Goal: Information Seeking & Learning: Understand process/instructions

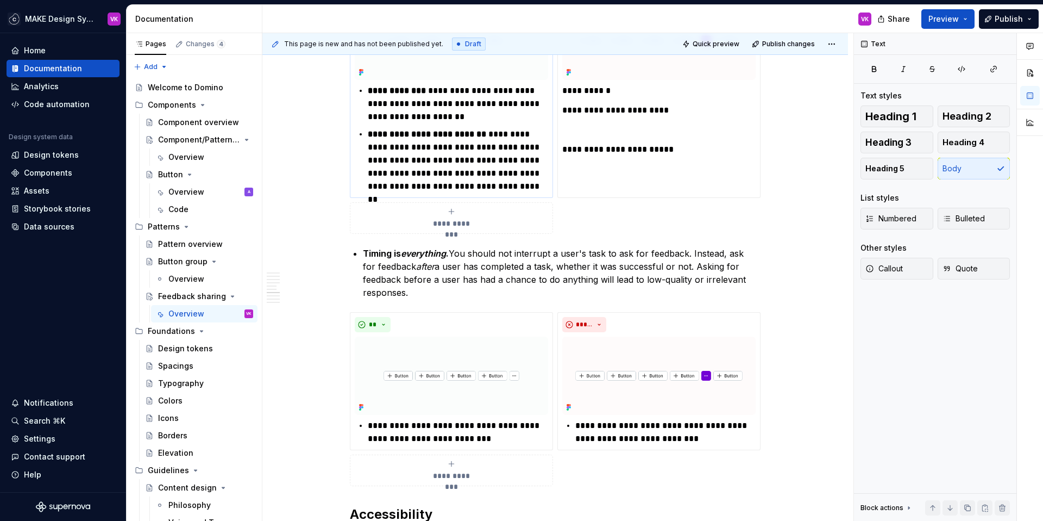
scroll to position [3232, 0]
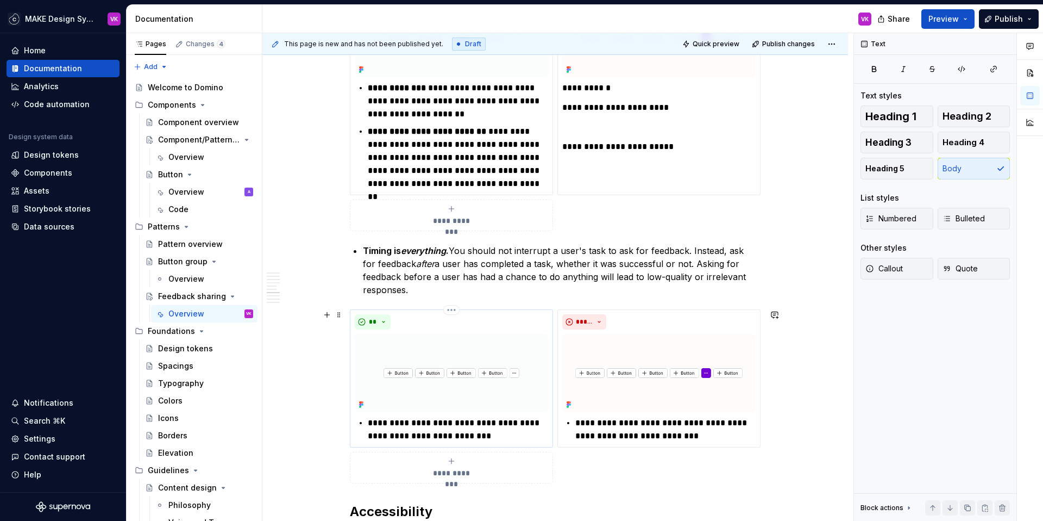
click at [422, 422] on p "**********" at bounding box center [458, 429] width 180 height 26
type textarea "*"
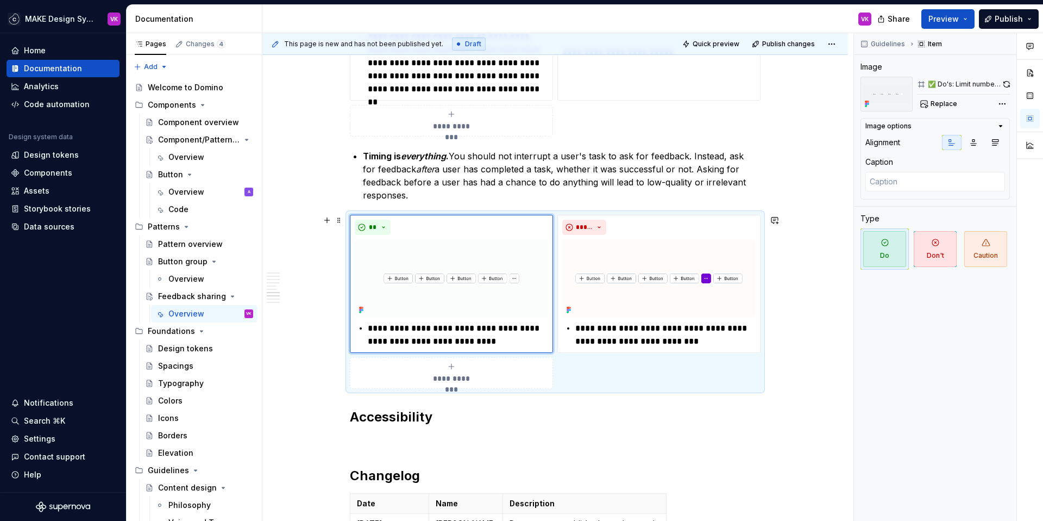
scroll to position [3323, 0]
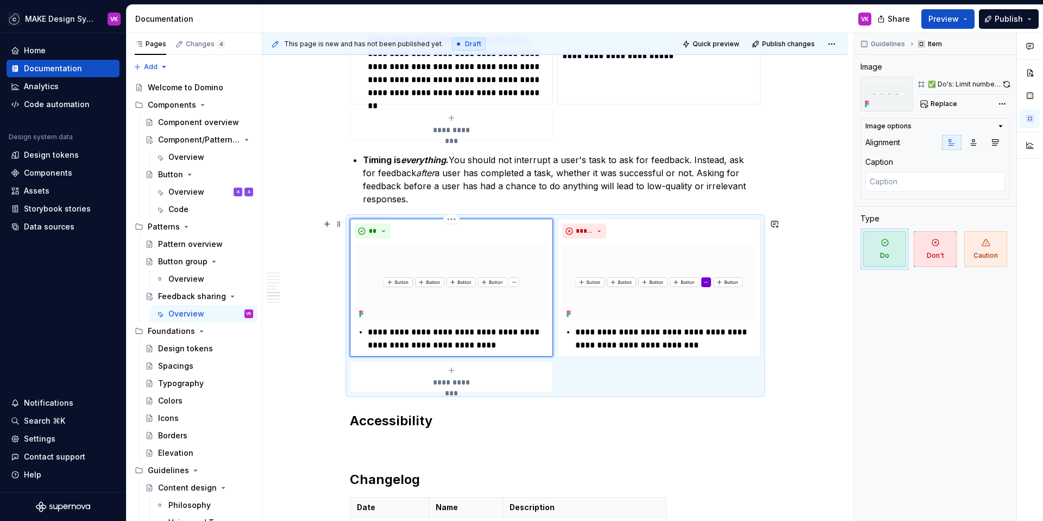
click at [488, 253] on img at bounding box center [451, 282] width 193 height 79
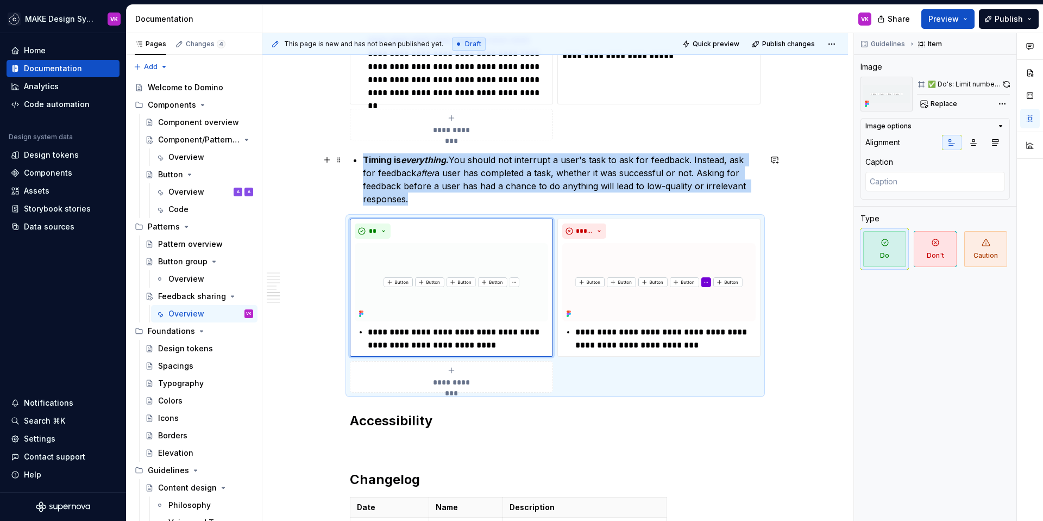
click at [486, 186] on p "Timing is everything . You should not interrupt a user's task to ask for feedba…" at bounding box center [562, 179] width 398 height 52
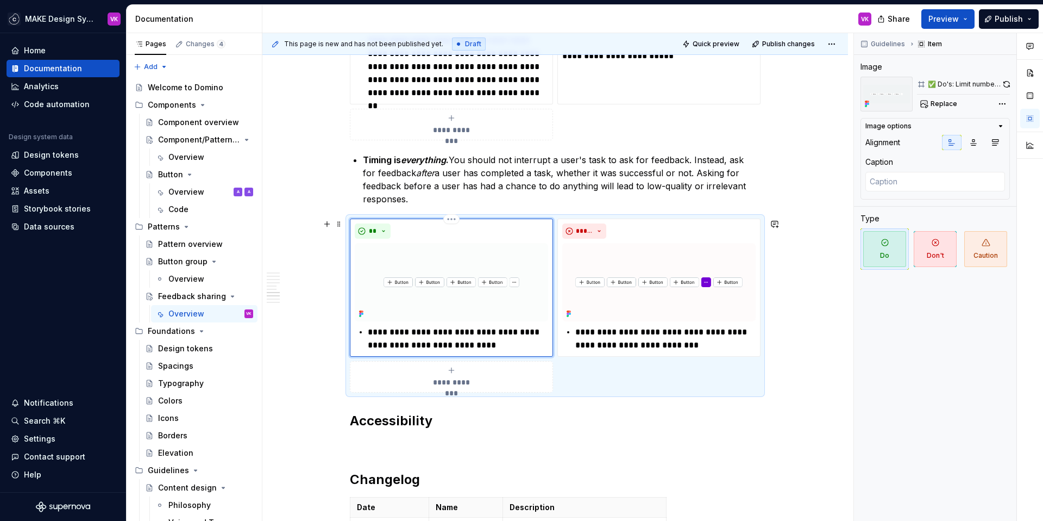
click at [467, 264] on img at bounding box center [451, 282] width 193 height 79
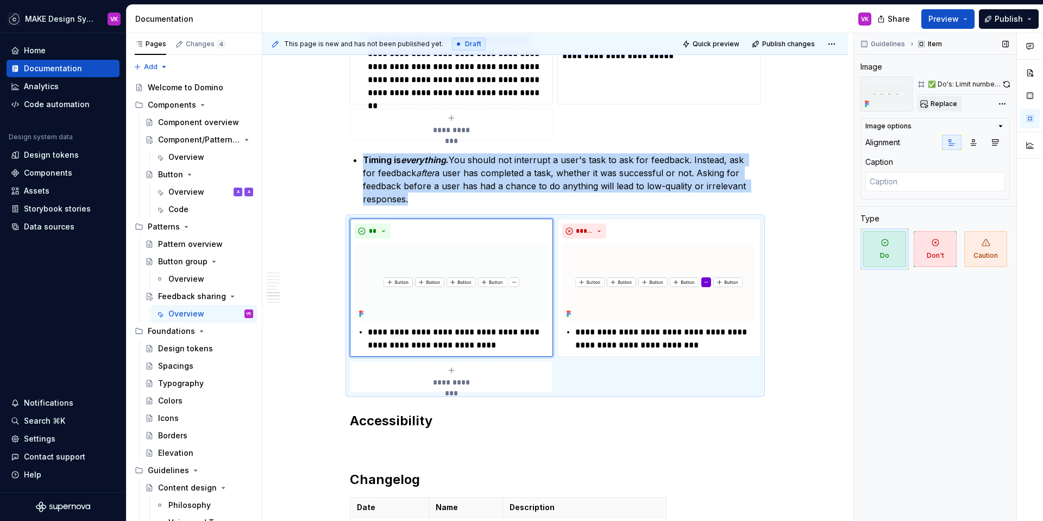
click at [941, 104] on span "Replace" at bounding box center [944, 103] width 27 height 9
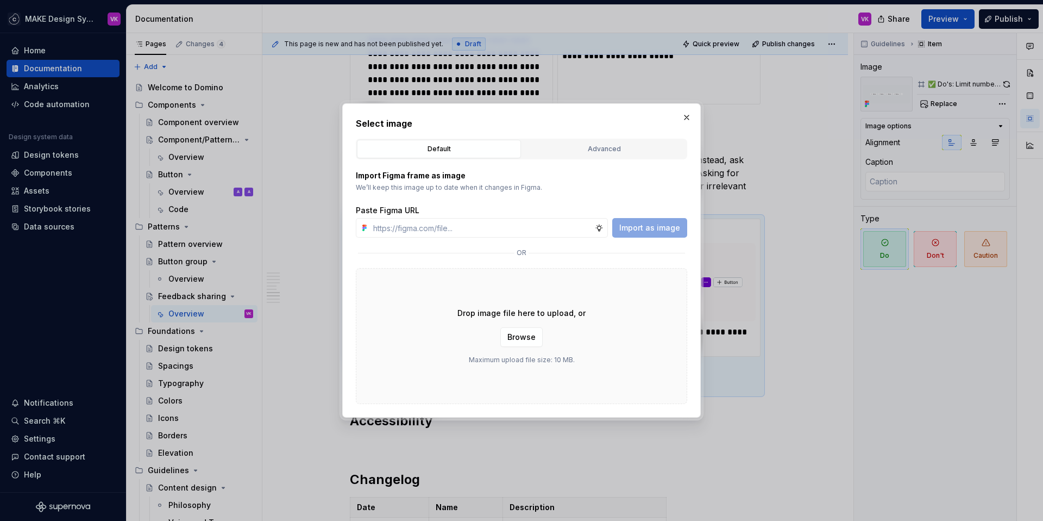
type textarea "*"
type input "[URL][DOMAIN_NAME]"
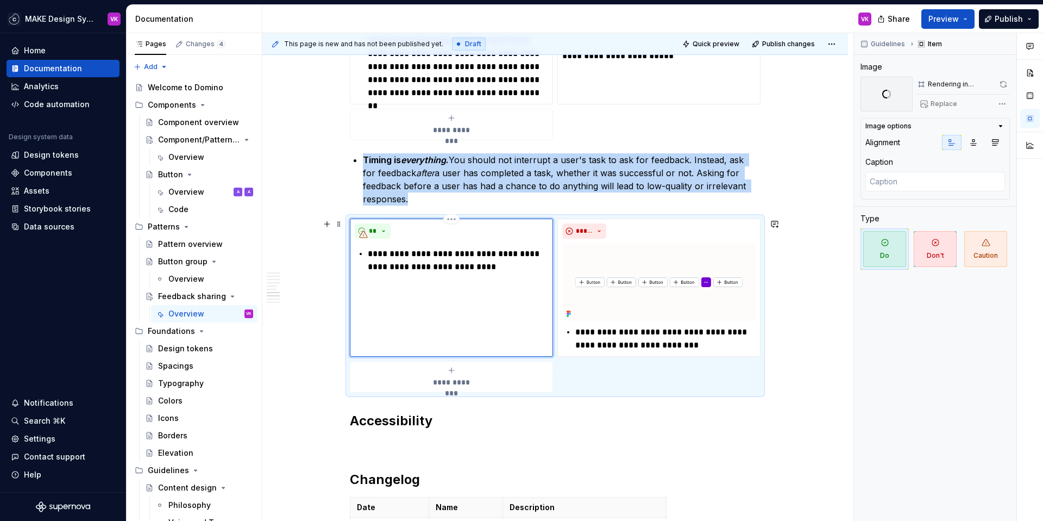
click at [428, 271] on p "**********" at bounding box center [458, 260] width 180 height 26
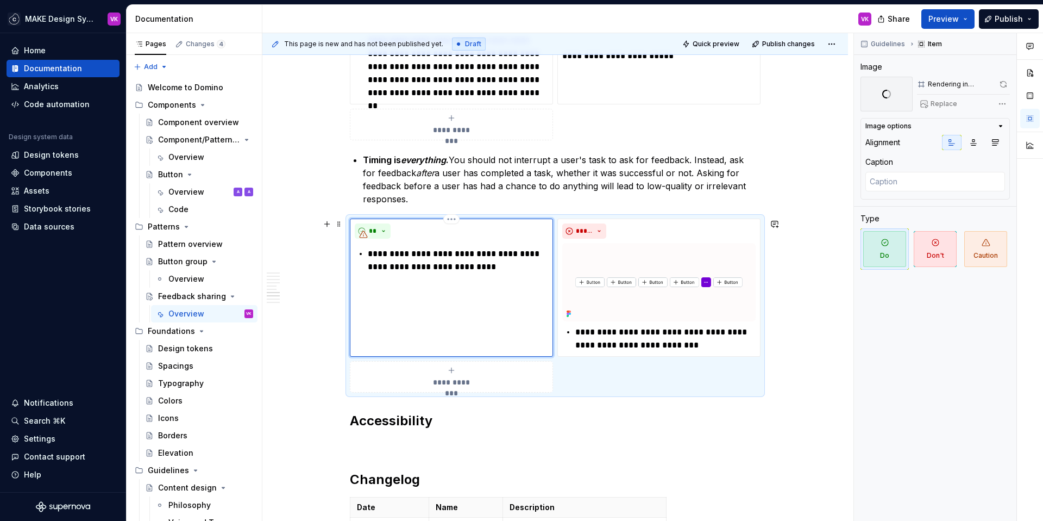
click at [492, 269] on p "**********" at bounding box center [458, 260] width 180 height 26
click at [531, 267] on p "**********" at bounding box center [458, 260] width 180 height 26
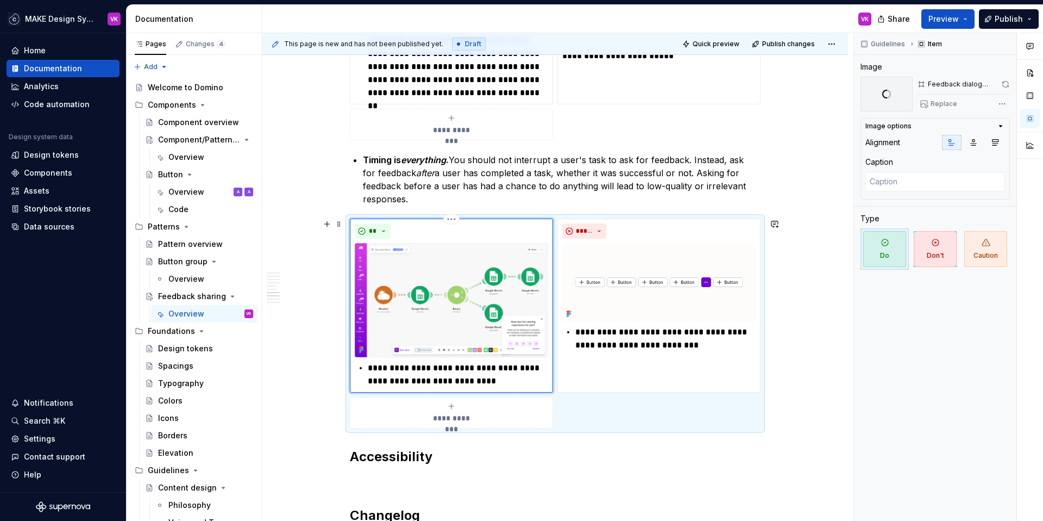
scroll to position [3437, 0]
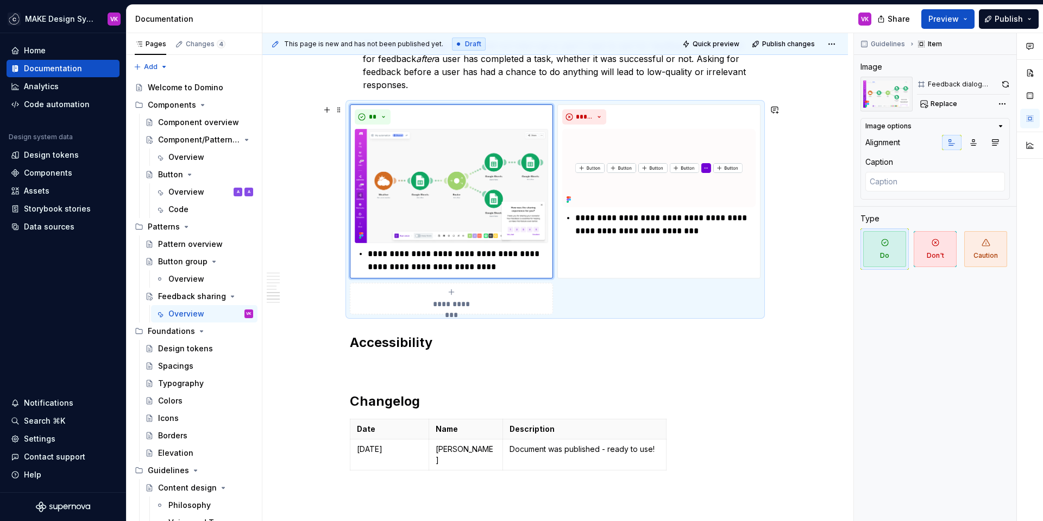
click at [581, 104] on div "**********" at bounding box center [555, 209] width 411 height 210
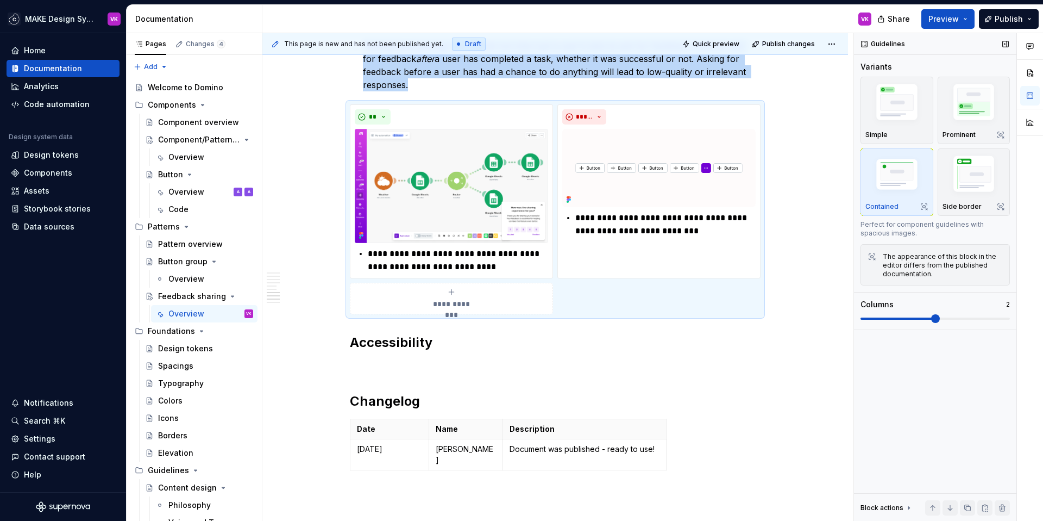
click at [887, 319] on span at bounding box center [898, 318] width 75 height 2
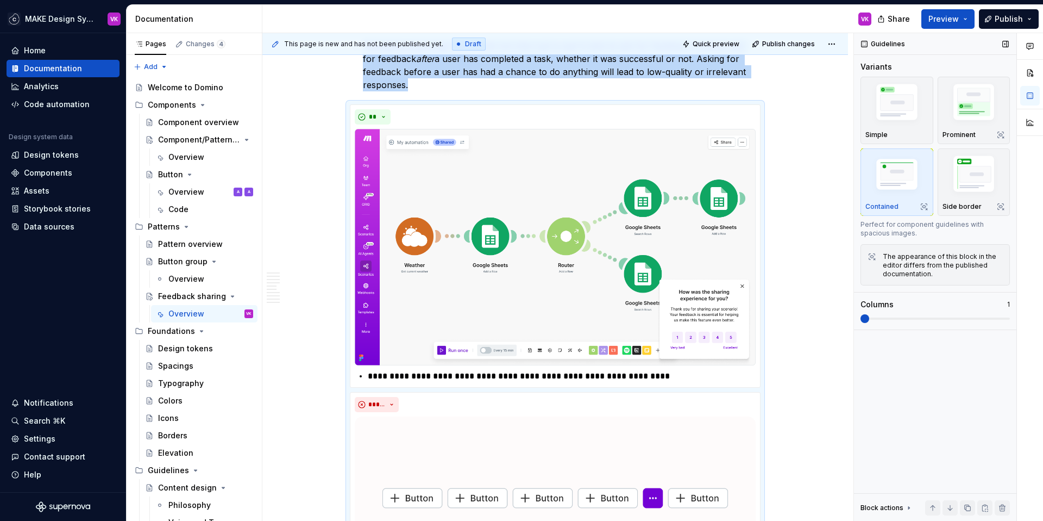
scroll to position [3507, 0]
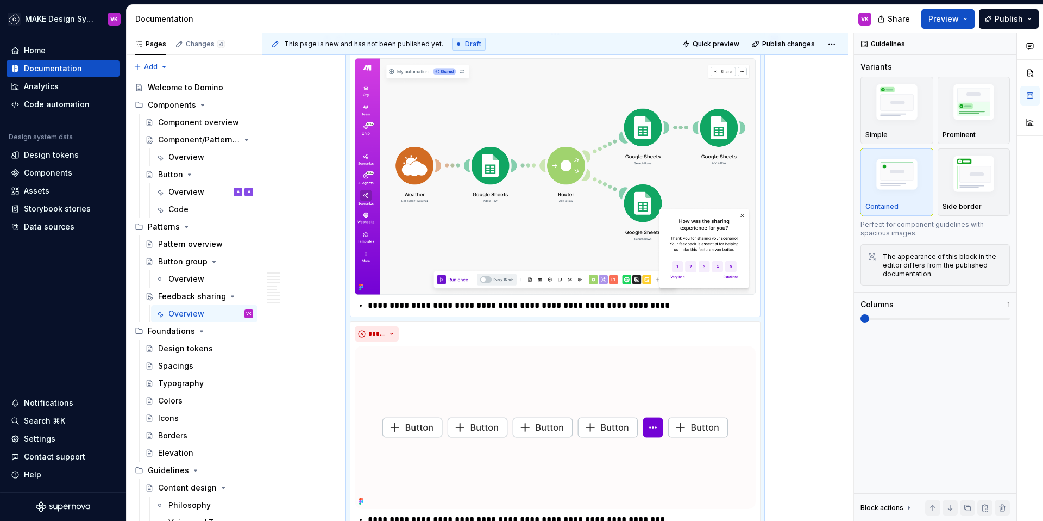
click at [524, 305] on p "**********" at bounding box center [562, 305] width 388 height 13
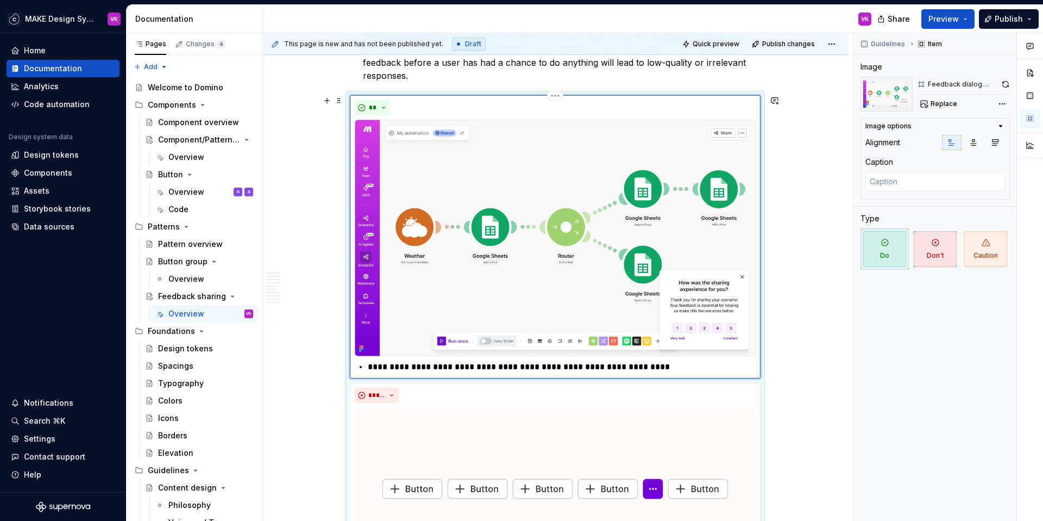
scroll to position [3462, 0]
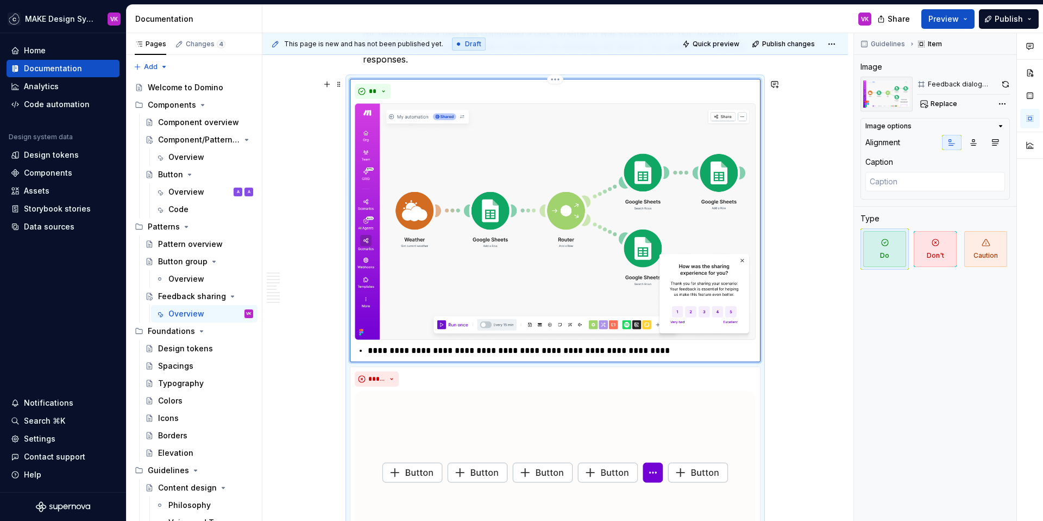
click at [528, 355] on p "**********" at bounding box center [562, 350] width 388 height 13
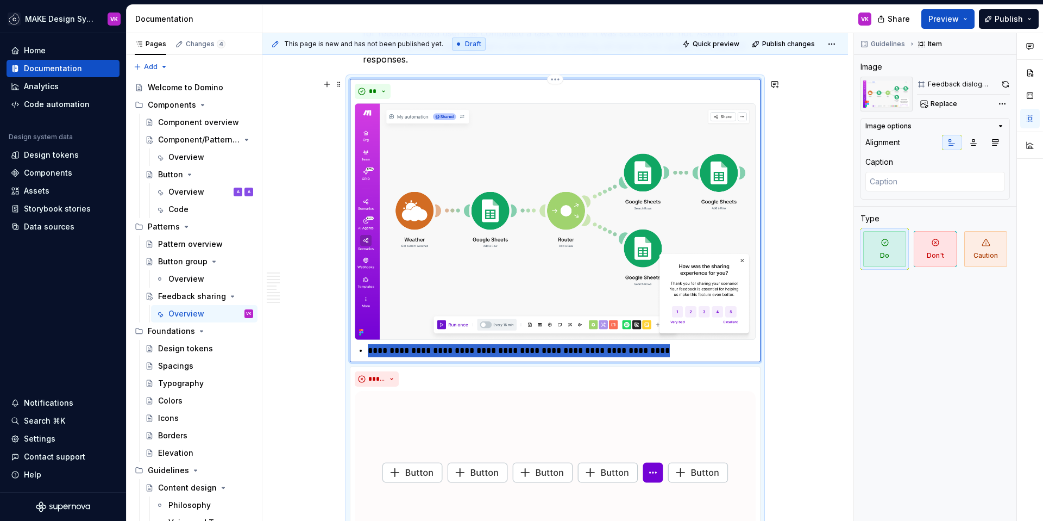
click at [528, 355] on p "**********" at bounding box center [562, 350] width 388 height 13
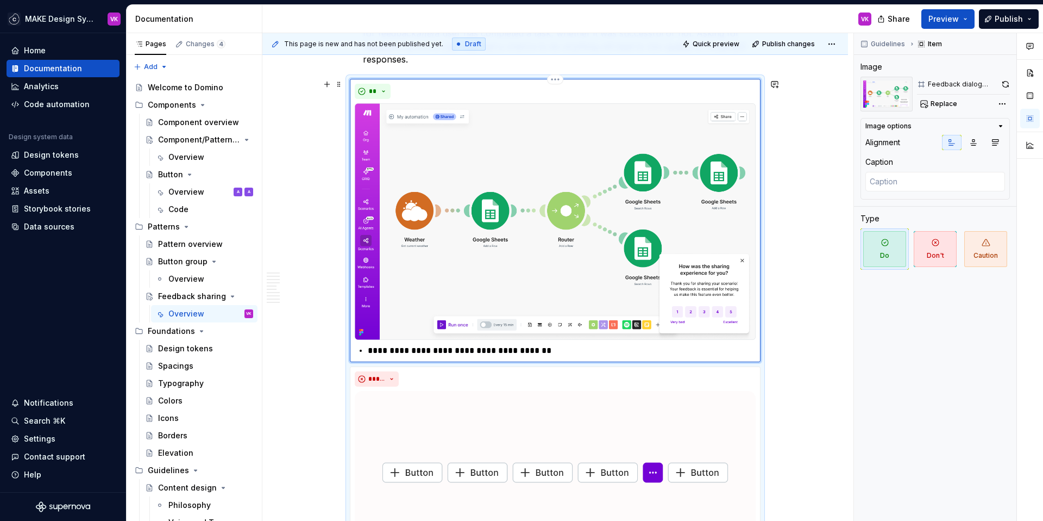
click at [576, 351] on p "**********" at bounding box center [562, 350] width 388 height 13
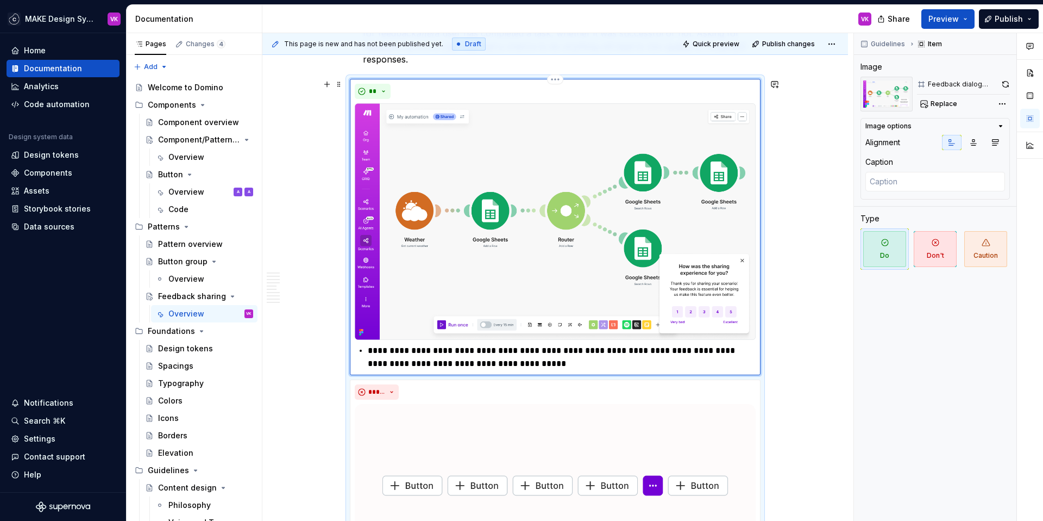
click at [550, 350] on p "**********" at bounding box center [562, 357] width 388 height 26
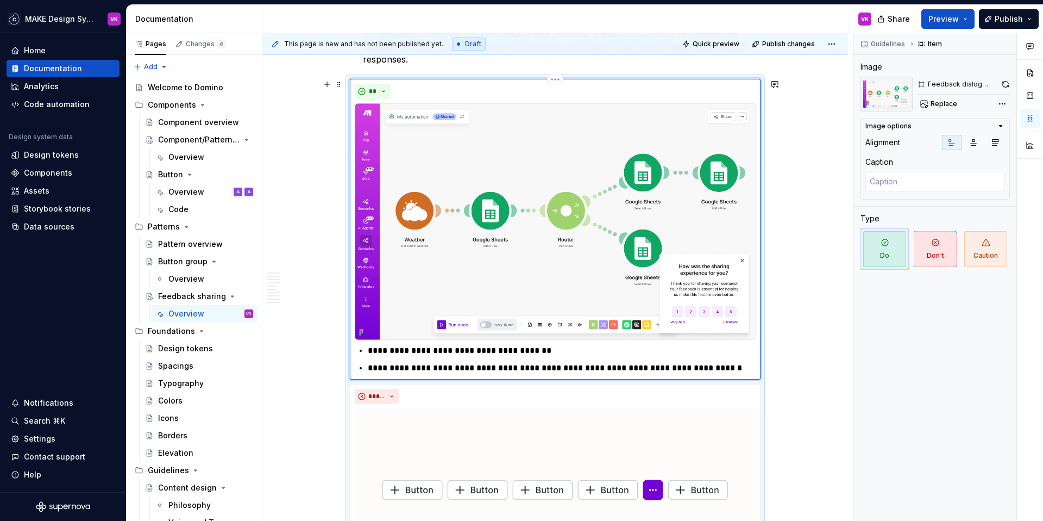
click at [732, 372] on p "**********" at bounding box center [562, 367] width 388 height 13
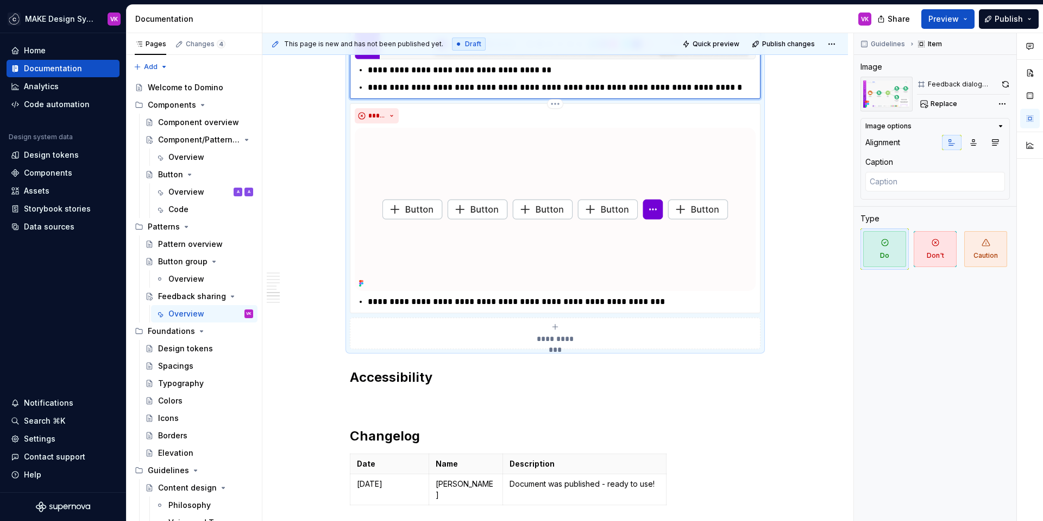
scroll to position [3744, 0]
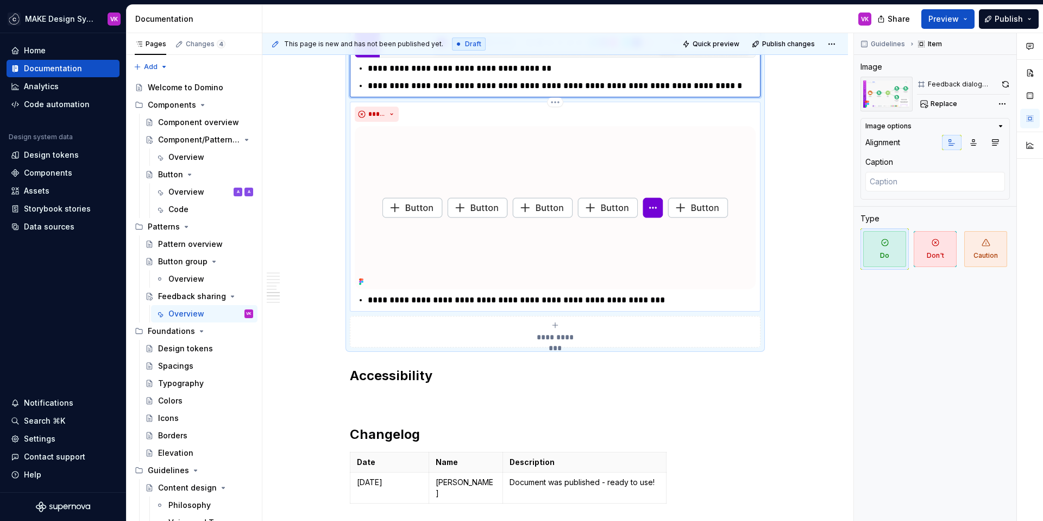
click at [493, 209] on img at bounding box center [555, 207] width 401 height 163
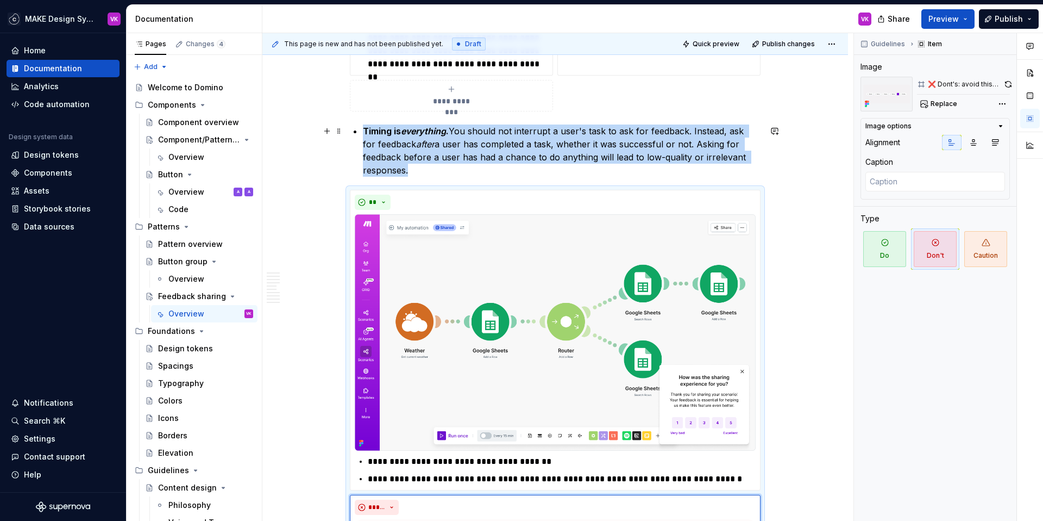
scroll to position [3344, 0]
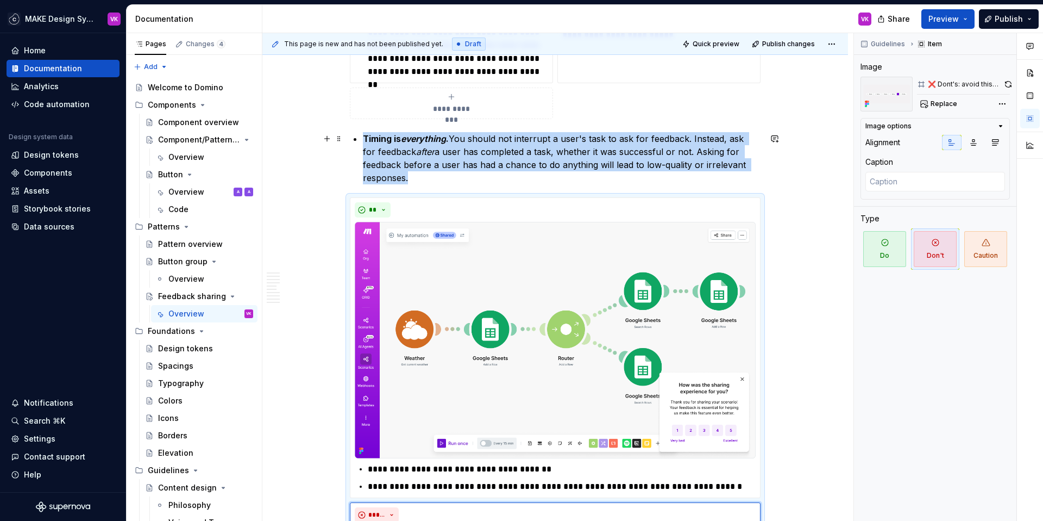
click at [602, 140] on p "Timing is everything . You should not interrupt a user's task to ask for feedba…" at bounding box center [562, 158] width 398 height 52
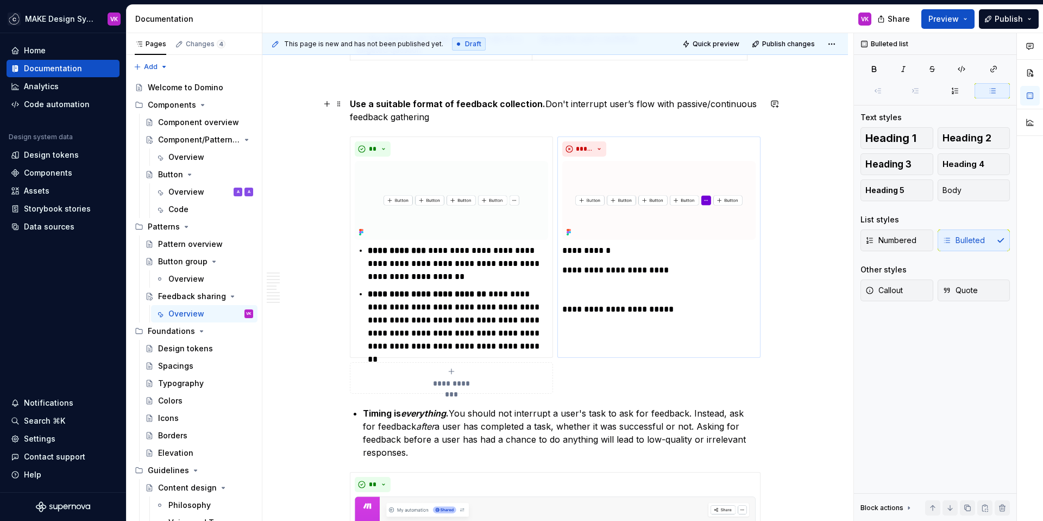
scroll to position [3066, 0]
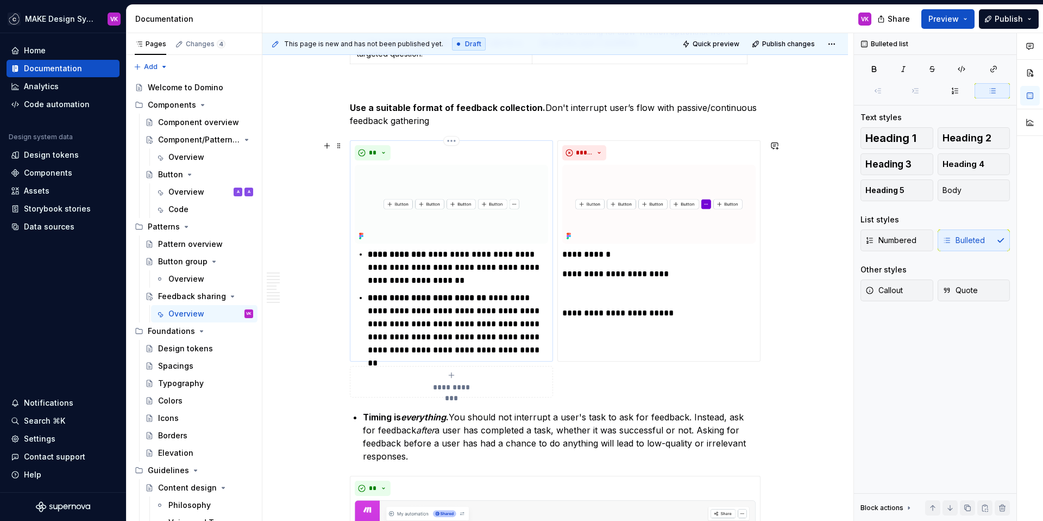
click at [487, 172] on img at bounding box center [451, 204] width 193 height 79
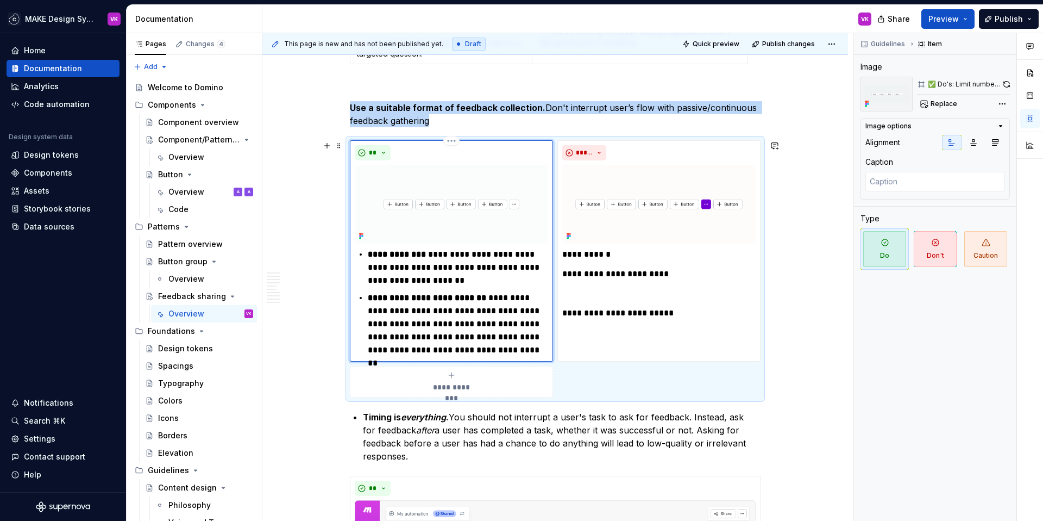
click at [479, 193] on img at bounding box center [451, 204] width 193 height 79
click at [936, 103] on span "Replace" at bounding box center [944, 103] width 27 height 9
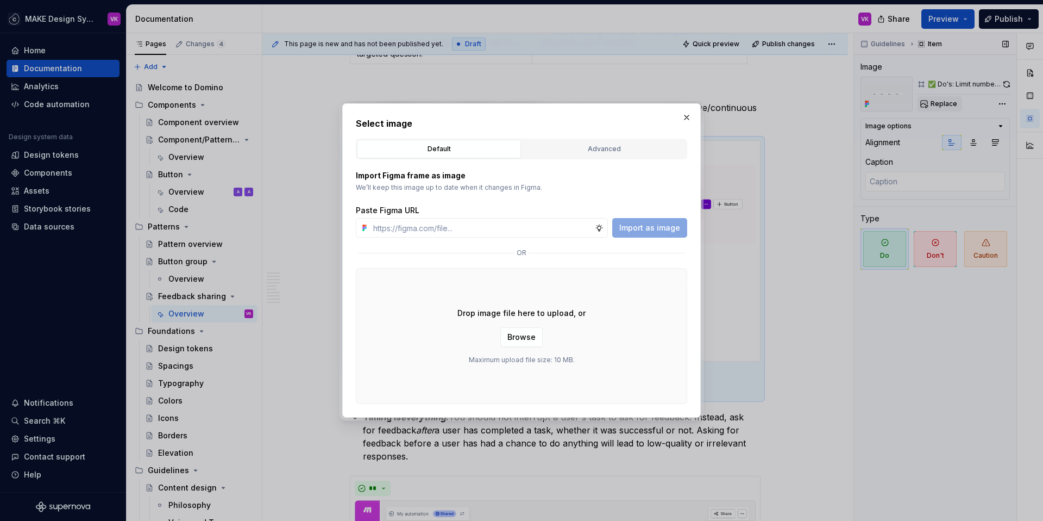
type textarea "*"
type input "[URL][DOMAIN_NAME]"
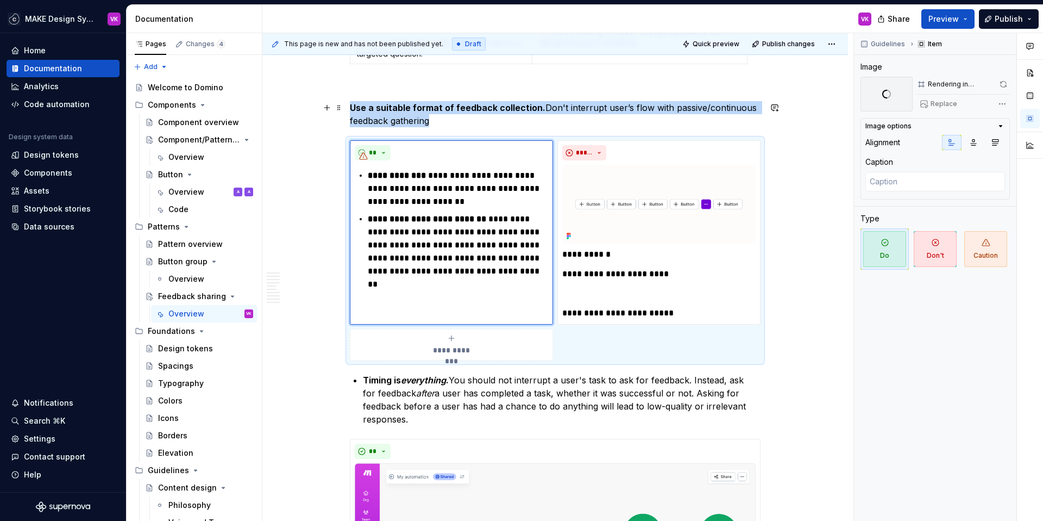
click at [549, 122] on p "Use a suitable format of feedback collection. Don't interrupt user’s flow with …" at bounding box center [555, 114] width 411 height 26
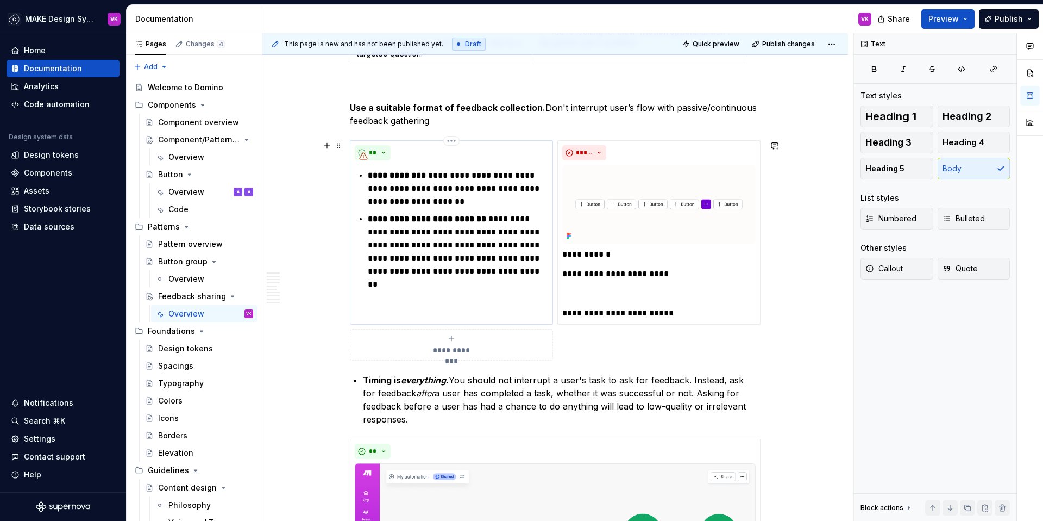
click at [489, 201] on p "**********" at bounding box center [458, 188] width 180 height 39
type textarea "*"
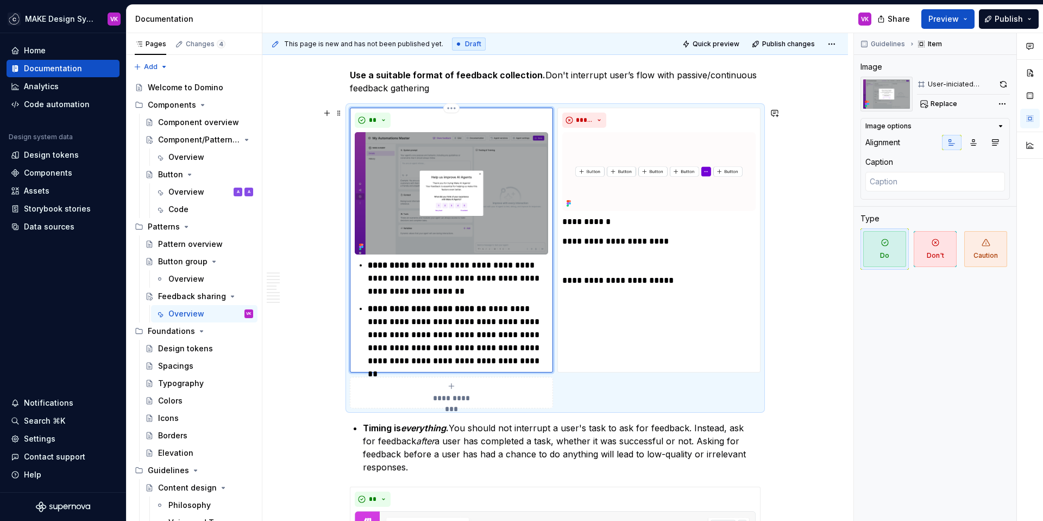
scroll to position [3097, 0]
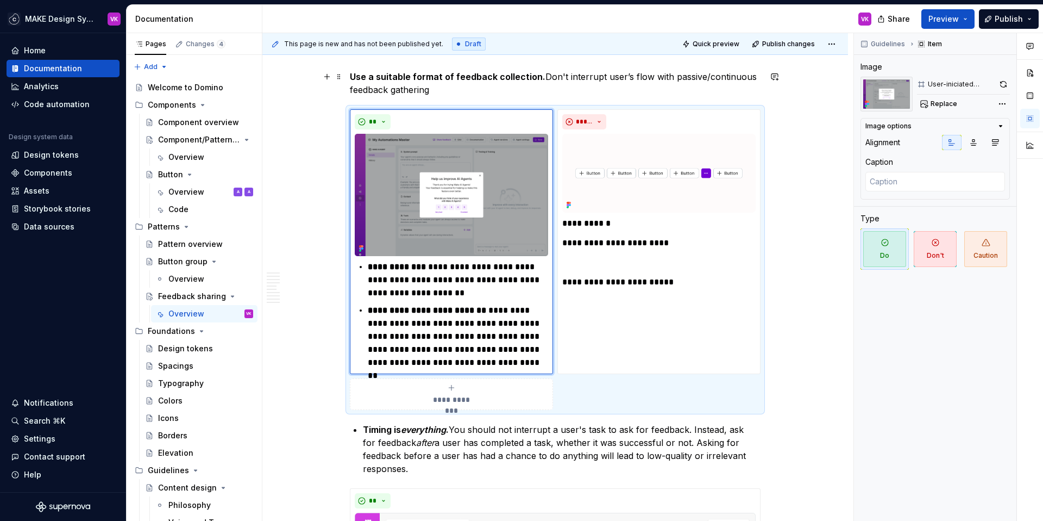
click at [541, 78] on p "Use a suitable format of feedback collection. Don't interrupt user’s flow with …" at bounding box center [555, 83] width 411 height 26
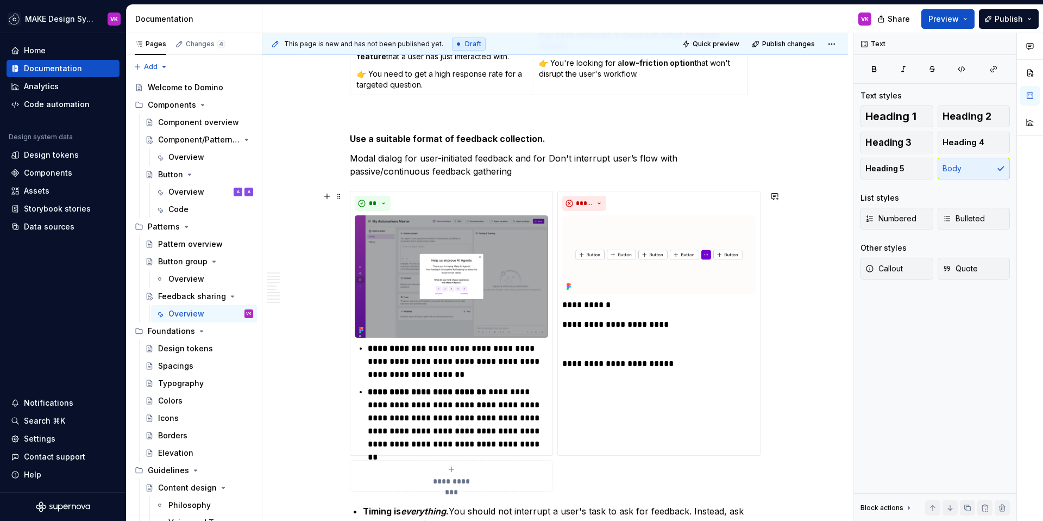
scroll to position [3031, 0]
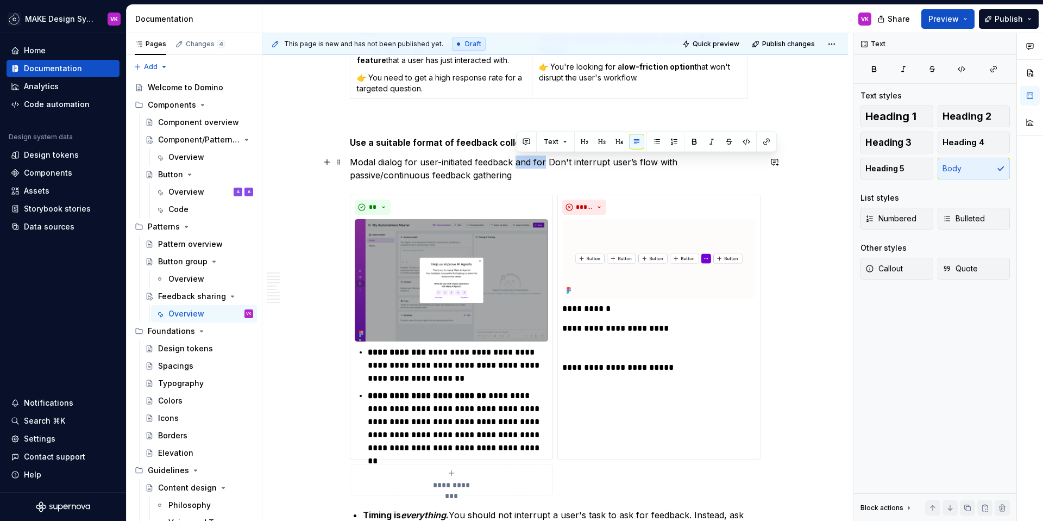
drag, startPoint x: 516, startPoint y: 163, endPoint x: 547, endPoint y: 163, distance: 30.4
click at [547, 163] on p "Modal dialog for user-initiated feedback and for Don't interrupt user’s flow wi…" at bounding box center [555, 168] width 411 height 26
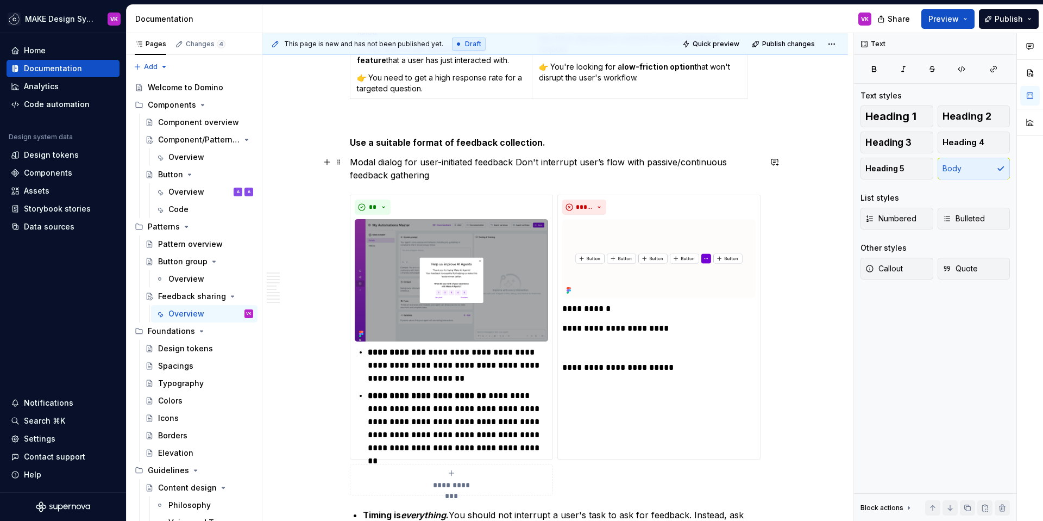
click at [411, 162] on p "Modal dialog for user-initiated feedback Don't interrupt user’s flow with passi…" at bounding box center [555, 168] width 411 height 26
click at [554, 160] on p "Modal dialog primarily for user-initiated feedback Don't interrupt user’s flow …" at bounding box center [555, 168] width 411 height 26
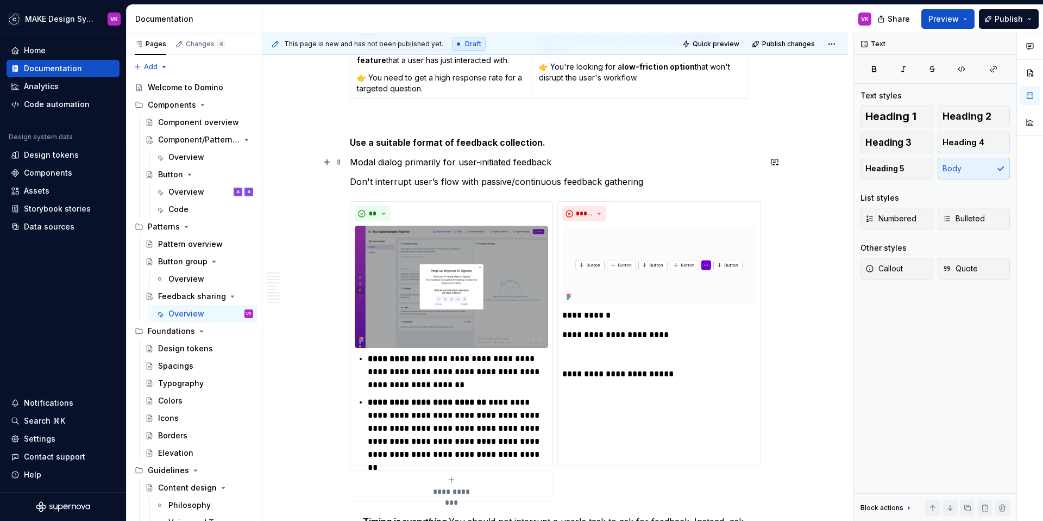
click at [402, 161] on p "Modal dialog primarily for user-initiated feedback" at bounding box center [555, 161] width 411 height 13
click at [588, 159] on p "Modal dialog → primarily for user-initiated feedback" at bounding box center [555, 161] width 411 height 13
click at [596, 159] on p "Modal dialog → primarily for user-initiated feedback" at bounding box center [555, 161] width 411 height 13
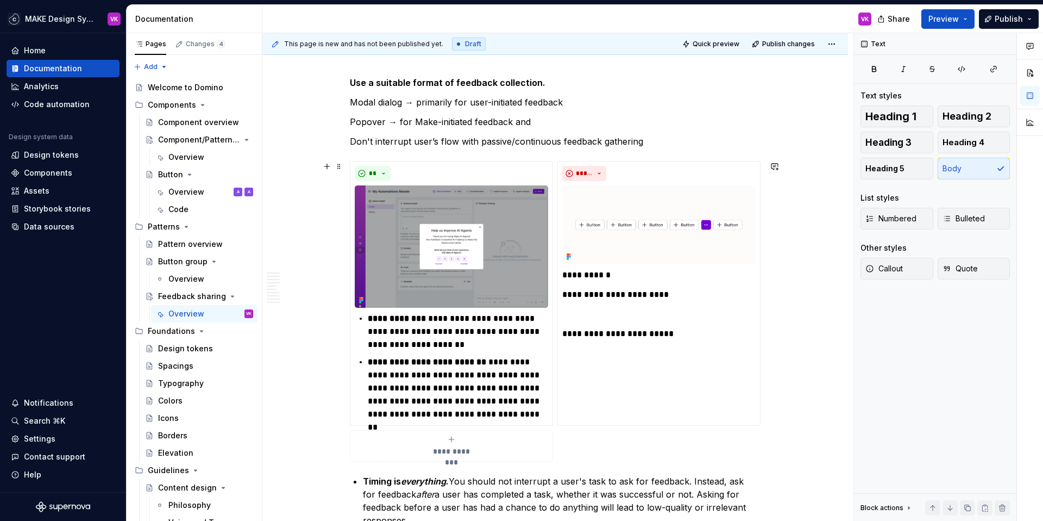
scroll to position [2941, 0]
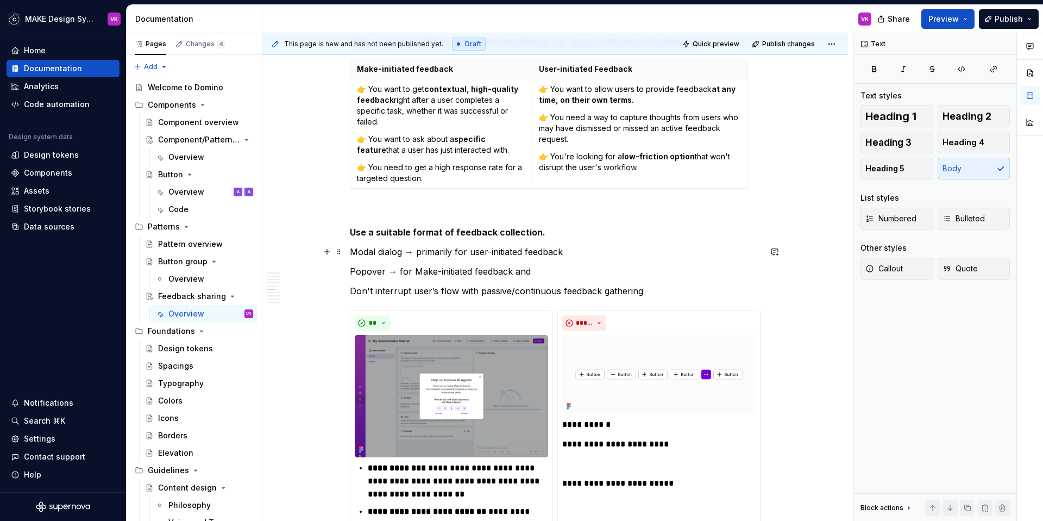
click at [581, 256] on p "Modal dialog → primarily for user-initiated feedback" at bounding box center [555, 251] width 411 height 13
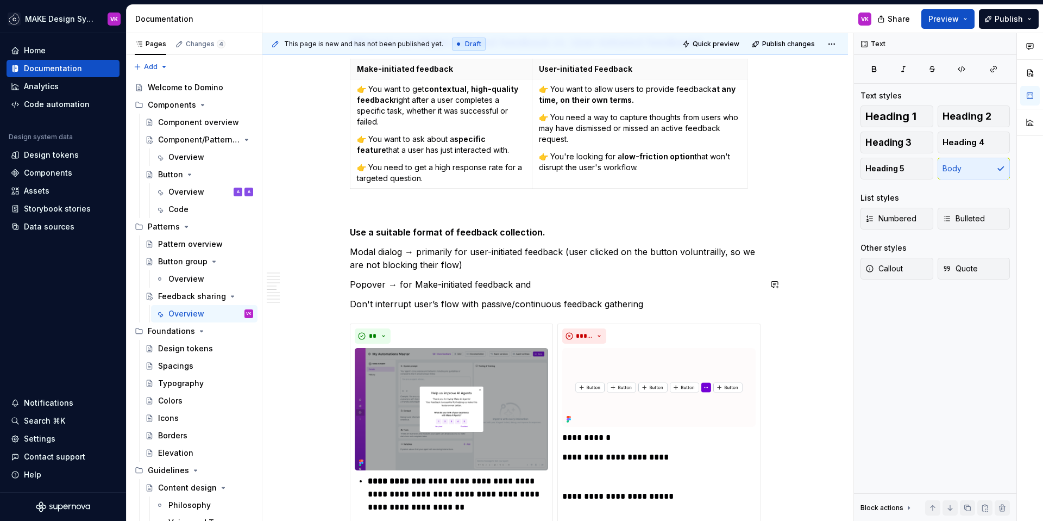
click at [564, 282] on p "Popover → for Make-initiated feedback and" at bounding box center [555, 284] width 411 height 13
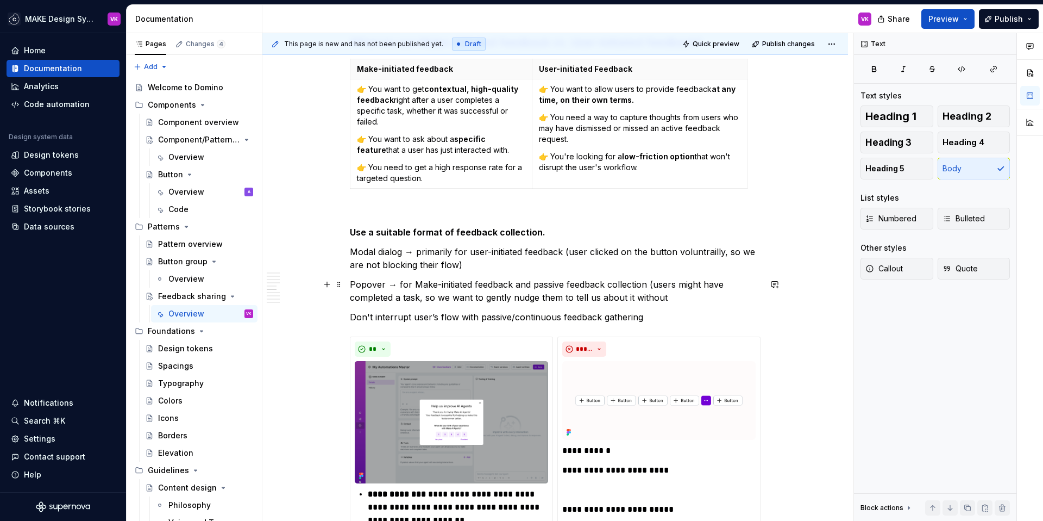
click at [654, 284] on p "Popover → for Make-initiated feedback and passive feedback collection (users mi…" at bounding box center [555, 291] width 411 height 26
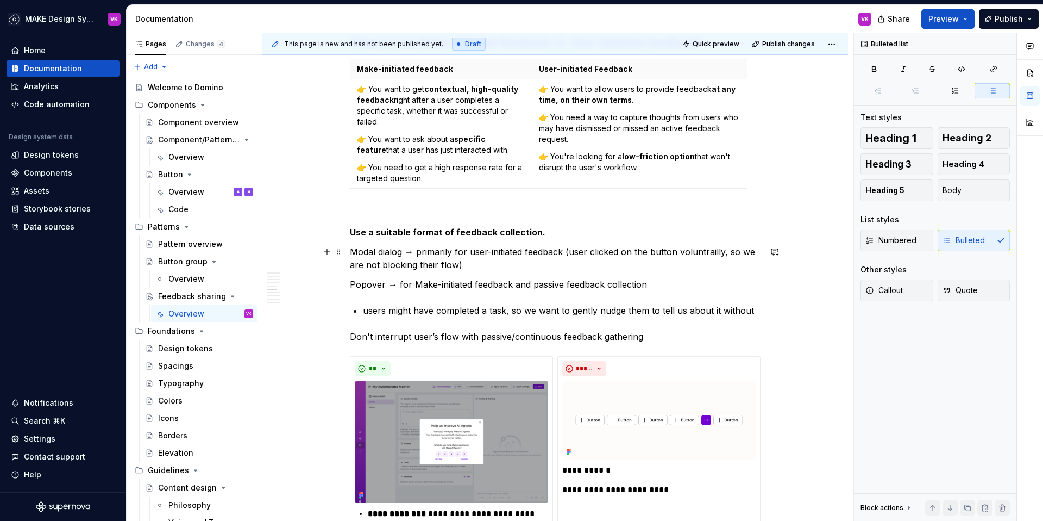
click at [571, 253] on p "Modal dialog → primarily for user-initiated feedback (user clicked on the butto…" at bounding box center [555, 258] width 411 height 26
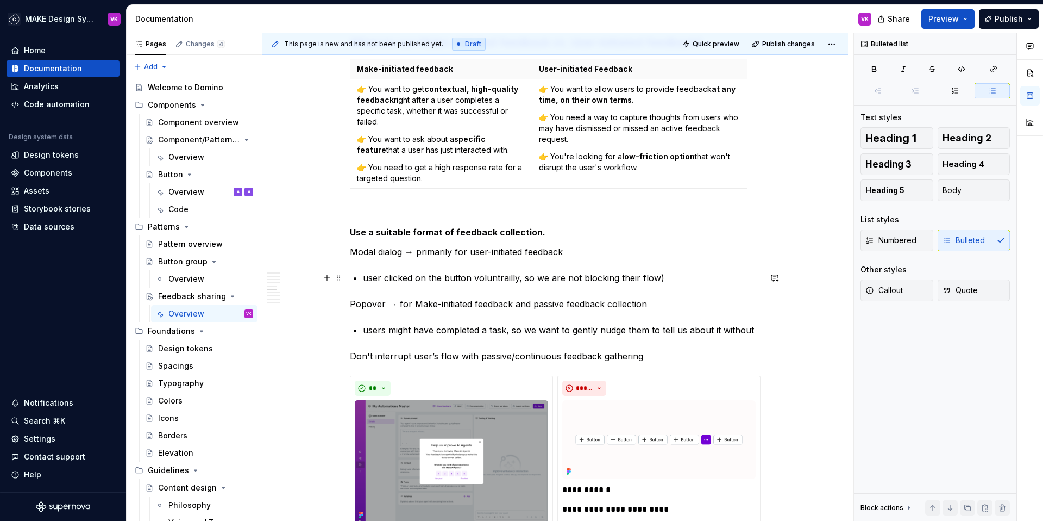
click at [678, 280] on p "user clicked on the button voluntrailly, so we are not blocking their flow)" at bounding box center [562, 277] width 398 height 13
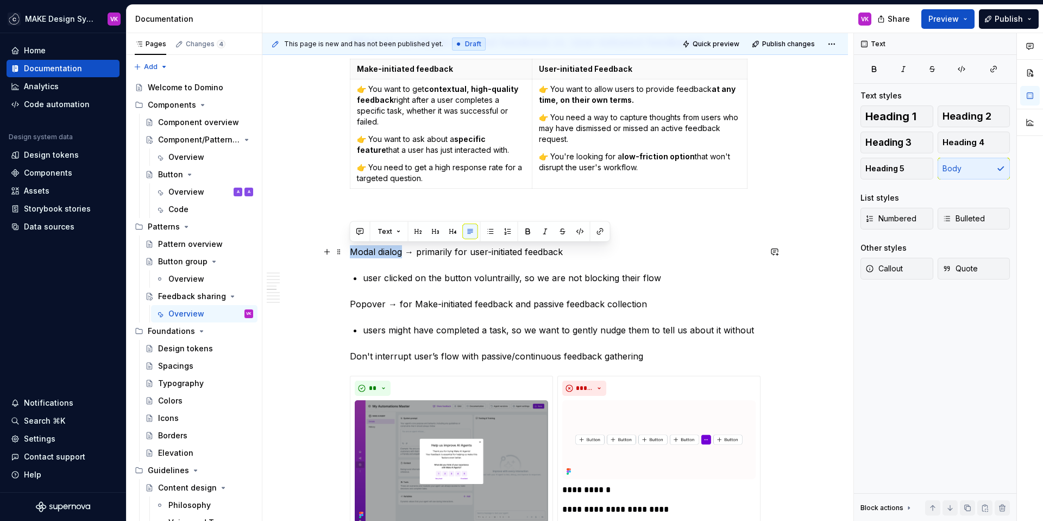
drag, startPoint x: 402, startPoint y: 253, endPoint x: 349, endPoint y: 254, distance: 52.7
click at [521, 226] on button "button" at bounding box center [528, 231] width 15 height 15
click at [381, 303] on p "Popover → for Make-initiated feedback and passive feedback collection" at bounding box center [555, 303] width 411 height 13
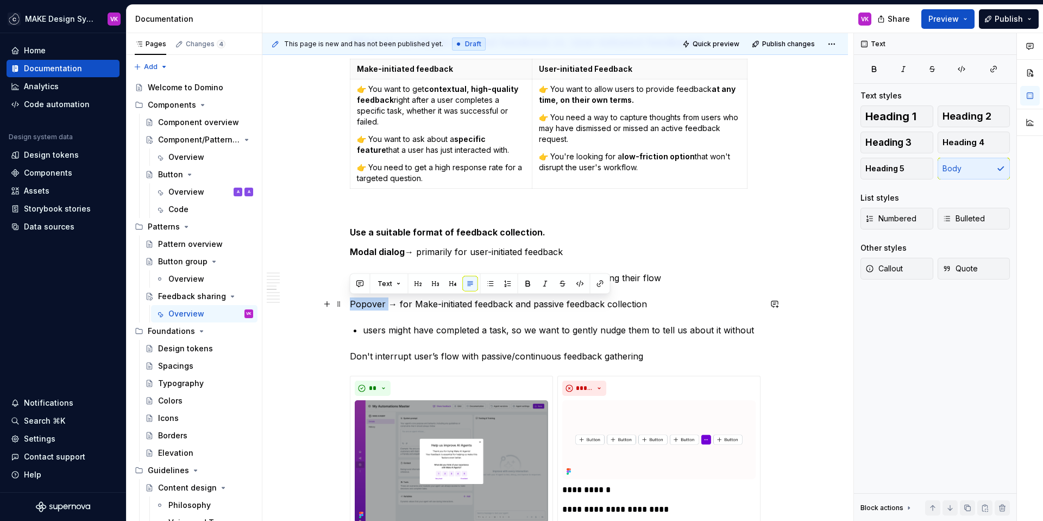
drag, startPoint x: 386, startPoint y: 304, endPoint x: 350, endPoint y: 304, distance: 35.3
click at [350, 304] on p "Popover → for Make-initiated feedback and passive feedback collection" at bounding box center [555, 303] width 411 height 13
click at [522, 285] on button "button" at bounding box center [528, 283] width 15 height 15
click at [648, 325] on p "users might have completed a task, so we want to gently nudge them to tell us a…" at bounding box center [562, 329] width 398 height 13
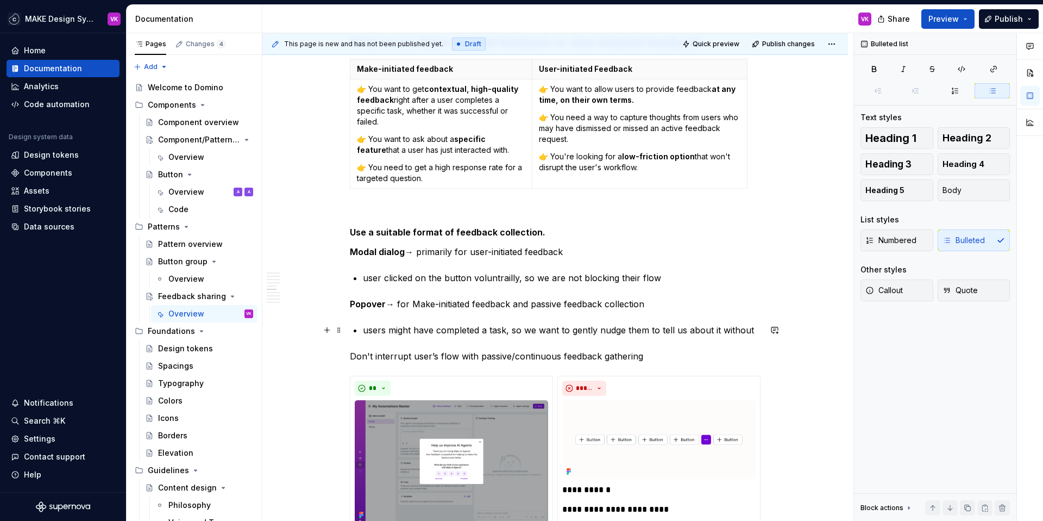
click at [735, 328] on p "users might have completed a task, so we want to gently nudge them to tell us a…" at bounding box center [562, 329] width 398 height 13
click at [751, 328] on p "users might have completed a task, so we want to gently nudge them to tell us a…" at bounding box center [562, 329] width 398 height 13
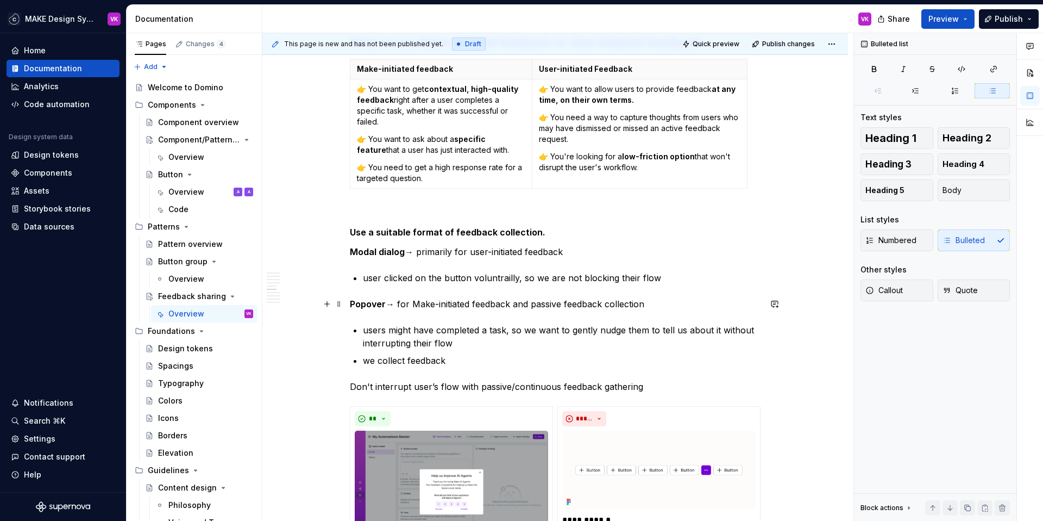
click at [541, 305] on p "Popover → for Make-initiated feedback and passive feedback collection" at bounding box center [555, 303] width 411 height 13
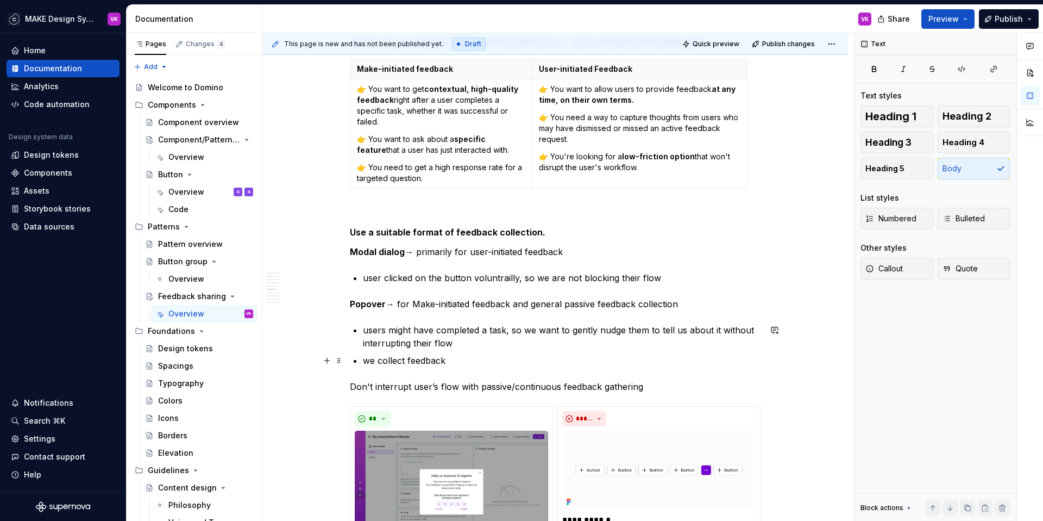
click at [467, 357] on p "we collect feedback" at bounding box center [562, 360] width 398 height 13
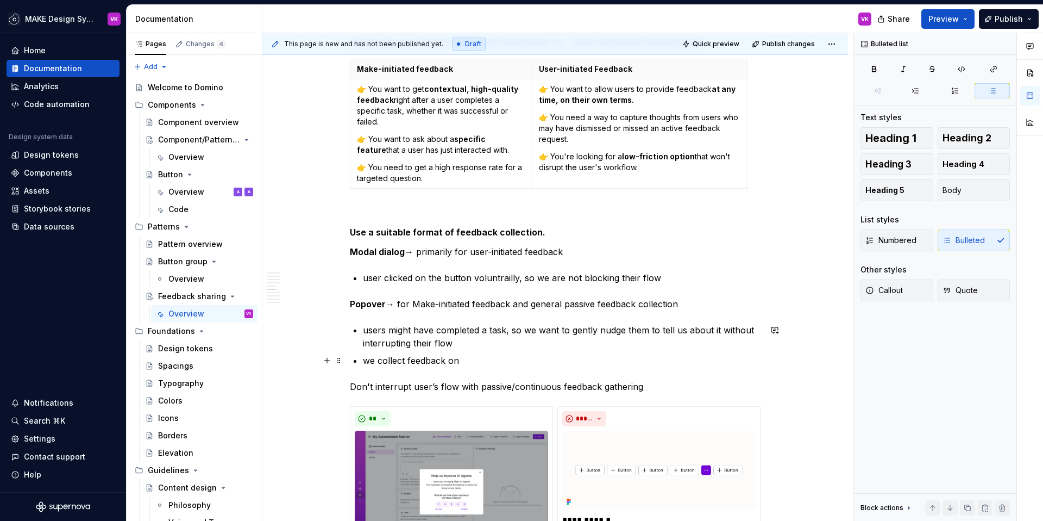
click at [510, 355] on p "we collect feedback on" at bounding box center [562, 360] width 398 height 13
click at [495, 360] on p "we collect feedback on" at bounding box center [562, 360] width 398 height 13
drag, startPoint x: 405, startPoint y: 362, endPoint x: 472, endPoint y: 362, distance: 66.3
click at [472, 362] on p "we collect feedback on" at bounding box center [562, 360] width 398 height 13
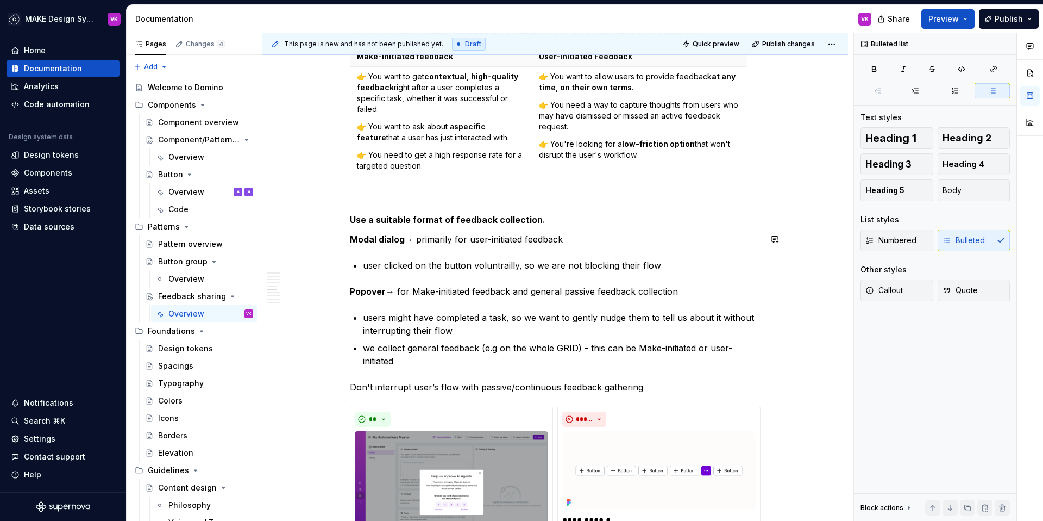
scroll to position [2955, 0]
click at [500, 262] on p "user clicked on the button voluntrailly, so we are not blocking their flow" at bounding box center [562, 263] width 398 height 13
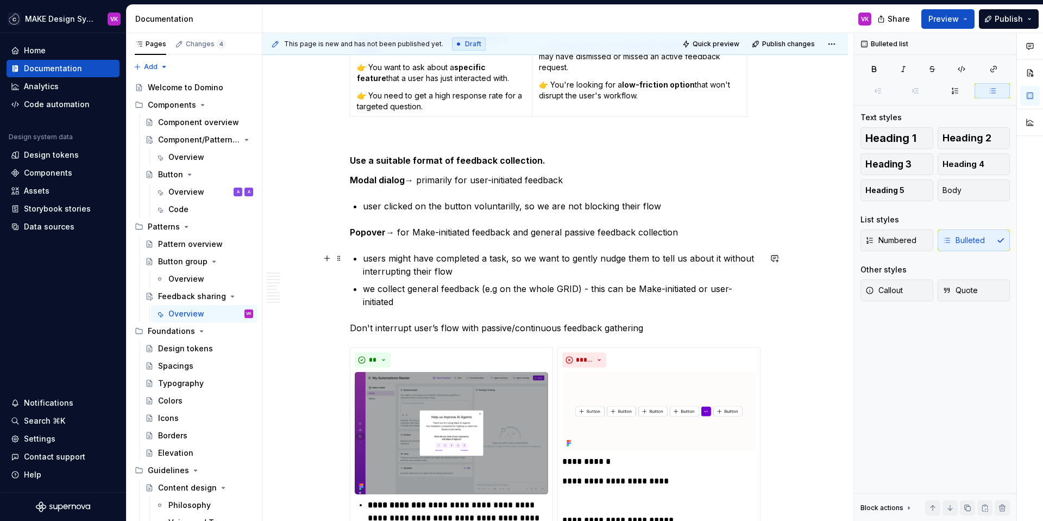
scroll to position [3013, 0]
click at [544, 327] on p "Don't interrupt user’s flow with passive/continuous feedback gathering" at bounding box center [555, 327] width 411 height 13
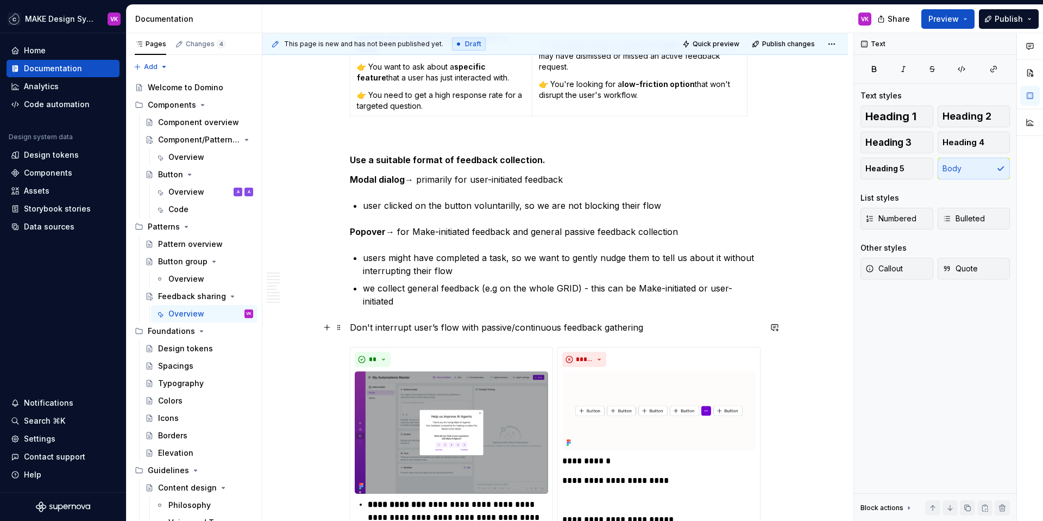
click at [544, 327] on p "Don't interrupt user’s flow with passive/continuous feedback gathering" at bounding box center [555, 327] width 411 height 13
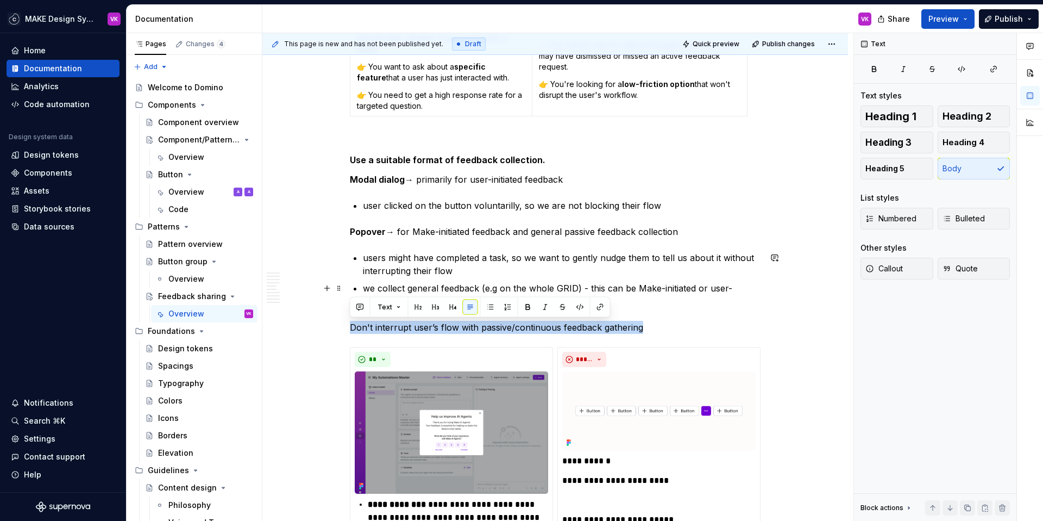
click at [566, 287] on p "we collect general feedback (e.g on the whole GRID) - this can be Make-initiate…" at bounding box center [562, 294] width 398 height 26
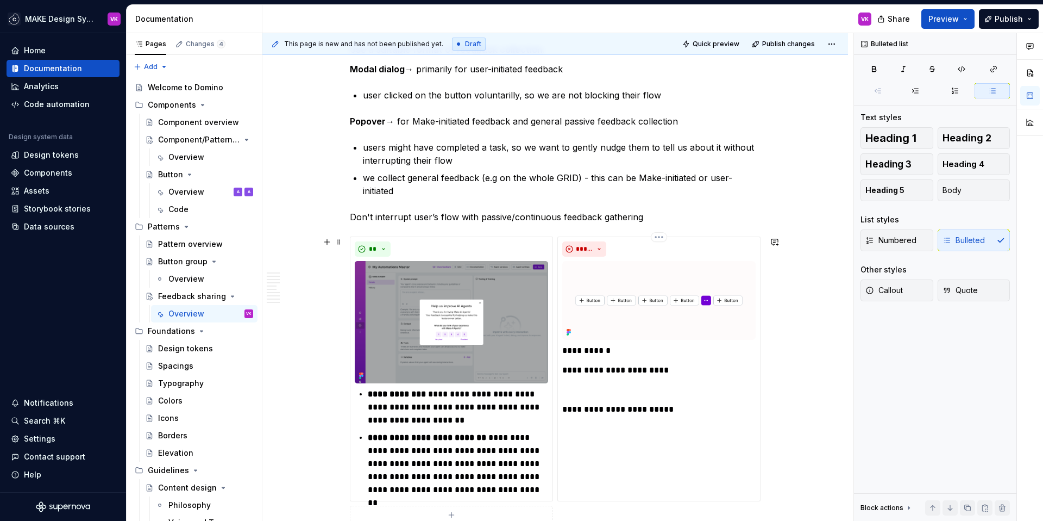
scroll to position [3123, 0]
click at [488, 462] on p "**********" at bounding box center [458, 464] width 180 height 65
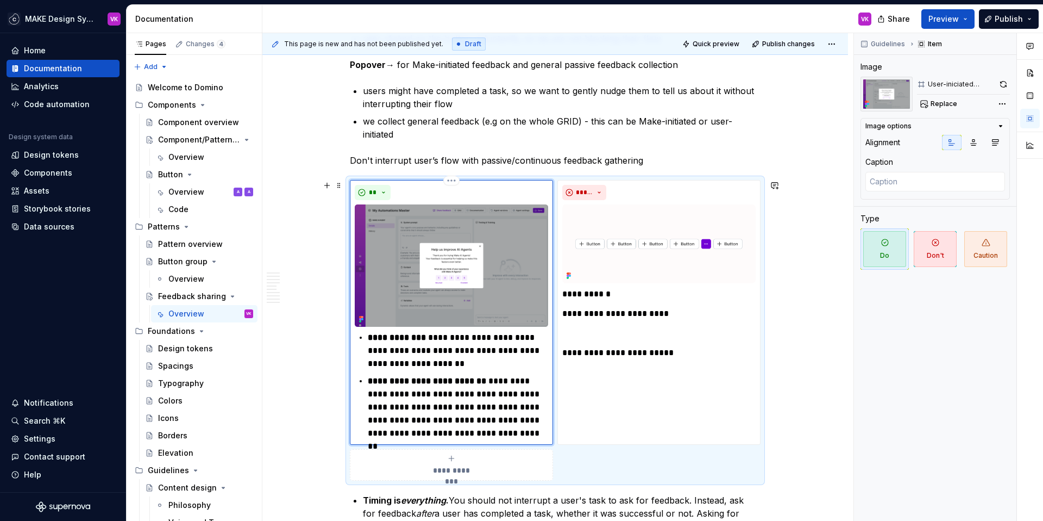
scroll to position [3207, 0]
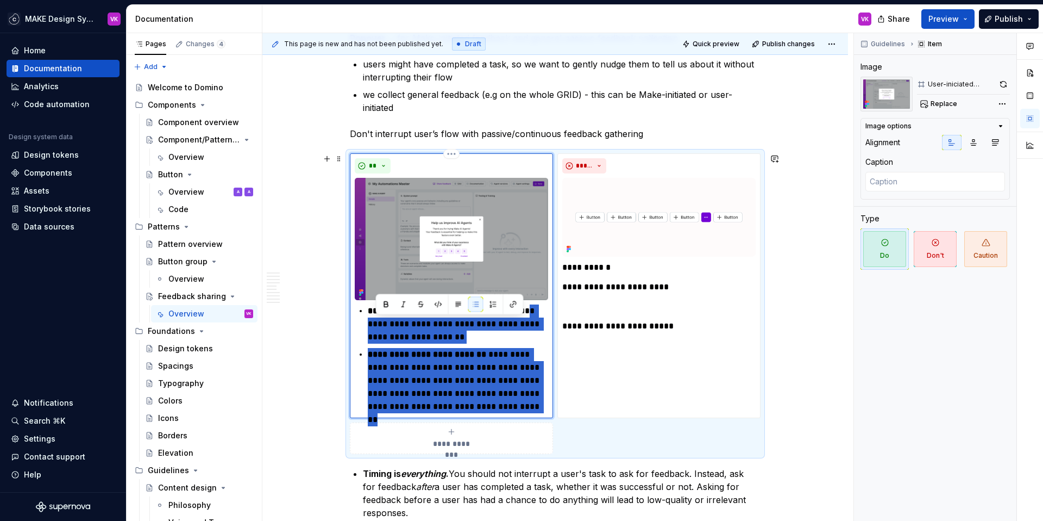
drag, startPoint x: 513, startPoint y: 490, endPoint x: 378, endPoint y: 327, distance: 211.5
click at [378, 327] on ul "**********" at bounding box center [458, 358] width 180 height 109
click at [450, 358] on strong "**********" at bounding box center [427, 354] width 118 height 8
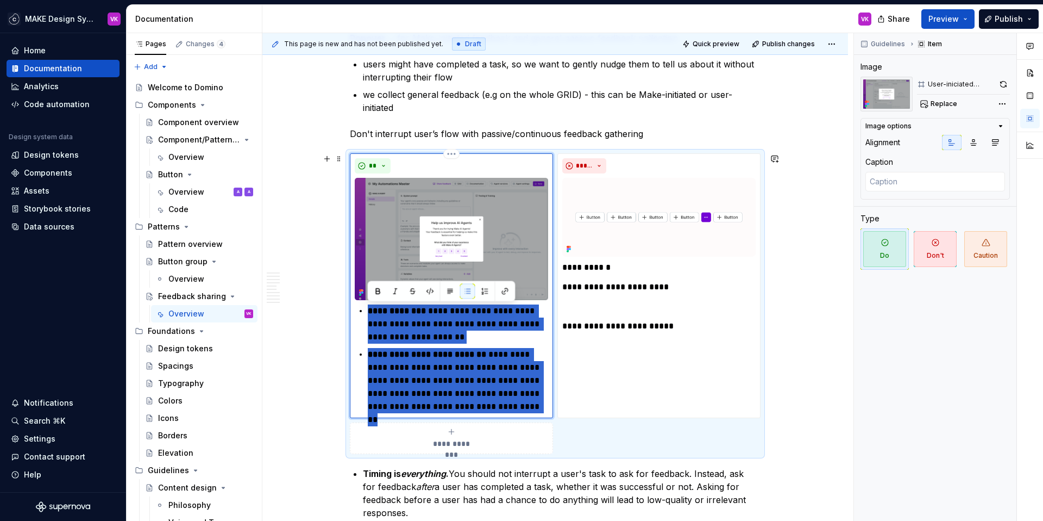
drag, startPoint x: 517, startPoint y: 406, endPoint x: 366, endPoint y: 309, distance: 179.4
click at [366, 309] on div "**********" at bounding box center [451, 358] width 193 height 109
type textarea "*"
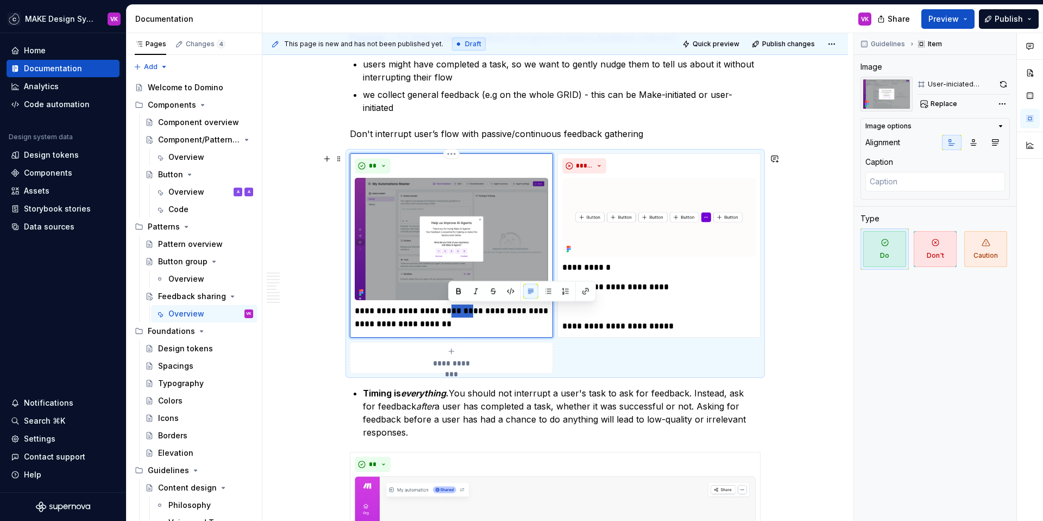
drag, startPoint x: 448, startPoint y: 313, endPoint x: 467, endPoint y: 312, distance: 19.6
click at [467, 312] on p "**********" at bounding box center [451, 317] width 193 height 26
click at [460, 290] on button "button" at bounding box center [458, 291] width 15 height 15
click at [603, 316] on div "**********" at bounding box center [658, 297] width 193 height 72
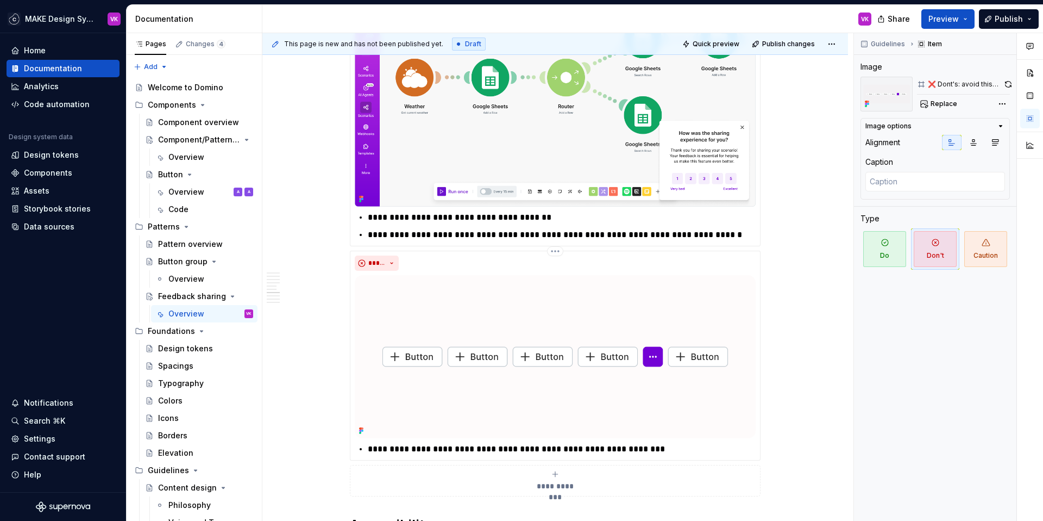
scroll to position [3715, 0]
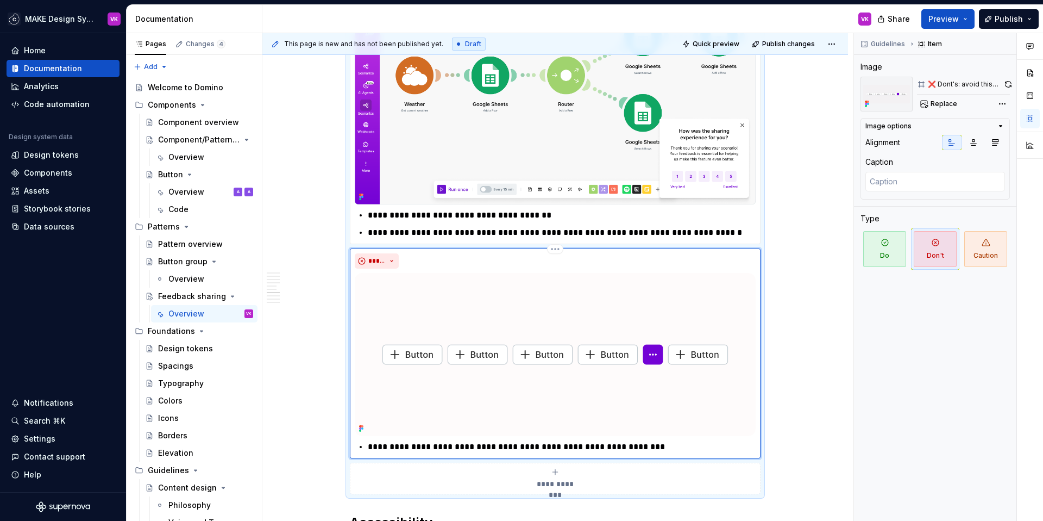
click at [556, 303] on img at bounding box center [555, 354] width 401 height 163
click at [385, 260] on span "*****" at bounding box center [376, 260] width 17 height 9
click at [536, 269] on div "**********" at bounding box center [555, 353] width 401 height 200
click at [555, 247] on html "MAKE Design System VK Home Documentation Analytics Code automation Design syste…" at bounding box center [521, 260] width 1043 height 521
click at [573, 274] on div "Delete item" at bounding box center [596, 267] width 92 height 17
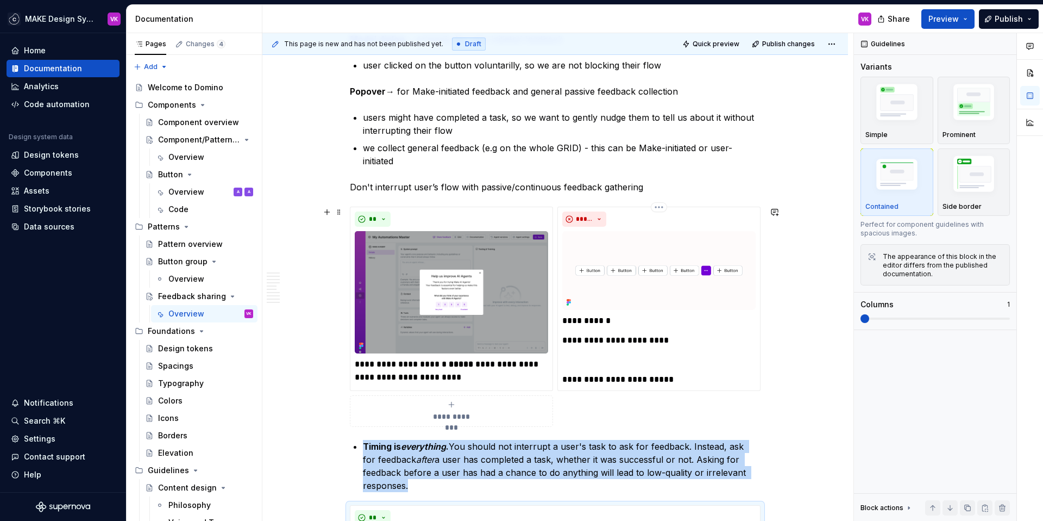
scroll to position [3169, 0]
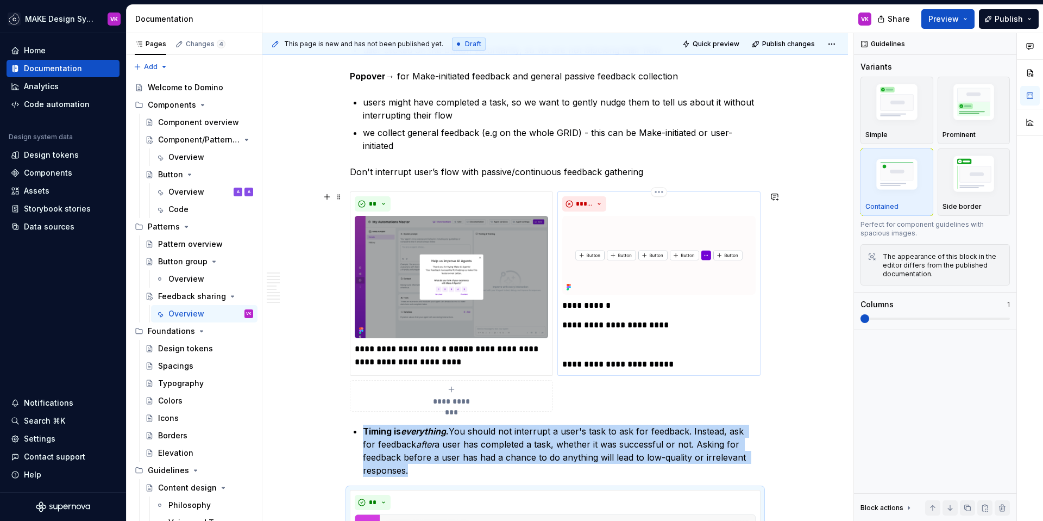
click at [613, 251] on img at bounding box center [658, 255] width 193 height 79
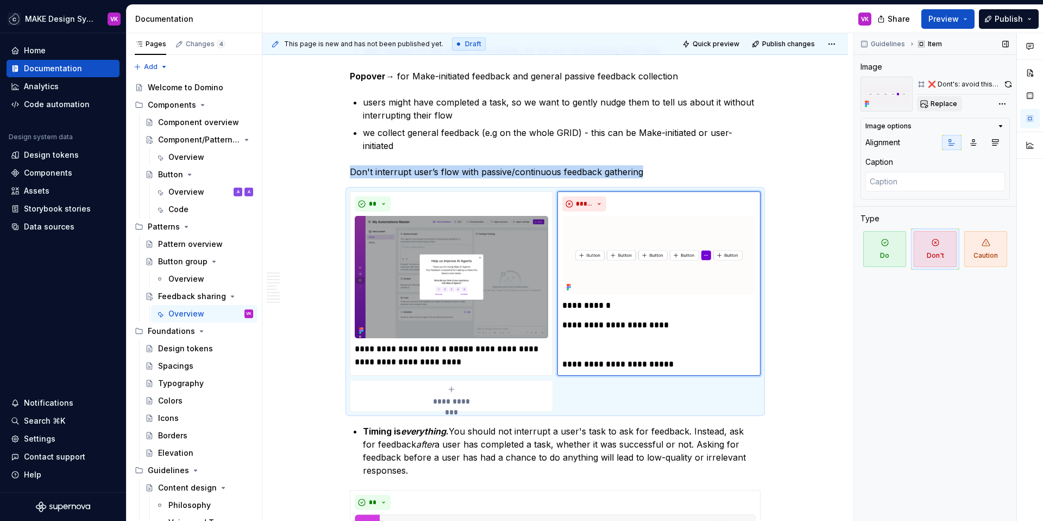
click at [943, 105] on span "Replace" at bounding box center [944, 103] width 27 height 9
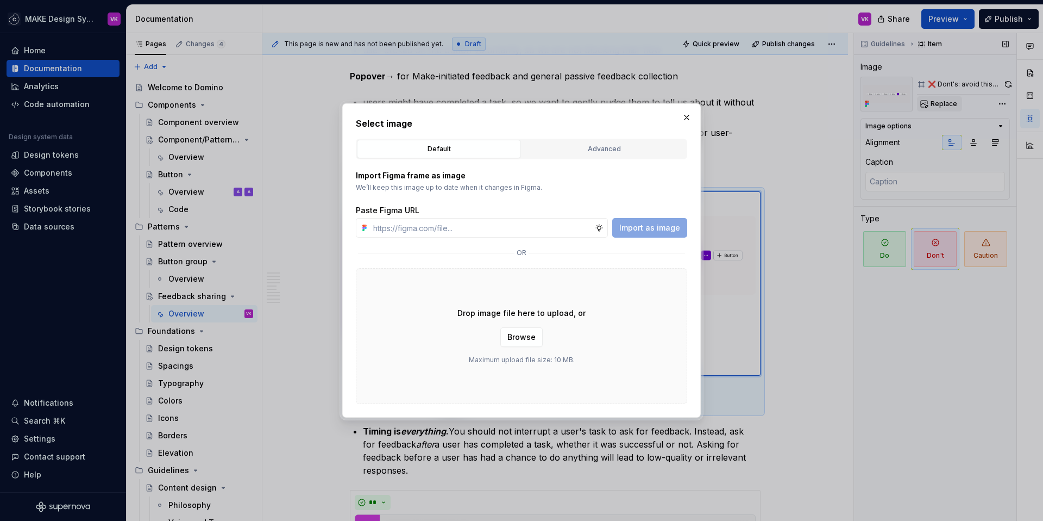
type textarea "*"
type input "[URL][DOMAIN_NAME]"
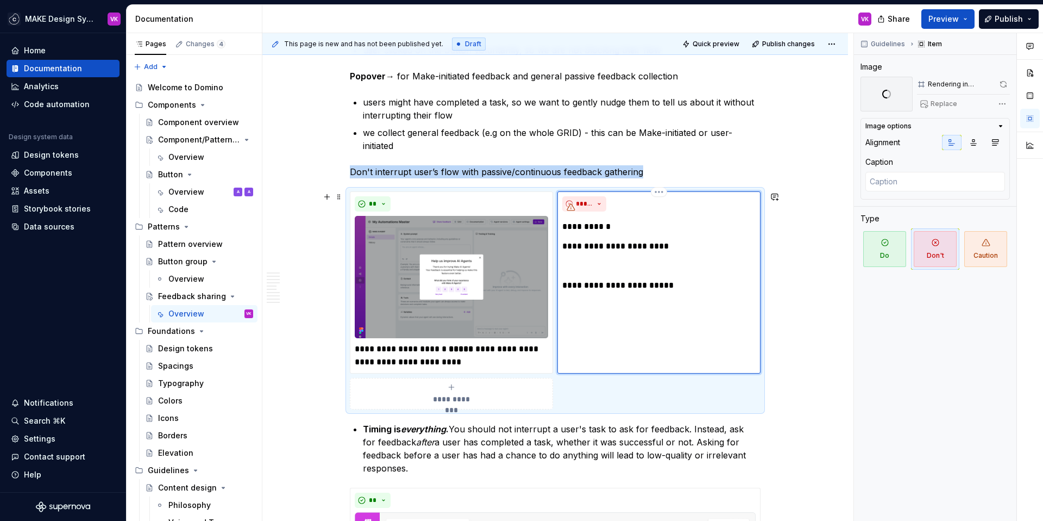
click at [625, 291] on div "**********" at bounding box center [658, 282] width 203 height 182
click at [628, 284] on p "**********" at bounding box center [658, 285] width 193 height 13
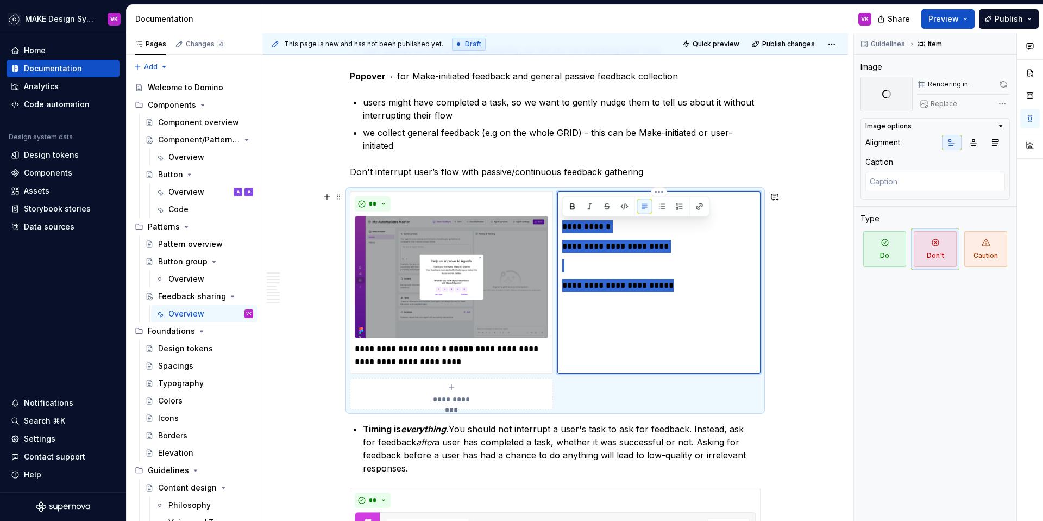
drag, startPoint x: 693, startPoint y: 283, endPoint x: 563, endPoint y: 229, distance: 140.3
click at [563, 229] on div "**********" at bounding box center [658, 256] width 193 height 72
type textarea "*"
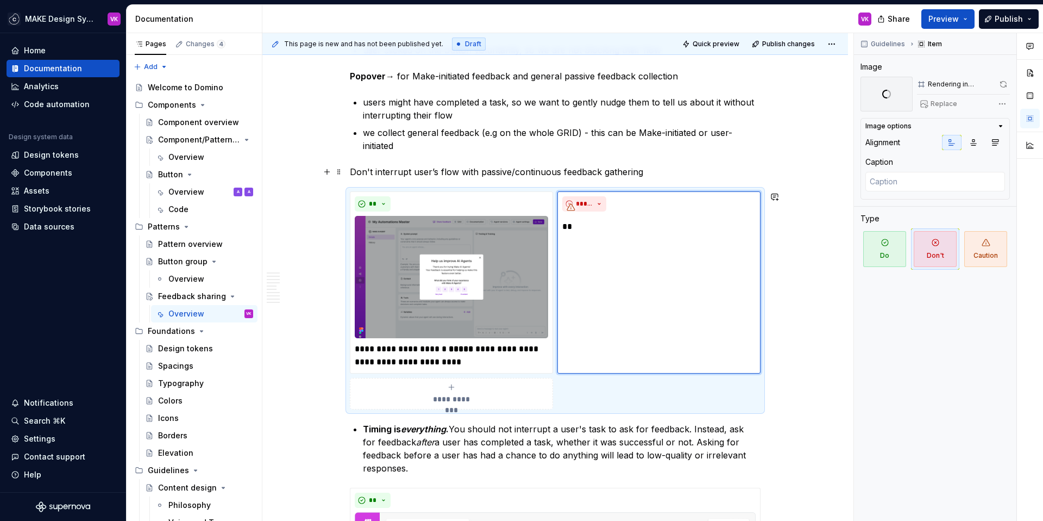
click at [483, 175] on p "Don't interrupt user’s flow with passive/continuous feedback gathering" at bounding box center [555, 171] width 411 height 13
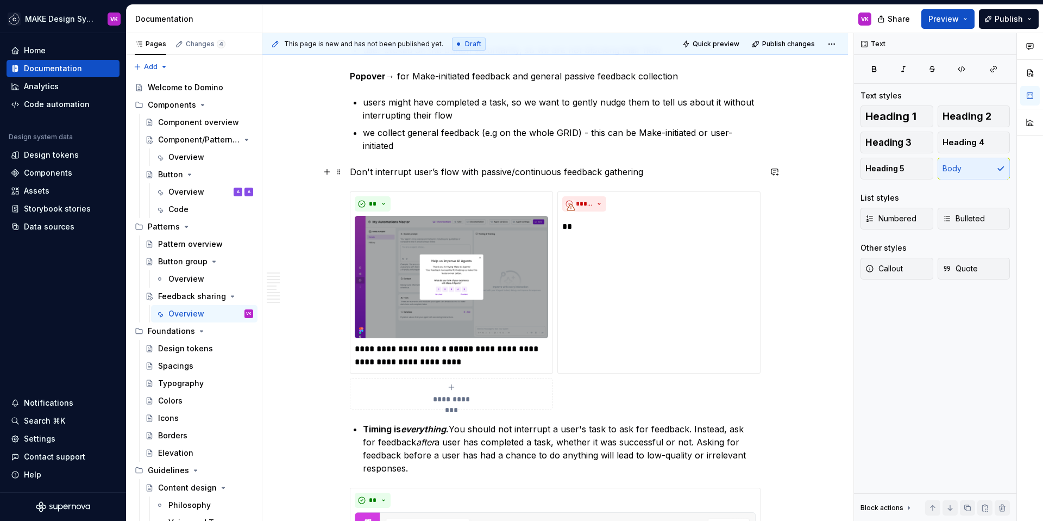
click at [483, 175] on p "Don't interrupt user’s flow with passive/continuous feedback gathering" at bounding box center [555, 171] width 411 height 13
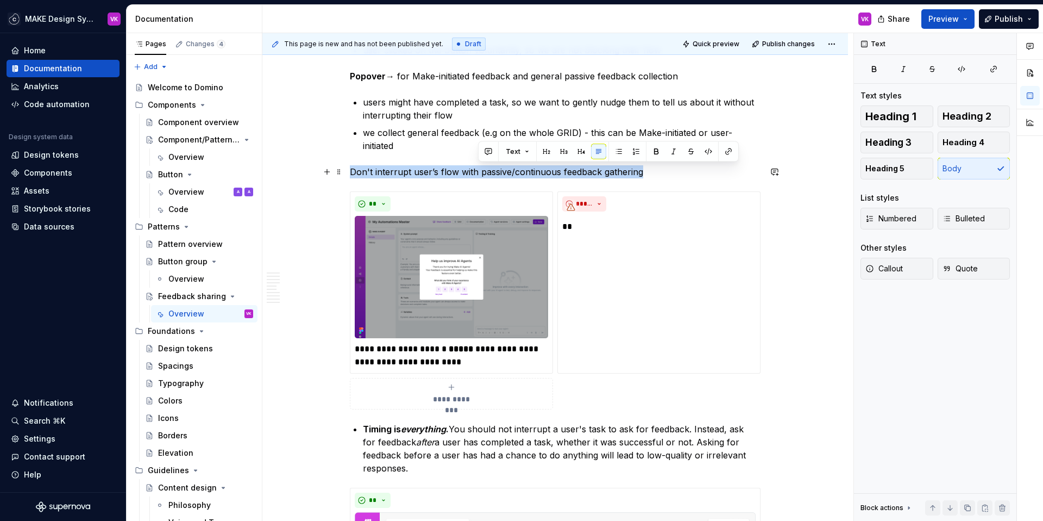
click at [483, 175] on p "Don't interrupt user’s flow with passive/continuous feedback gathering" at bounding box center [555, 171] width 411 height 13
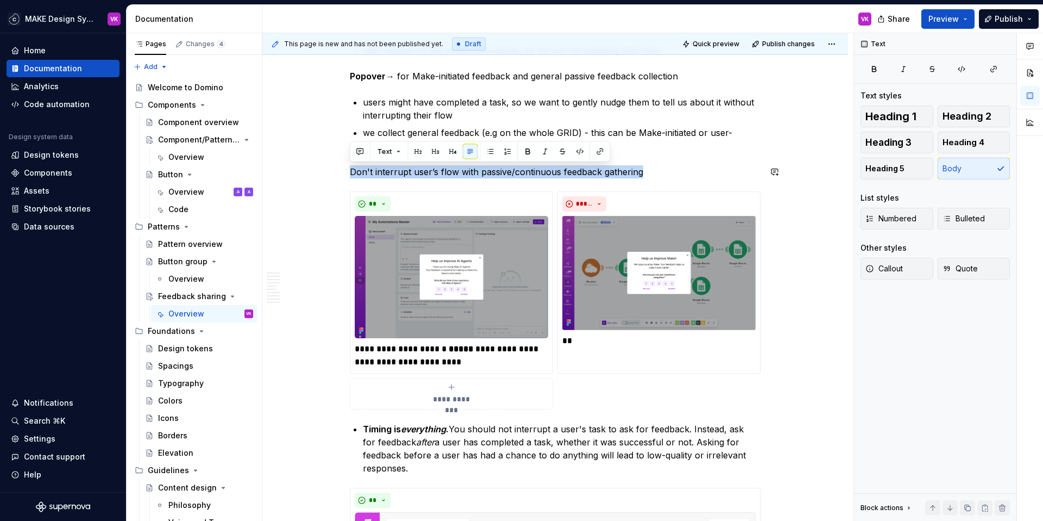
copy p "Don't interrupt user’s flow with passive/continuous feedback gathering"
click at [601, 333] on div "***** **" at bounding box center [658, 271] width 193 height 151
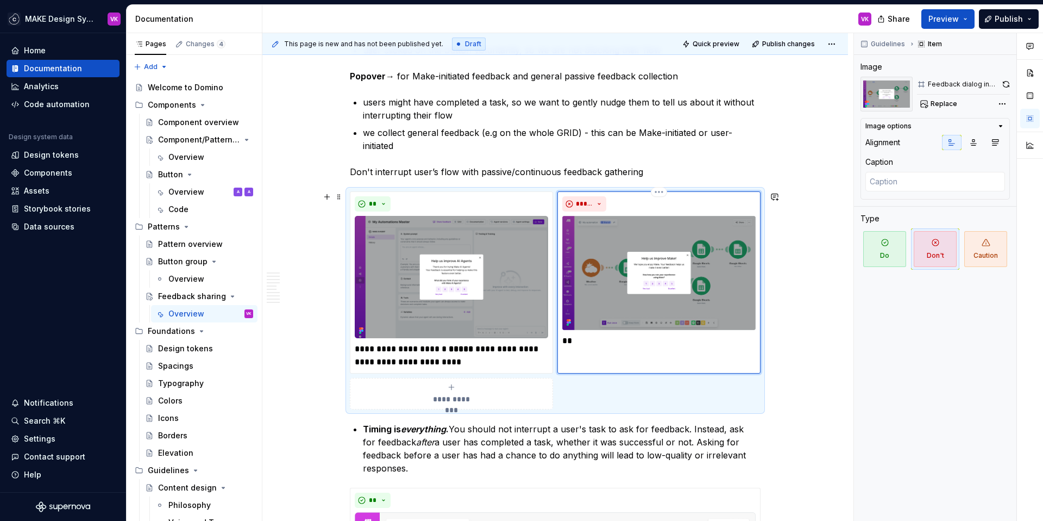
click at [601, 344] on p "**" at bounding box center [658, 340] width 193 height 13
click at [675, 287] on img at bounding box center [658, 273] width 193 height 114
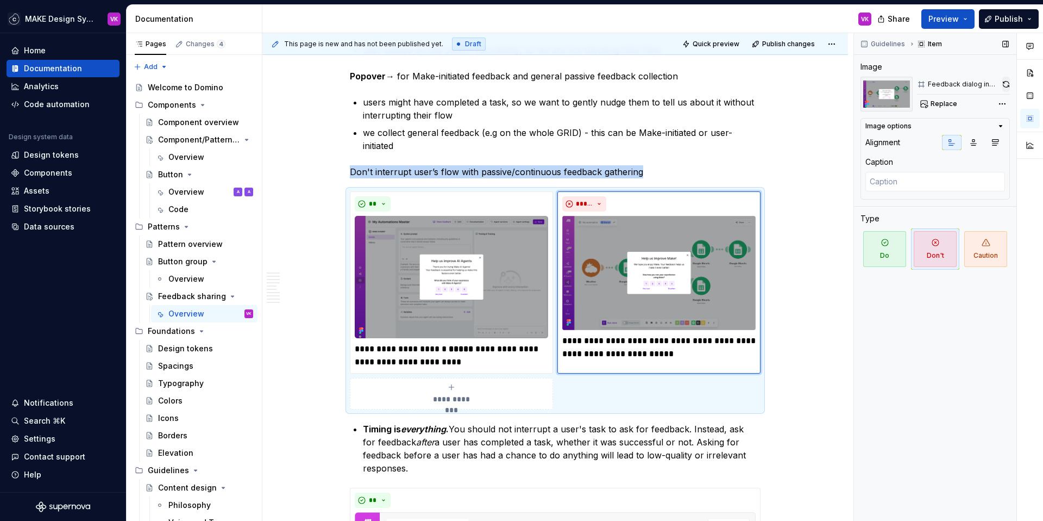
click at [1005, 85] on button "button" at bounding box center [1006, 84] width 8 height 15
click at [430, 348] on p "**********" at bounding box center [451, 355] width 193 height 26
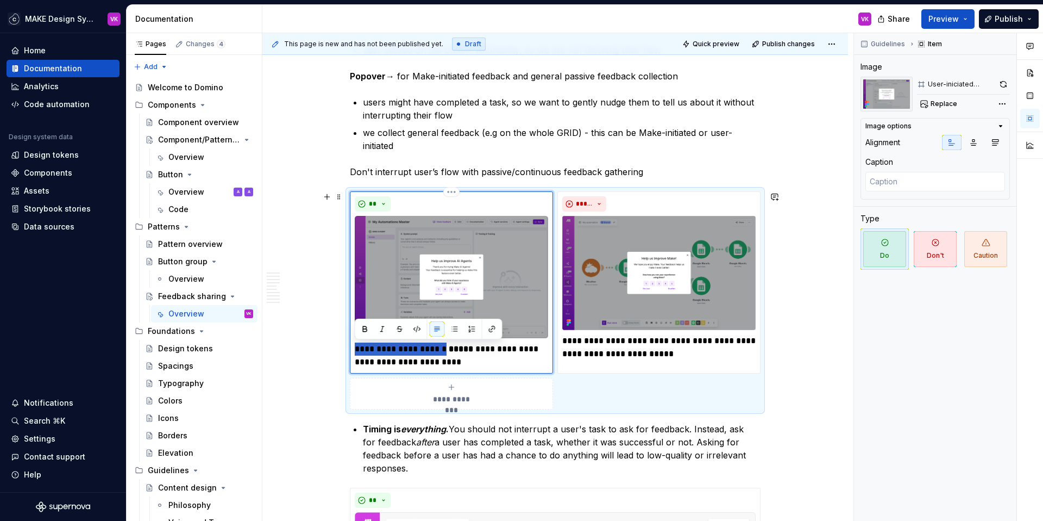
drag, startPoint x: 446, startPoint y: 350, endPoint x: 354, endPoint y: 349, distance: 91.8
click at [355, 349] on p "**********" at bounding box center [451, 355] width 193 height 26
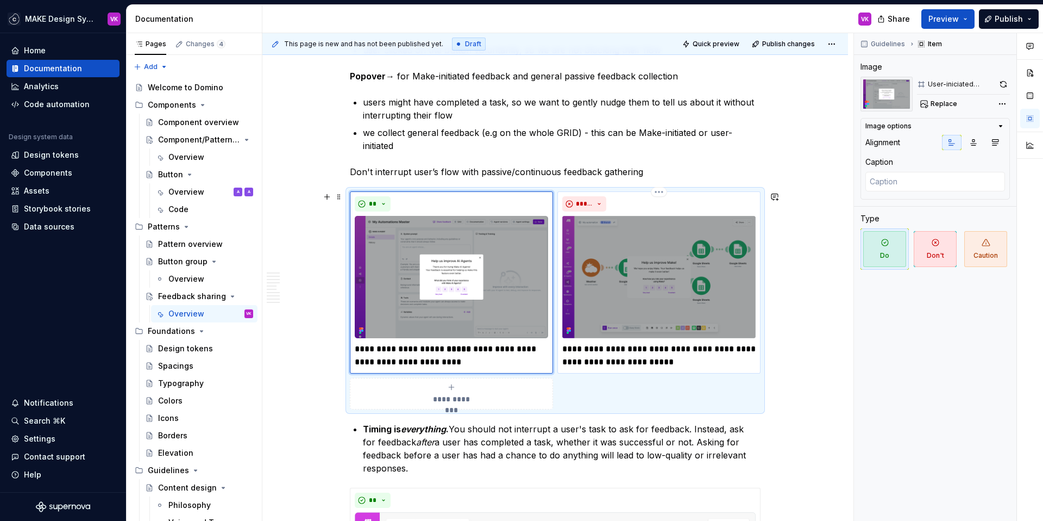
click at [710, 253] on img at bounding box center [658, 277] width 193 height 122
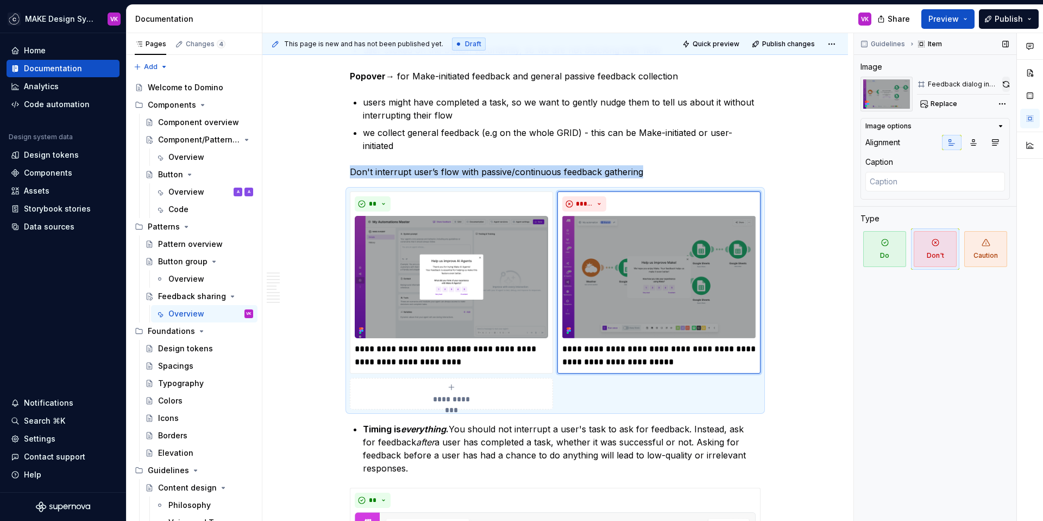
click at [1004, 84] on button "button" at bounding box center [1006, 84] width 8 height 15
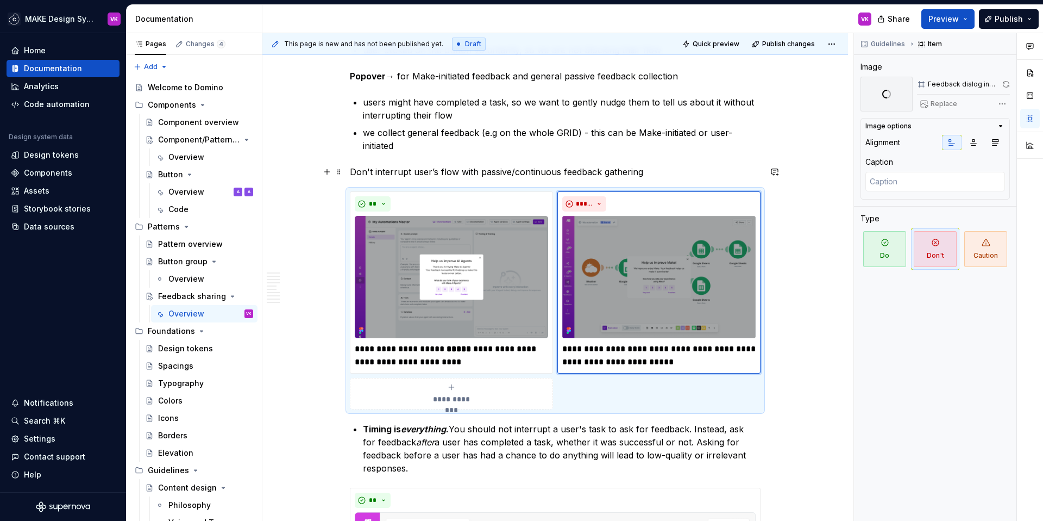
click at [597, 167] on p "Don't interrupt user’s flow with passive/continuous feedback gathering" at bounding box center [555, 171] width 411 height 13
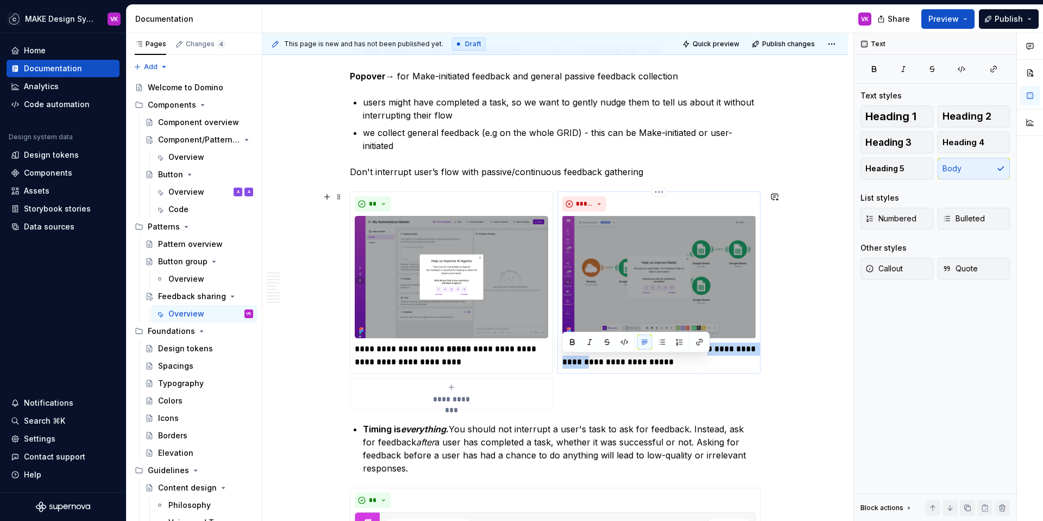
drag, startPoint x: 642, startPoint y: 363, endPoint x: 563, endPoint y: 365, distance: 78.8
click at [563, 365] on p "**********" at bounding box center [658, 355] width 193 height 26
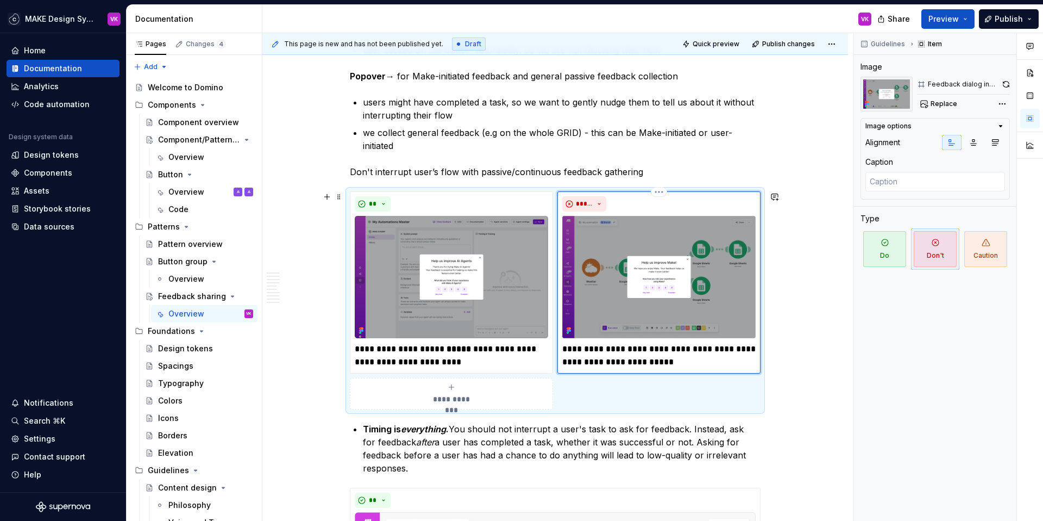
click at [597, 363] on p "**********" at bounding box center [658, 355] width 193 height 26
click at [660, 367] on p "**********" at bounding box center [658, 355] width 193 height 26
drag, startPoint x: 563, startPoint y: 349, endPoint x: 667, endPoint y: 352, distance: 104.4
click at [667, 352] on p "**********" at bounding box center [658, 355] width 193 height 26
click at [575, 329] on button "button" at bounding box center [572, 328] width 15 height 15
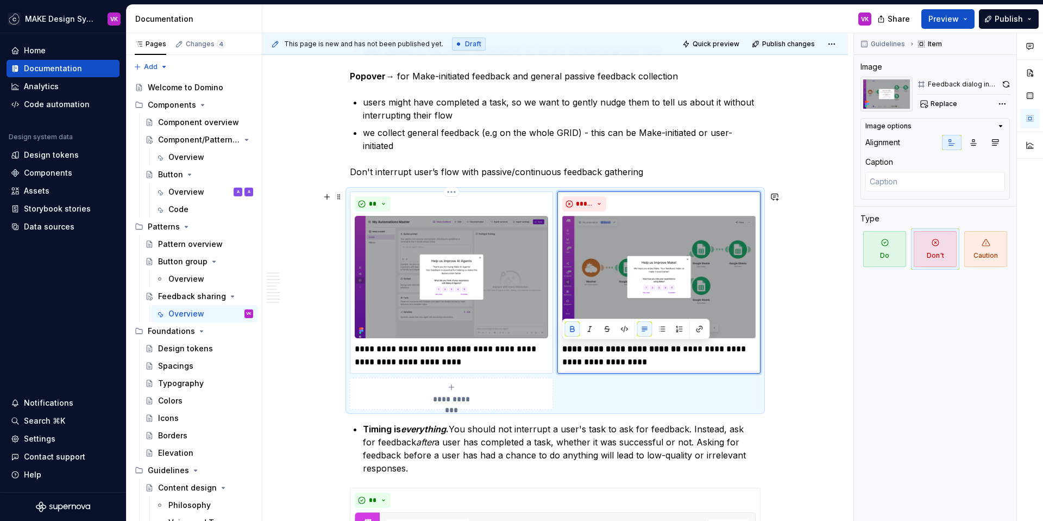
click at [453, 350] on strong "*****" at bounding box center [459, 348] width 24 height 8
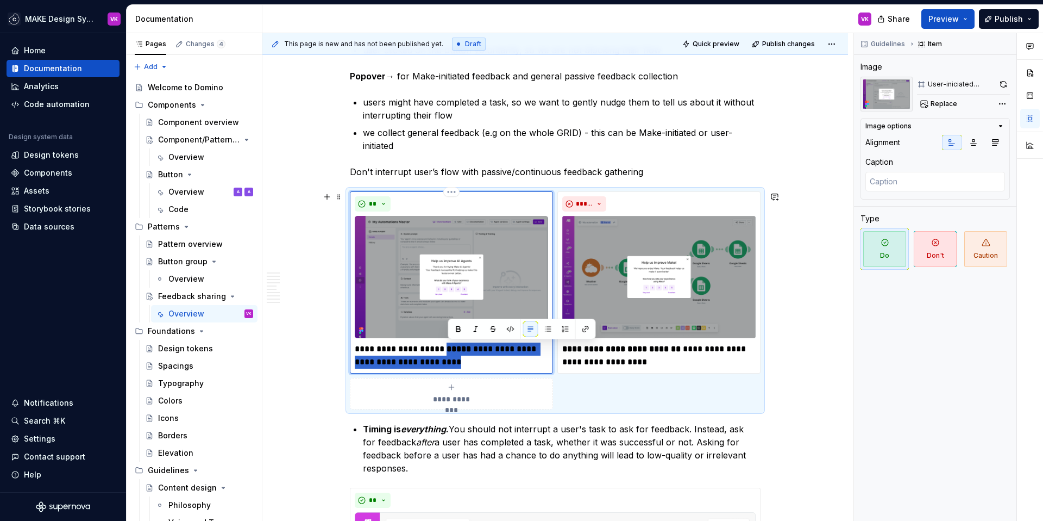
drag, startPoint x: 450, startPoint y: 350, endPoint x: 453, endPoint y: 362, distance: 12.4
click at [453, 362] on p "**********" at bounding box center [451, 355] width 193 height 26
click at [456, 323] on button "button" at bounding box center [458, 328] width 15 height 15
click at [641, 354] on p "**********" at bounding box center [658, 355] width 193 height 26
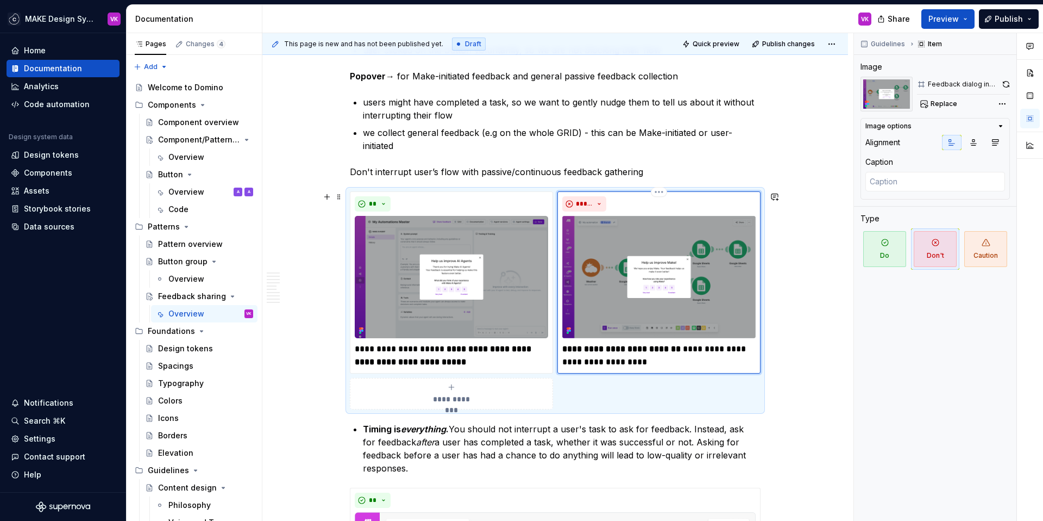
click at [662, 358] on p "**********" at bounding box center [658, 355] width 193 height 26
click at [543, 175] on p "Don't interrupt user’s flow with passive/continuous feedback gathering" at bounding box center [555, 171] width 411 height 13
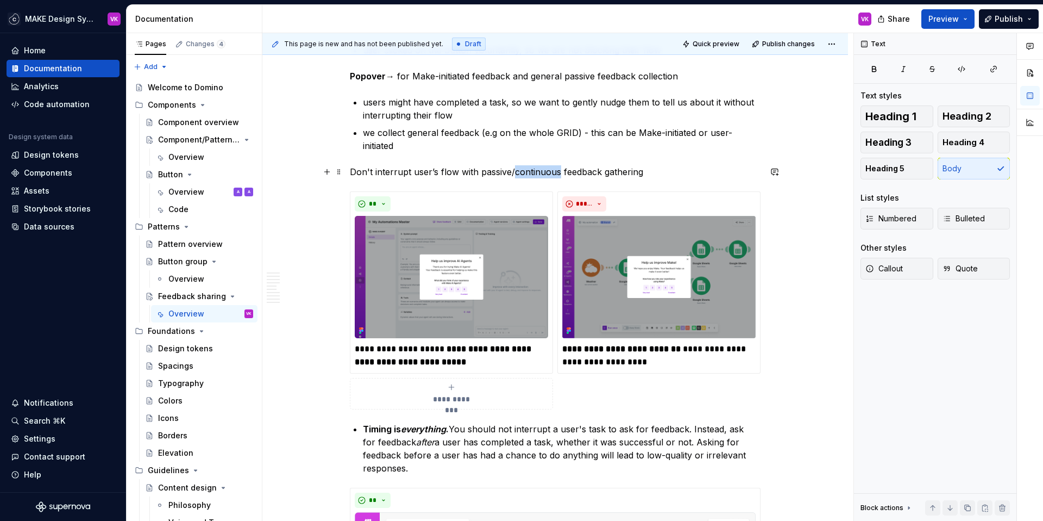
click at [543, 175] on p "Don't interrupt user’s flow with passive/continuous feedback gathering" at bounding box center [555, 171] width 411 height 13
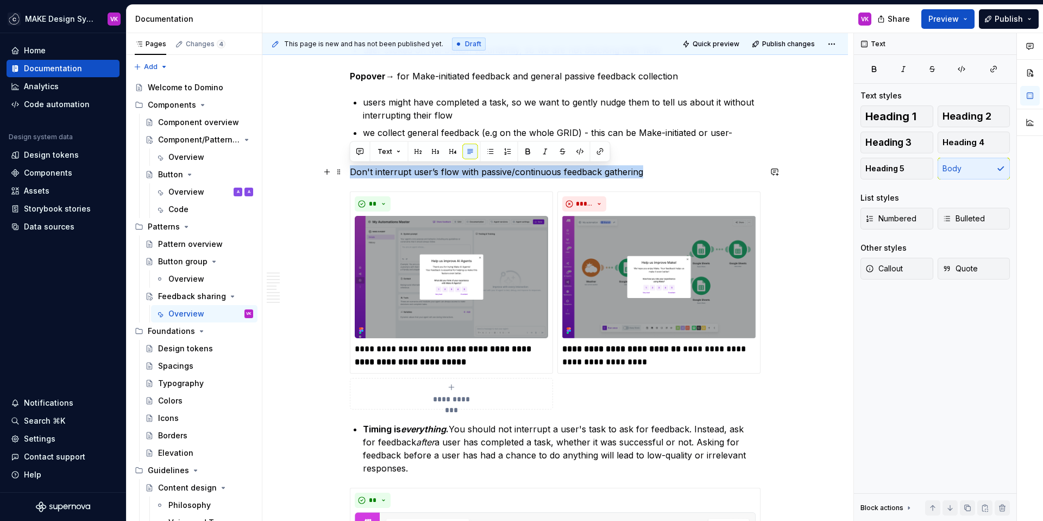
click at [543, 175] on p "Don't interrupt user’s flow with passive/continuous feedback gathering" at bounding box center [555, 171] width 411 height 13
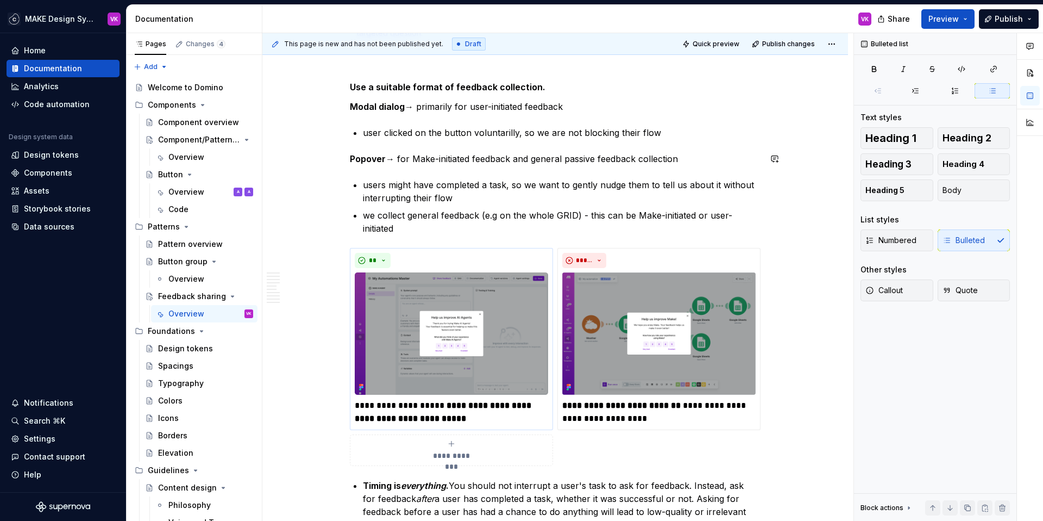
scroll to position [3042, 0]
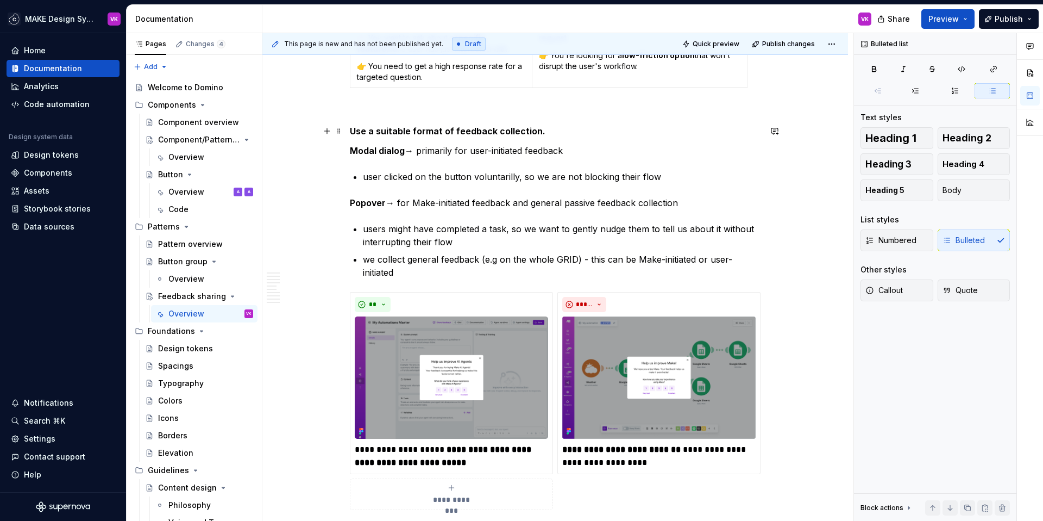
click at [562, 131] on p "Use a suitable format of feedback collection." at bounding box center [555, 130] width 411 height 13
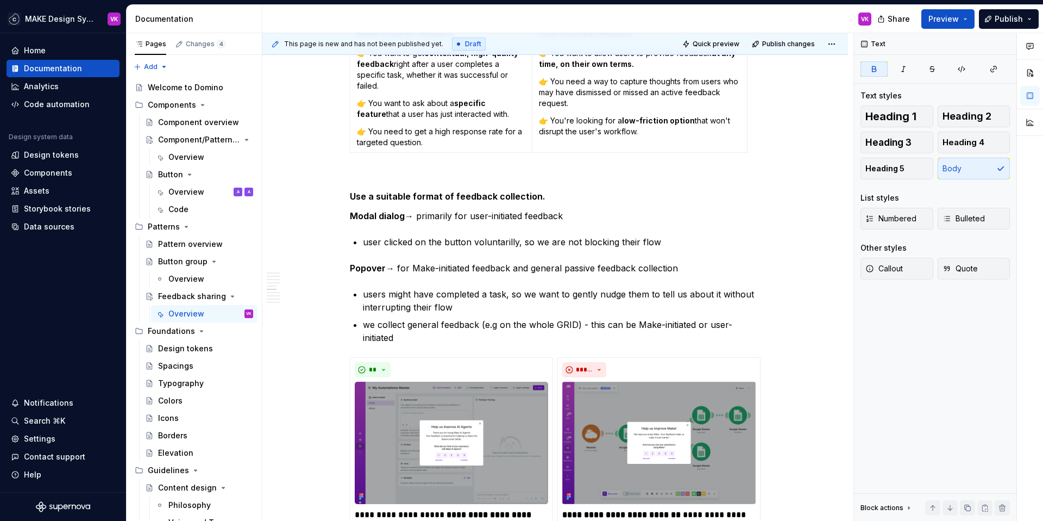
scroll to position [2944, 0]
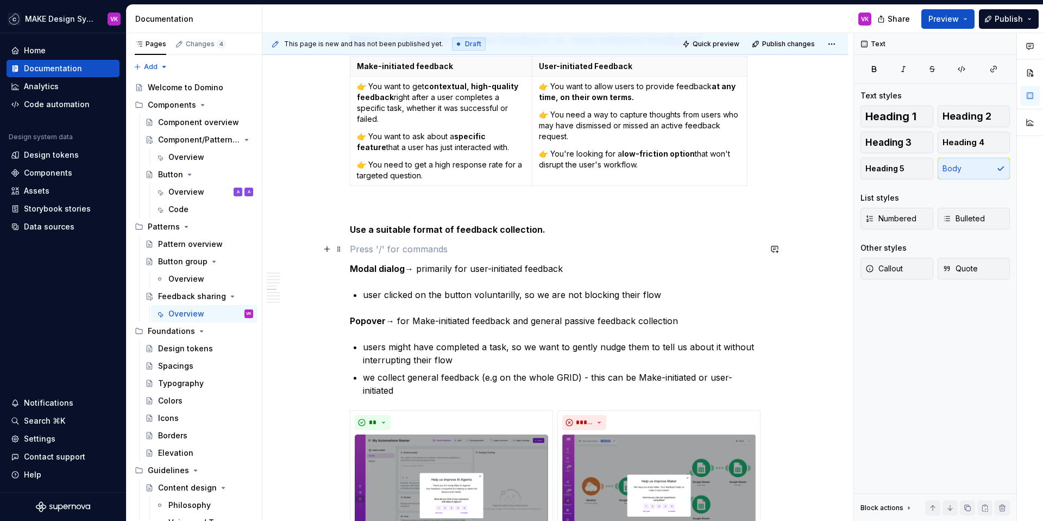
click at [386, 251] on p at bounding box center [555, 248] width 411 height 13
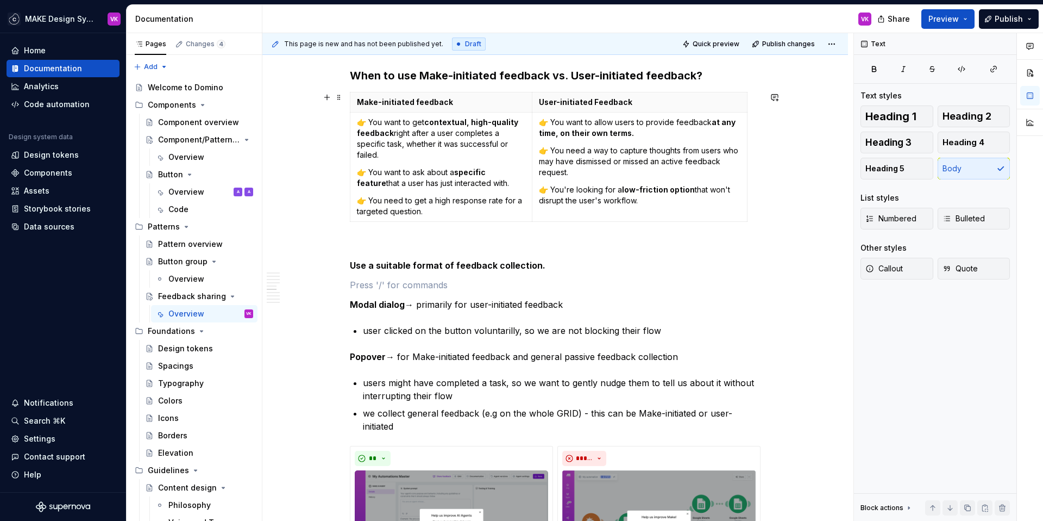
scroll to position [2907, 0]
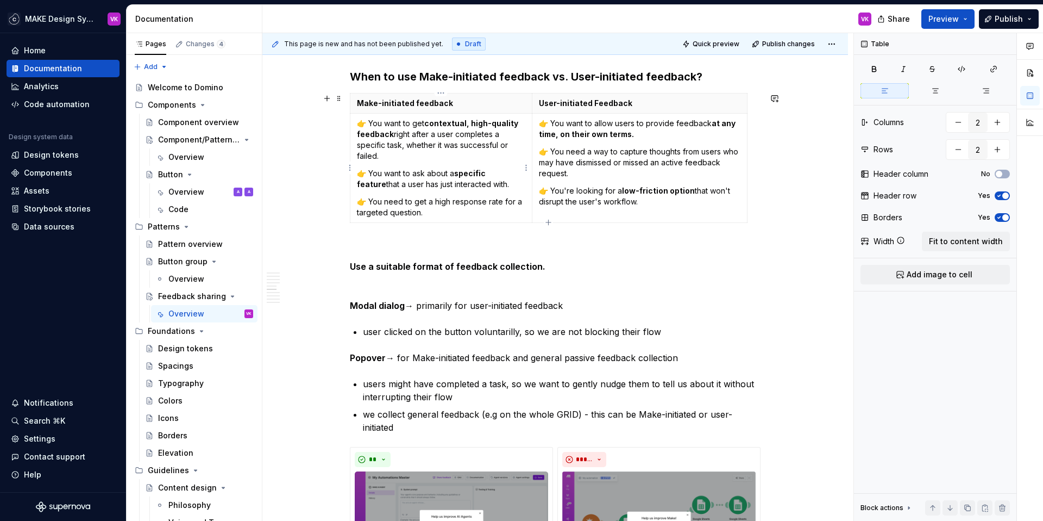
click at [433, 210] on p "👉 You need to get a high response rate for a targeted question." at bounding box center [441, 207] width 168 height 22
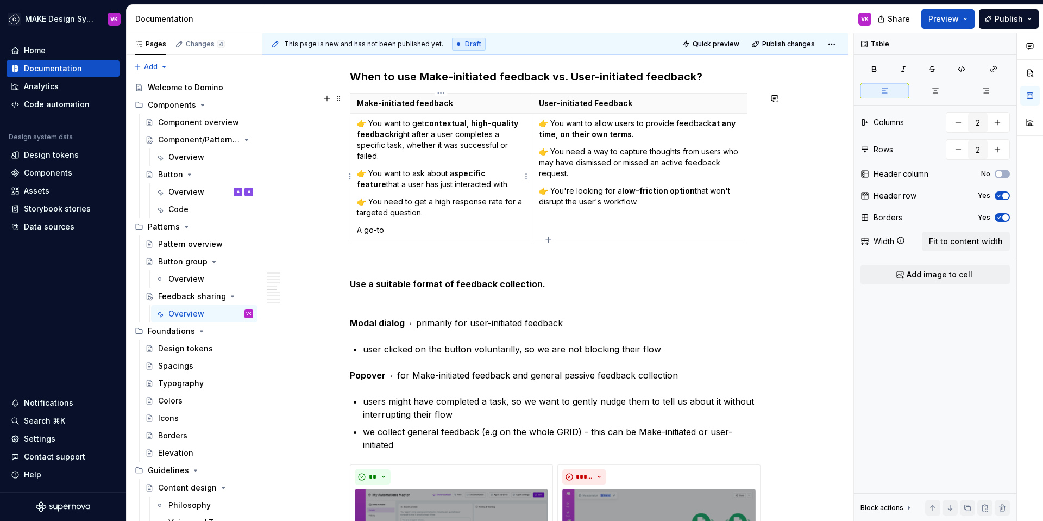
click at [426, 226] on p "A go-to" at bounding box center [441, 229] width 168 height 11
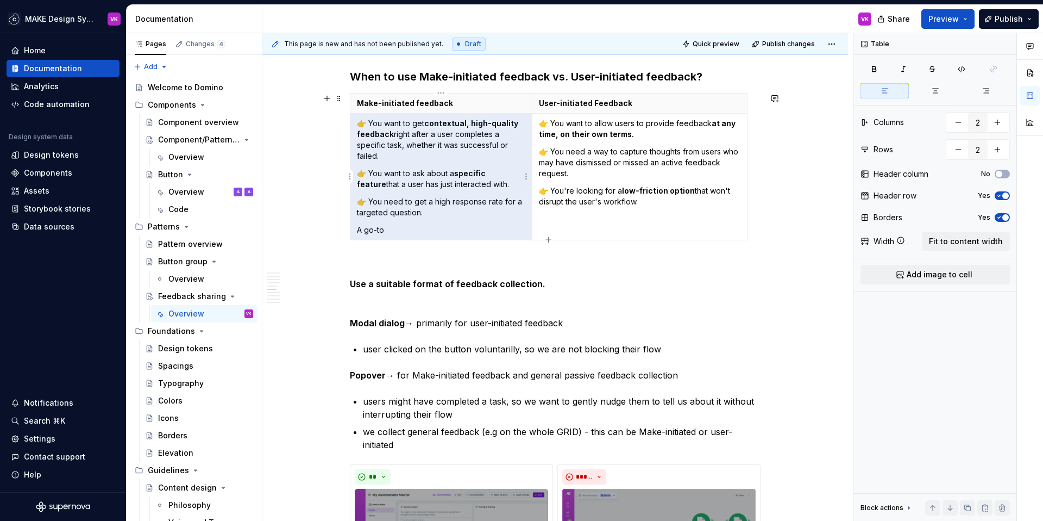
click at [426, 226] on p "A go-to" at bounding box center [441, 229] width 168 height 11
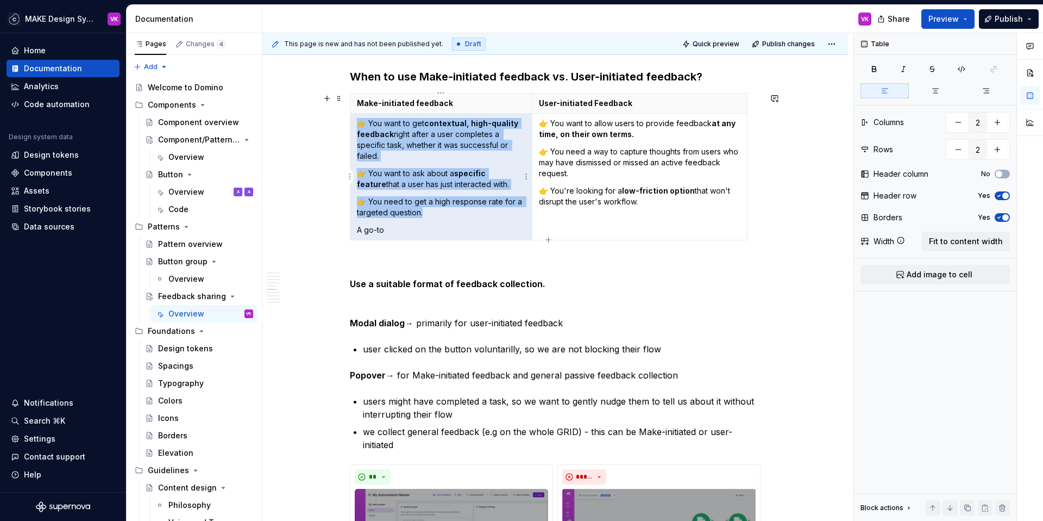
click at [426, 226] on p "A go-to" at bounding box center [441, 229] width 168 height 11
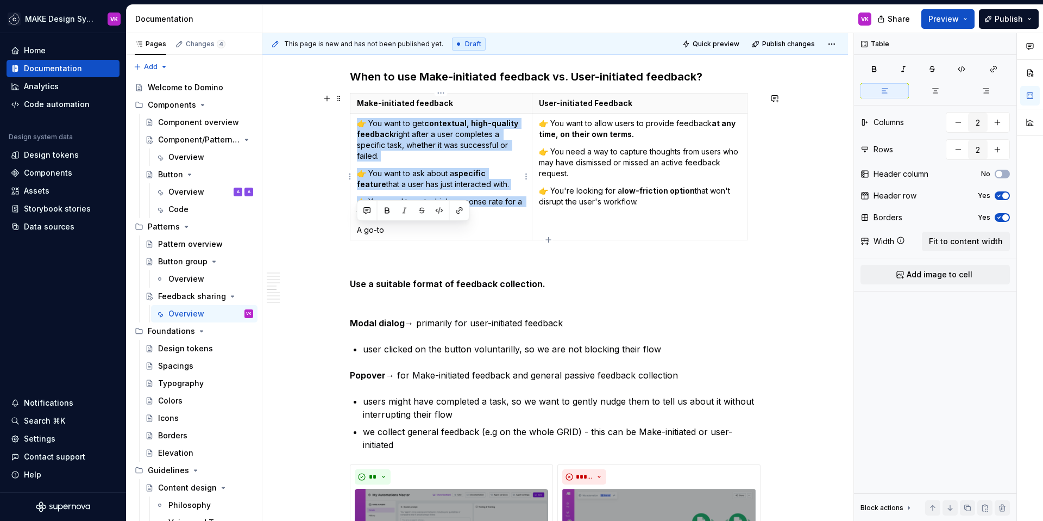
drag, startPoint x: 387, startPoint y: 233, endPoint x: 358, endPoint y: 233, distance: 29.9
click at [358, 233] on p "A go-to" at bounding box center [441, 229] width 168 height 11
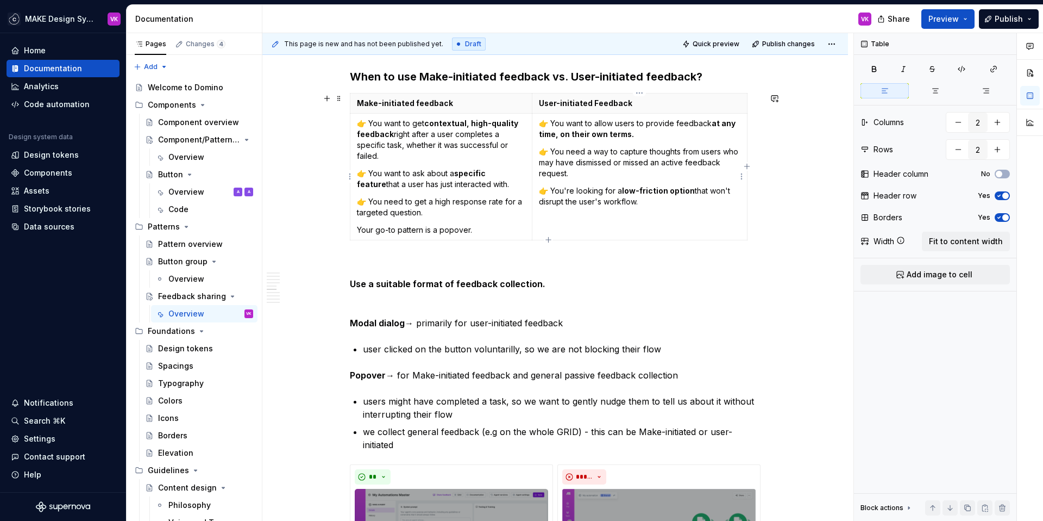
click at [577, 230] on td "👉 You want to allow users to provide feedback at any time, on their own terms. …" at bounding box center [639, 176] width 215 height 127
drag, startPoint x: 440, startPoint y: 231, endPoint x: 474, endPoint y: 231, distance: 34.2
click at [474, 231] on p "Your go-to pattern is a popover." at bounding box center [441, 229] width 168 height 11
click at [485, 209] on button "button" at bounding box center [487, 210] width 15 height 15
drag, startPoint x: 622, startPoint y: 220, endPoint x: 668, endPoint y: 220, distance: 45.6
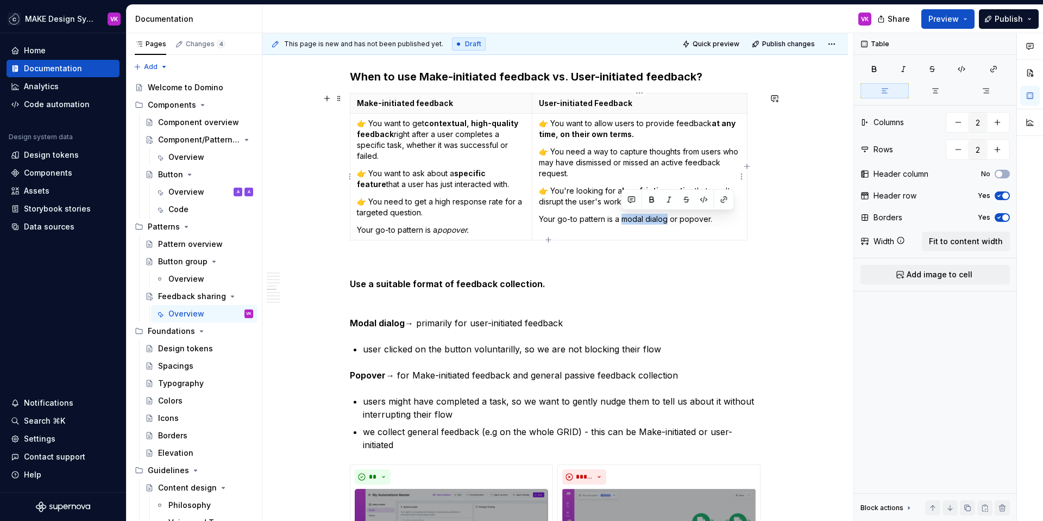
click at [668, 220] on p "Your go-to pattern is a modal dialog or popover." at bounding box center [640, 219] width 202 height 11
click at [667, 198] on button "button" at bounding box center [669, 199] width 15 height 15
drag, startPoint x: 680, startPoint y: 220, endPoint x: 714, endPoint y: 218, distance: 34.8
click at [714, 218] on p "Your go-to pattern is a modal dialog or popover." at bounding box center [640, 219] width 202 height 11
click at [710, 196] on button "button" at bounding box center [709, 199] width 15 height 15
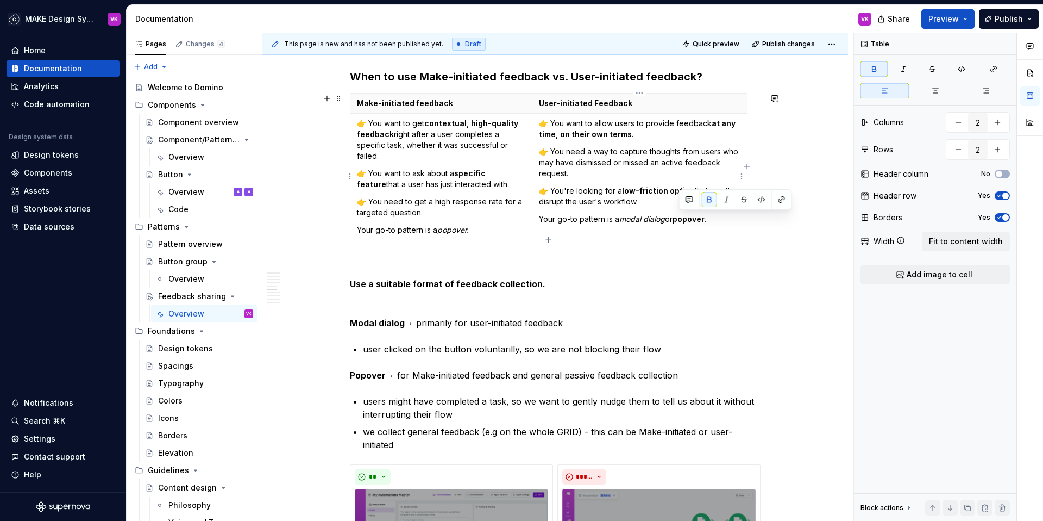
click at [714, 223] on p "Your go-to pattern is a modal dialog or popover." at bounding box center [640, 219] width 202 height 11
drag, startPoint x: 719, startPoint y: 219, endPoint x: 679, endPoint y: 219, distance: 40.2
click at [679, 219] on p "Your go-to pattern is a modal dialog or popover." at bounding box center [640, 219] width 202 height 11
click at [728, 198] on button "button" at bounding box center [726, 199] width 15 height 15
click at [539, 218] on p "Your go-to pattern is a modal dialog or popover." at bounding box center [640, 219] width 202 height 11
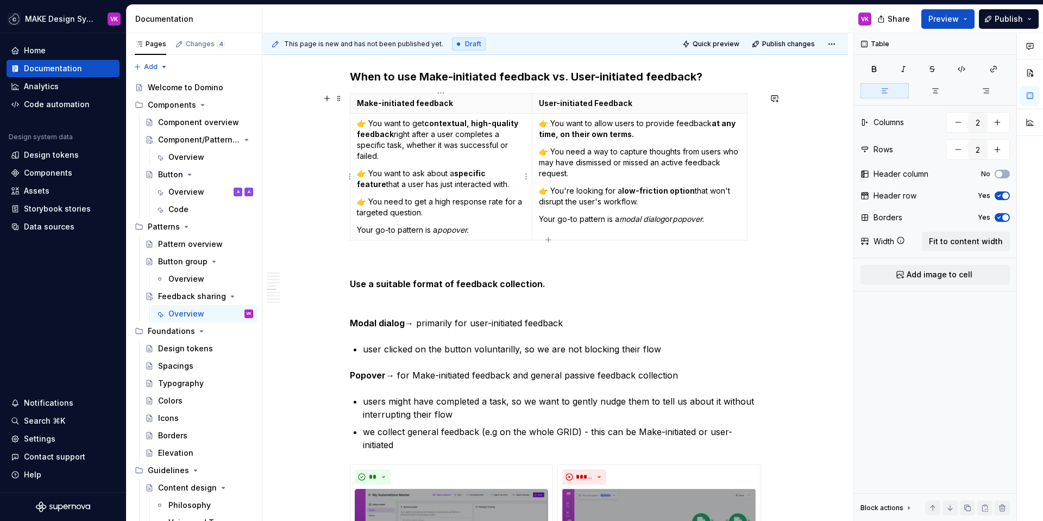
click at [444, 211] on p "👉 You need to get a high response rate for a targeted question." at bounding box center [441, 207] width 168 height 22
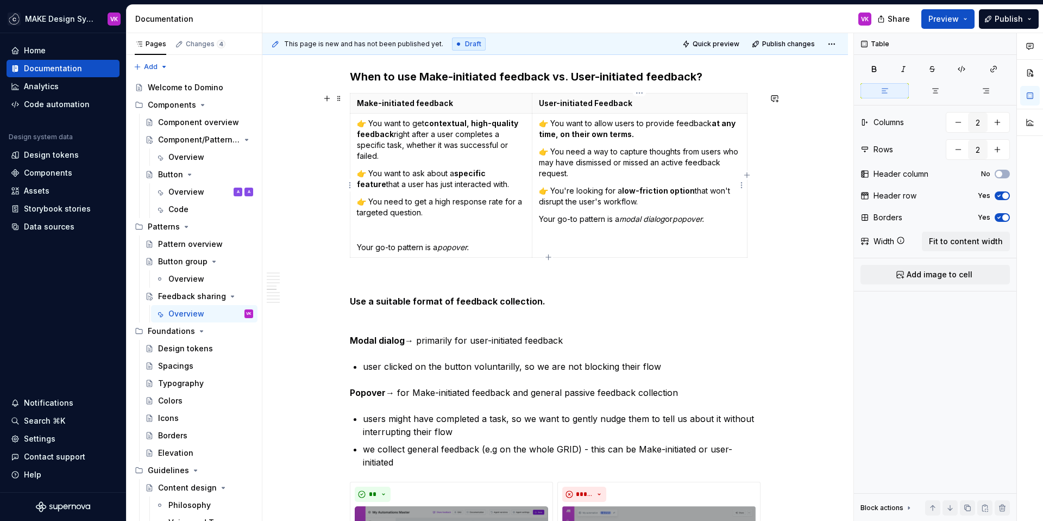
click at [552, 216] on p "Your go-to pattern is a modal dialog or popover." at bounding box center [640, 219] width 202 height 11
click at [457, 233] on p at bounding box center [441, 229] width 168 height 11
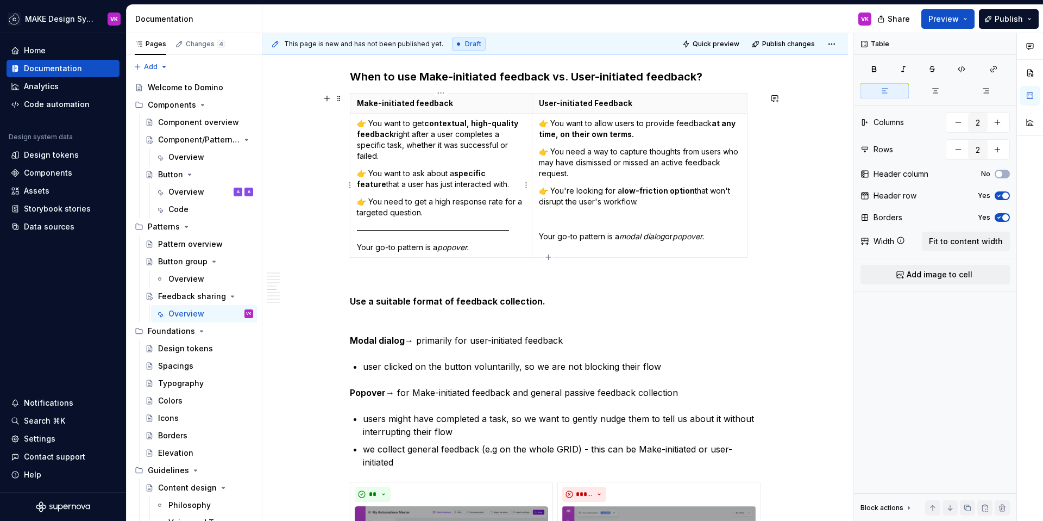
click at [448, 233] on p "————————————————————" at bounding box center [441, 229] width 168 height 11
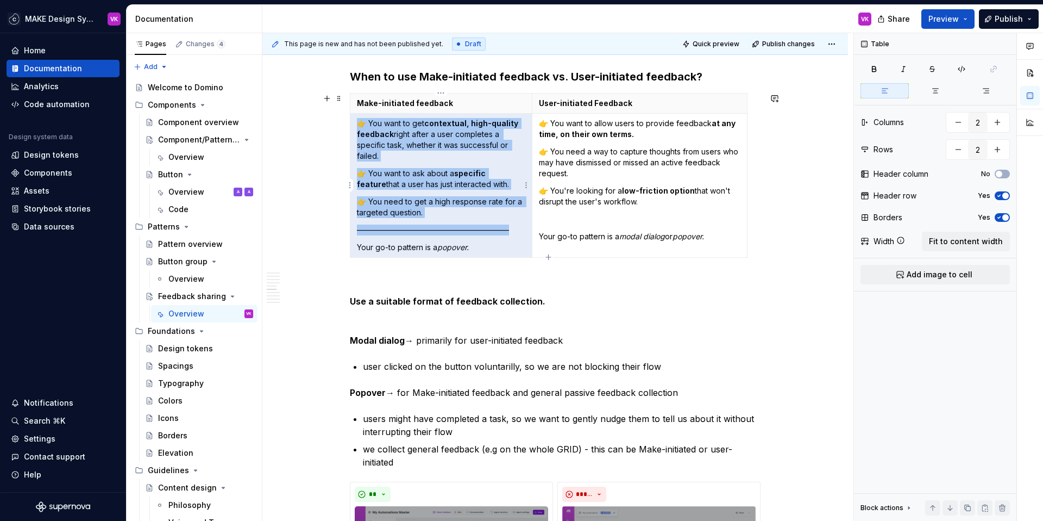
click at [448, 233] on p "————————————————————" at bounding box center [441, 229] width 168 height 11
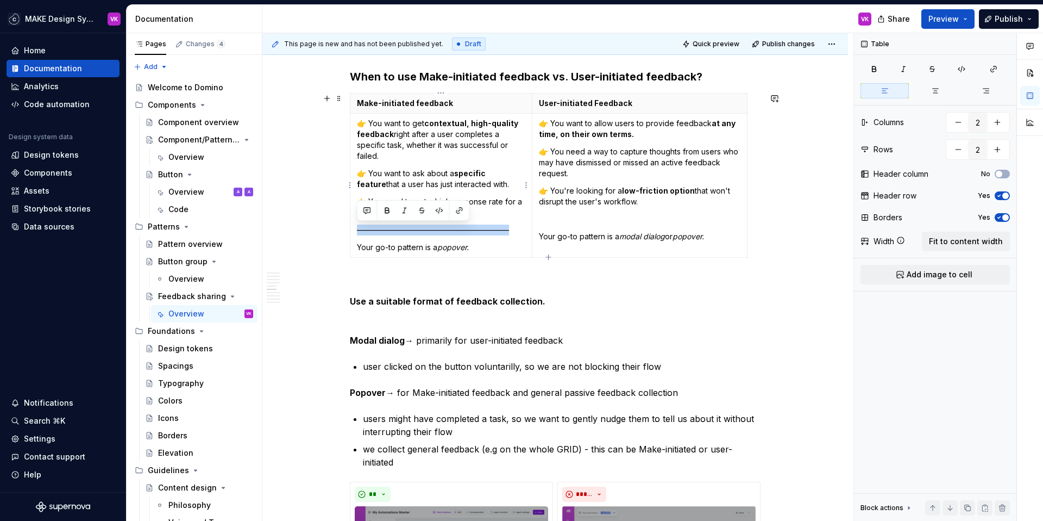
drag, startPoint x: 518, startPoint y: 228, endPoint x: 356, endPoint y: 231, distance: 161.9
click at [357, 231] on p "————————————————————" at bounding box center [441, 229] width 168 height 11
copy p "————————————————————"
click at [555, 218] on p at bounding box center [640, 219] width 202 height 11
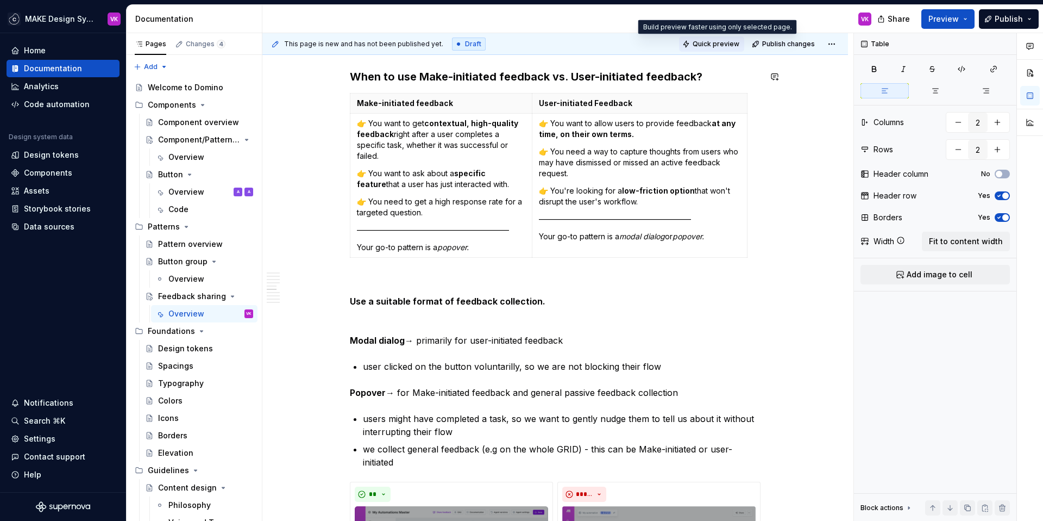
click at [718, 46] on span "Quick preview" at bounding box center [716, 44] width 47 height 9
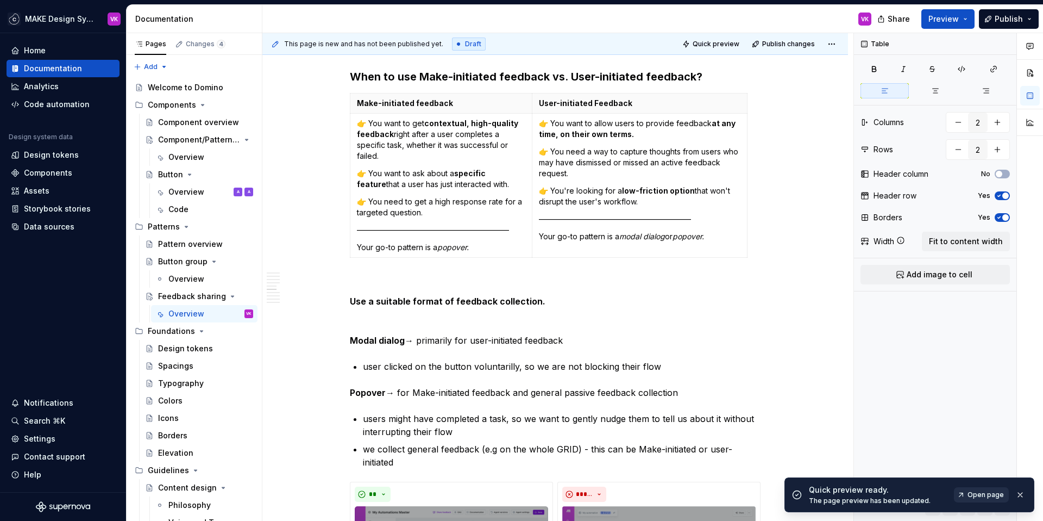
click at [985, 494] on span "Open page" at bounding box center [986, 494] width 36 height 9
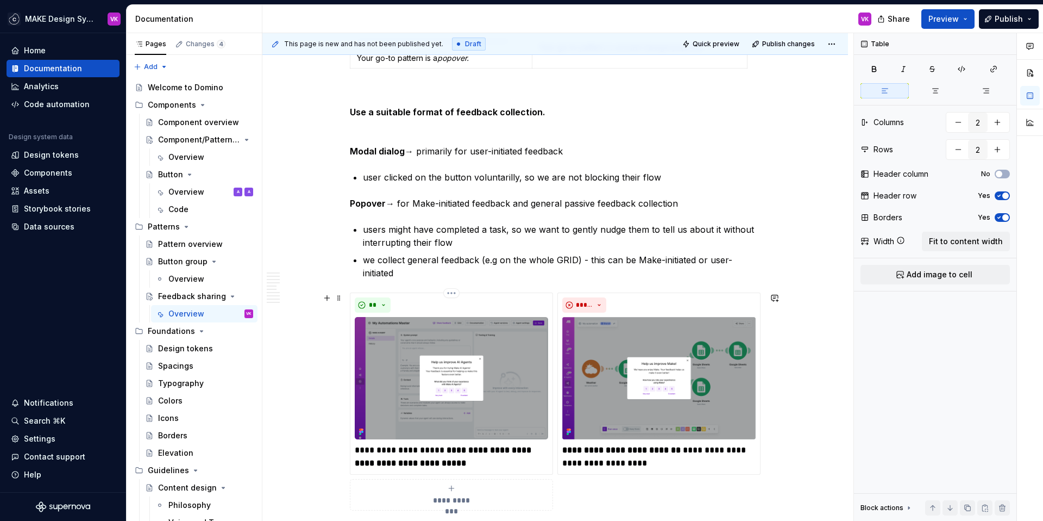
scroll to position [3170, 0]
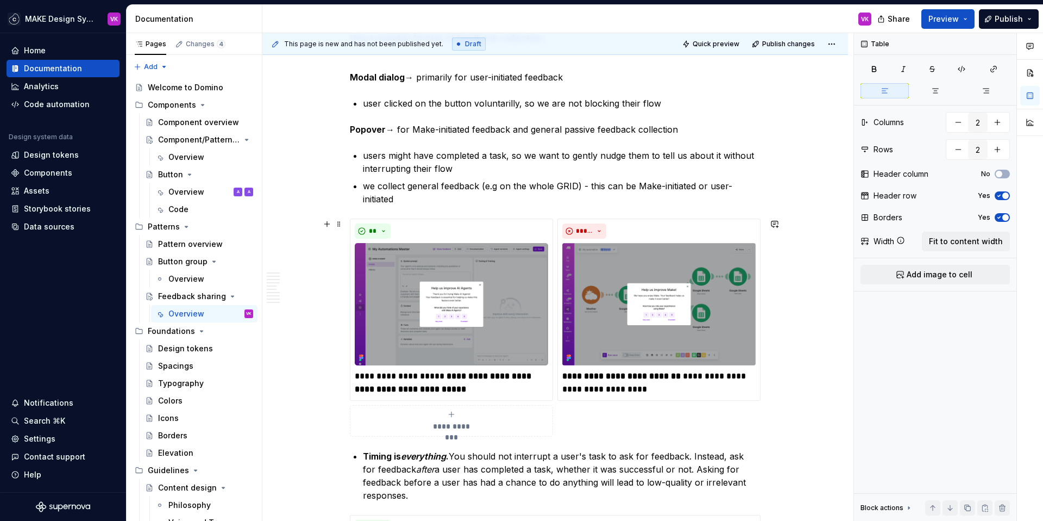
click at [554, 241] on div "**********" at bounding box center [555, 327] width 411 height 218
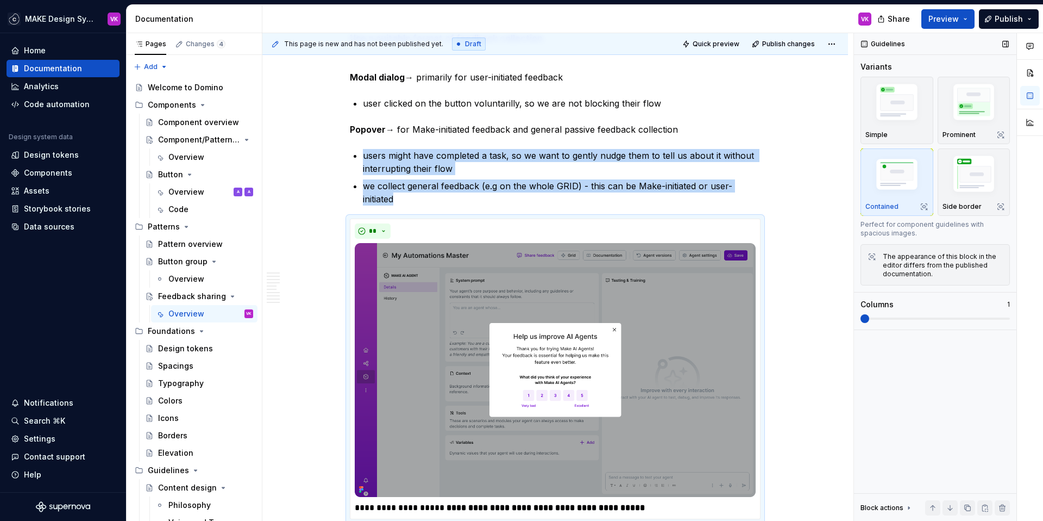
scroll to position [3355, 0]
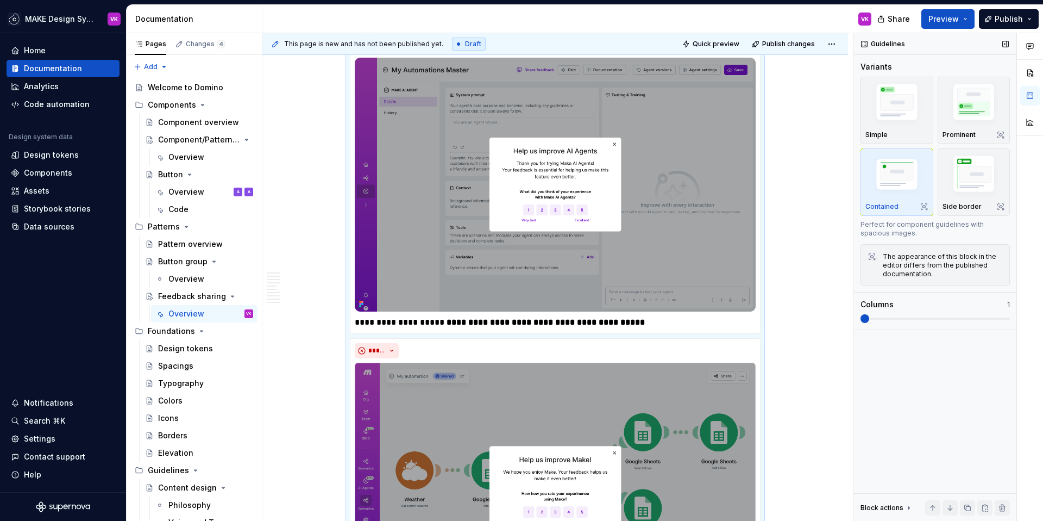
click at [869, 316] on span at bounding box center [865, 318] width 9 height 9
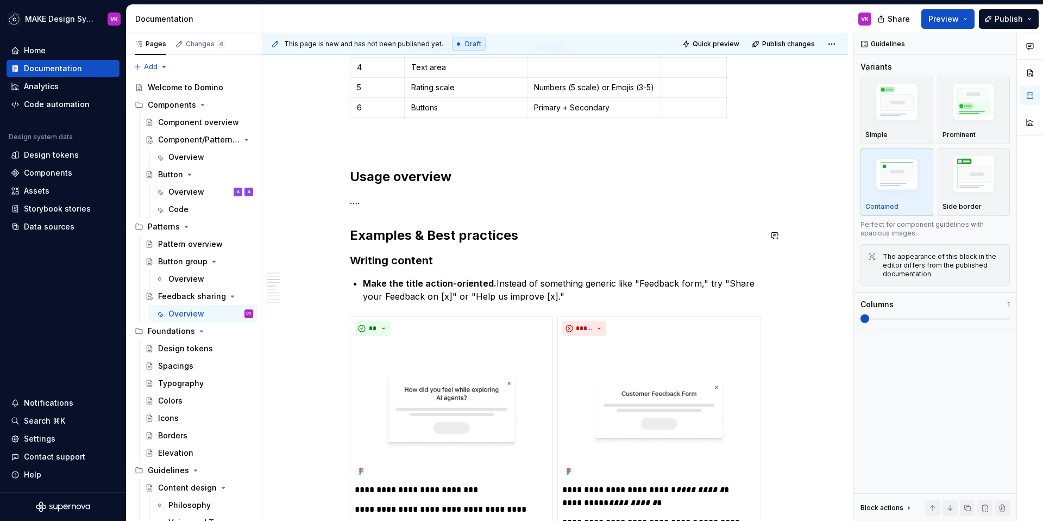
scroll to position [989, 0]
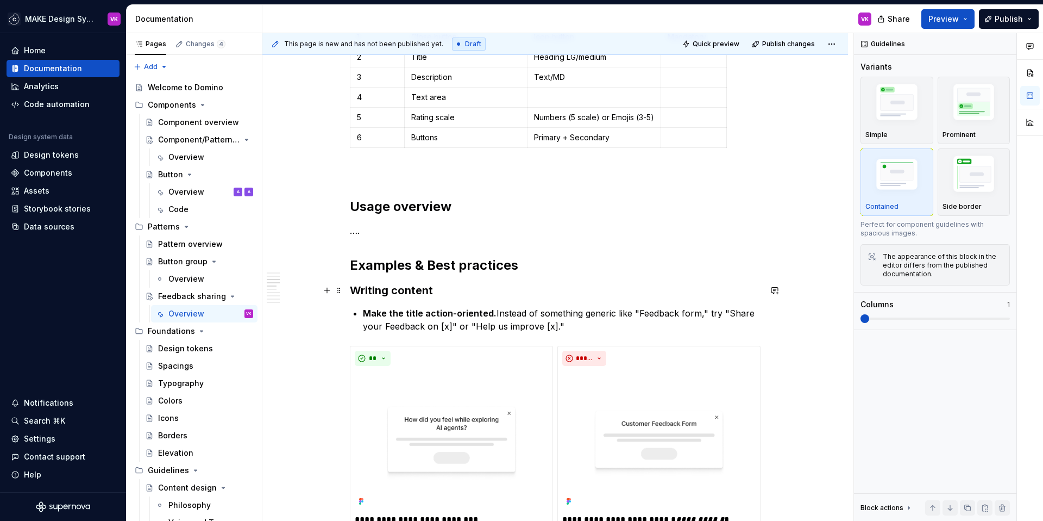
click at [365, 288] on strong "Writing content" at bounding box center [391, 290] width 83 height 13
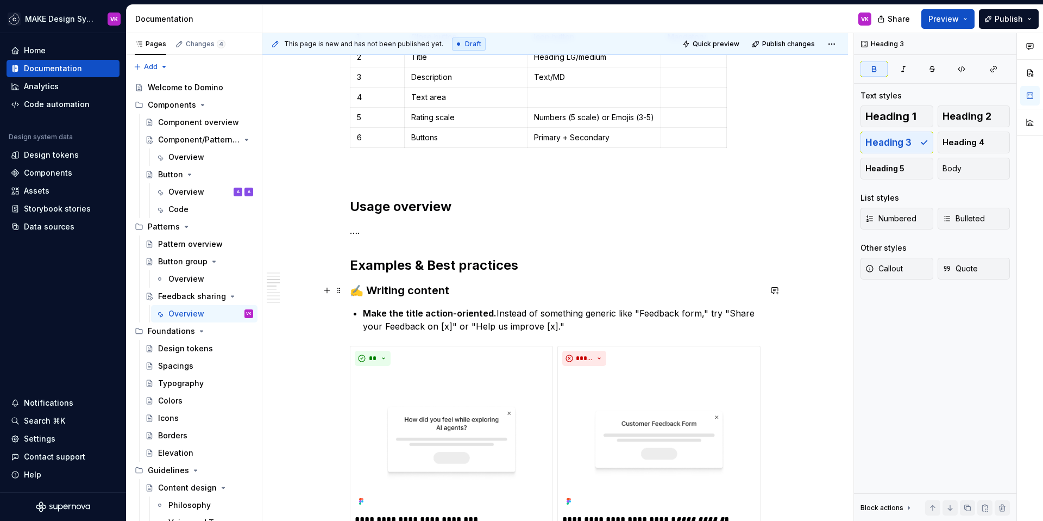
click at [479, 289] on h3 "✍️ Writing content" at bounding box center [555, 290] width 411 height 15
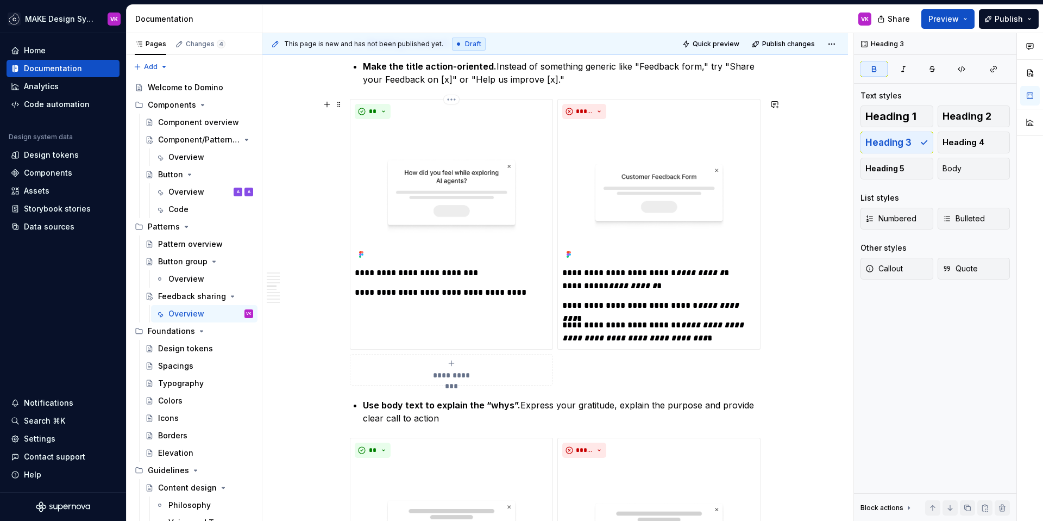
scroll to position [1241, 0]
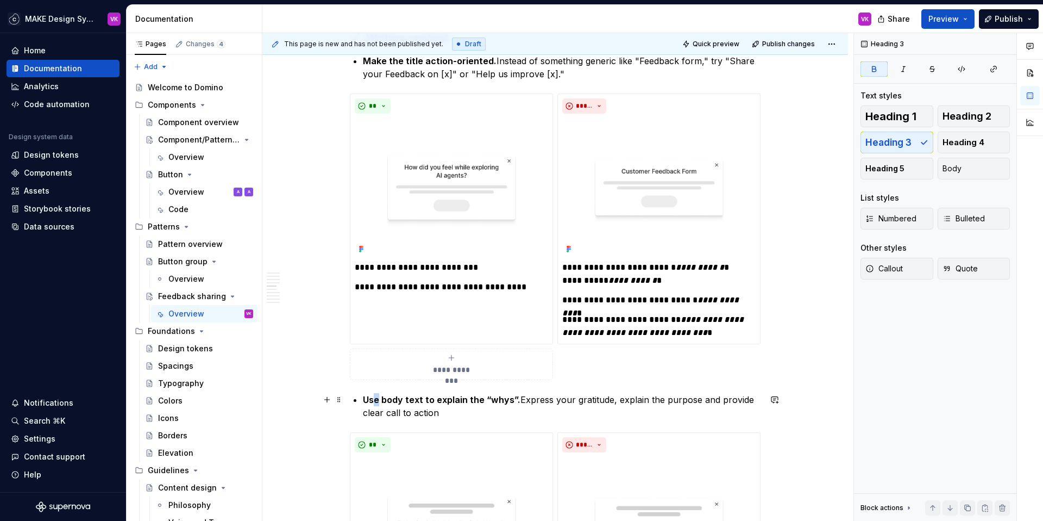
click at [376, 394] on strong "Use body text to explain the “whys”." at bounding box center [442, 399] width 158 height 11
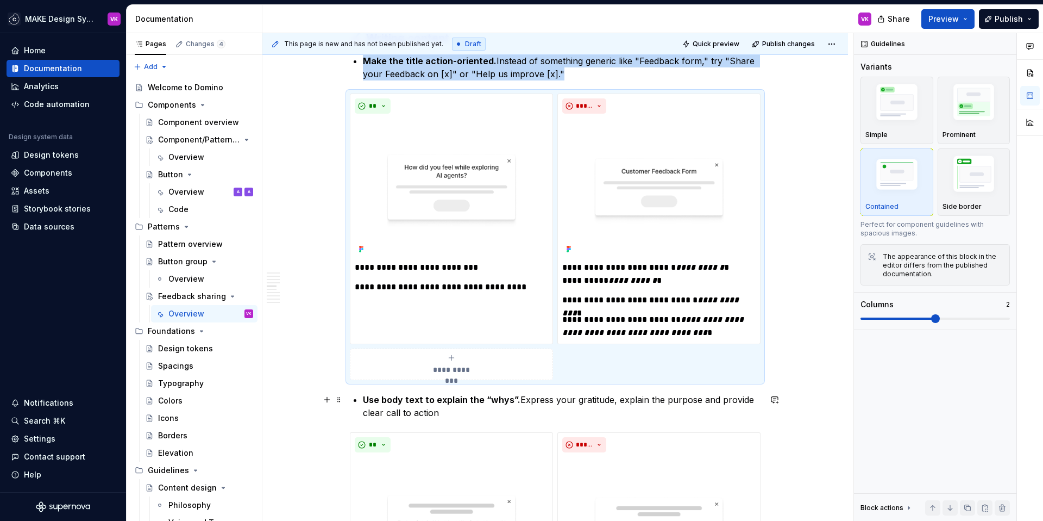
click at [363, 401] on strong "Use body text to explain the “whys”." at bounding box center [442, 399] width 158 height 11
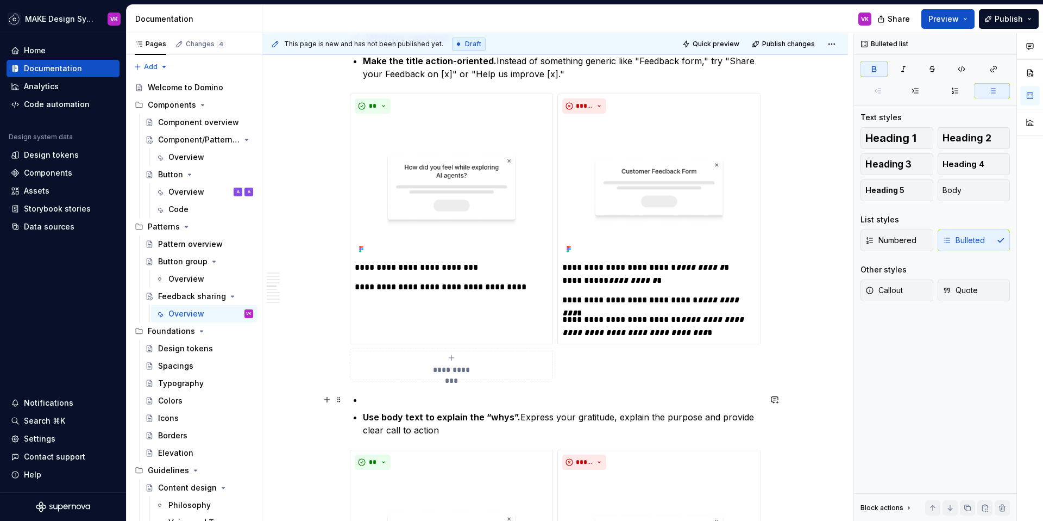
click at [368, 399] on p at bounding box center [562, 399] width 398 height 13
click at [968, 242] on div "Numbered Bulleted" at bounding box center [935, 240] width 149 height 22
click at [970, 243] on div "Numbered Bulleted" at bounding box center [935, 240] width 149 height 22
click at [980, 191] on button "Body" at bounding box center [974, 190] width 73 height 22
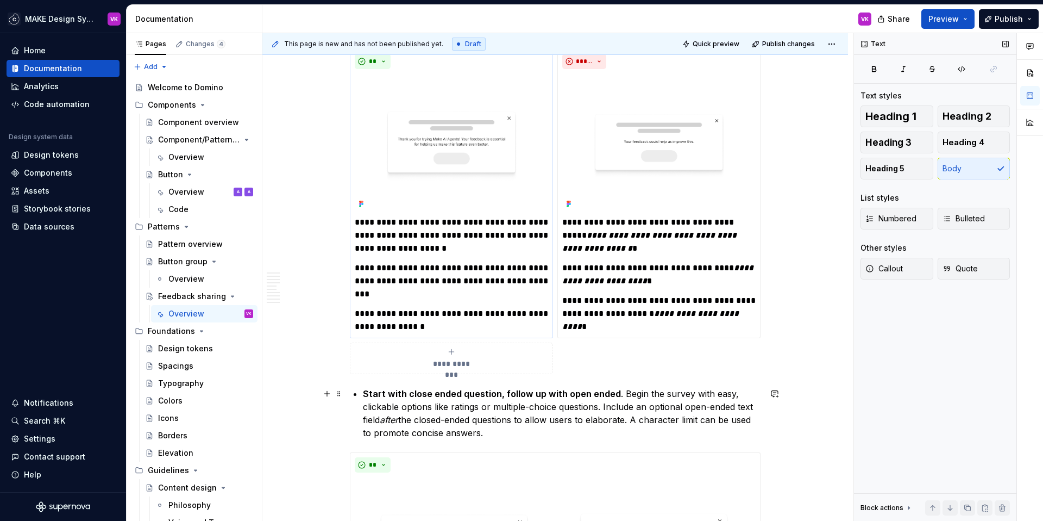
scroll to position [1653, 0]
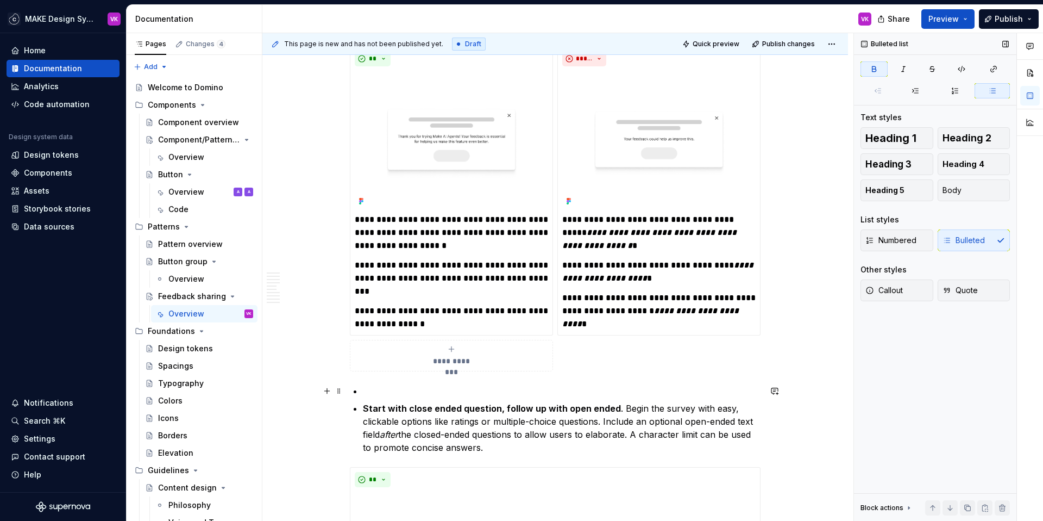
click at [368, 389] on p at bounding box center [562, 390] width 398 height 13
click at [979, 189] on button "Body" at bounding box center [974, 190] width 73 height 22
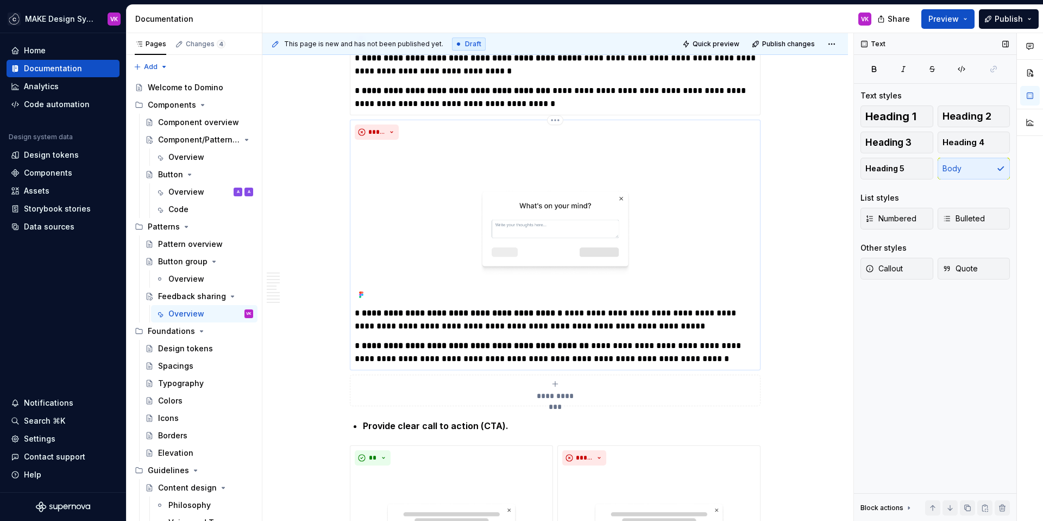
scroll to position [2268, 0]
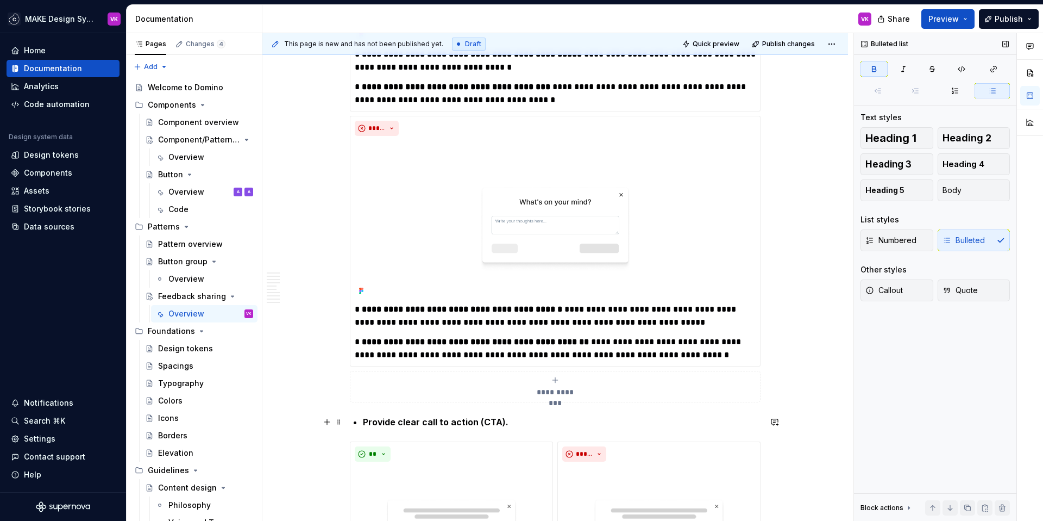
click at [369, 424] on strong "Provide clear call to action (CTA)." at bounding box center [436, 421] width 146 height 11
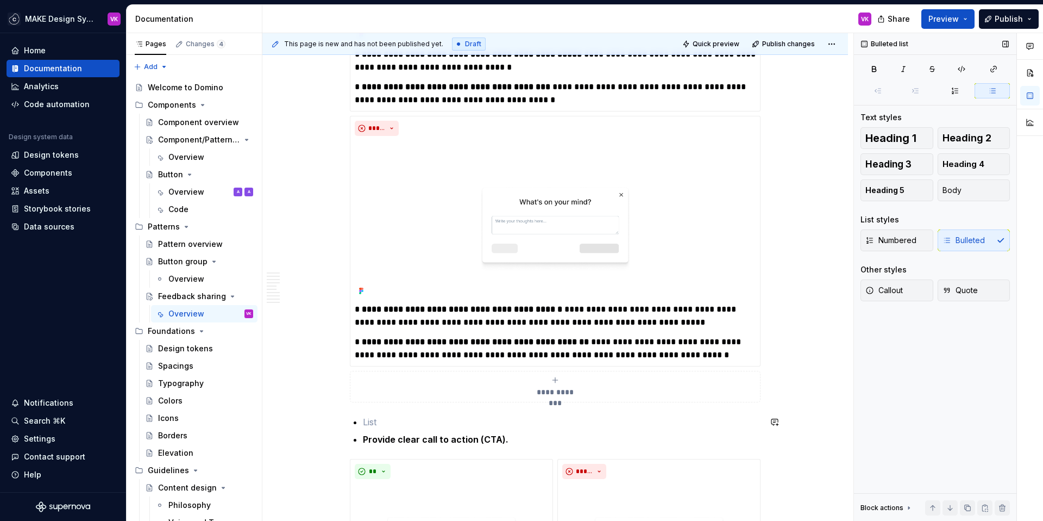
click at [373, 415] on p at bounding box center [562, 421] width 398 height 13
click at [956, 184] on button "Body" at bounding box center [974, 190] width 73 height 22
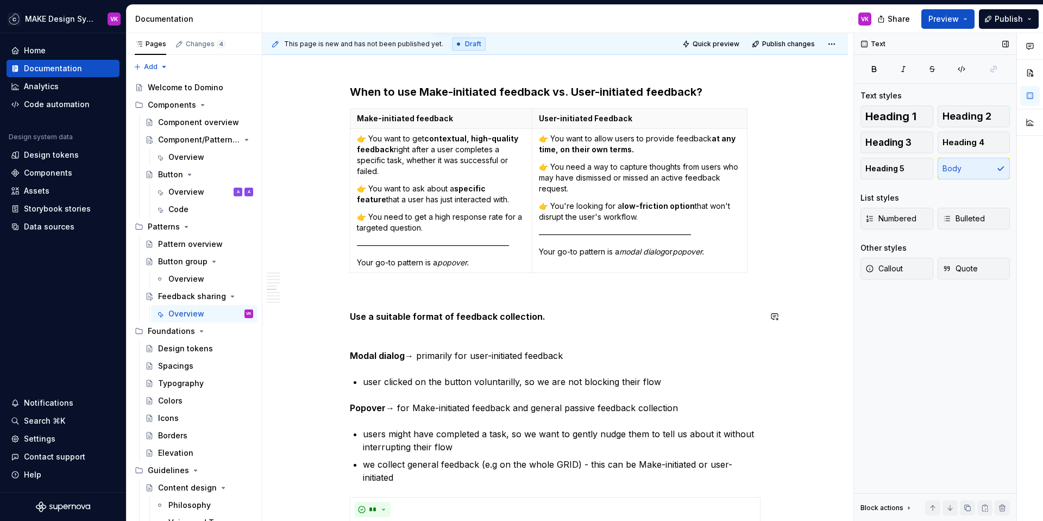
scroll to position [2975, 0]
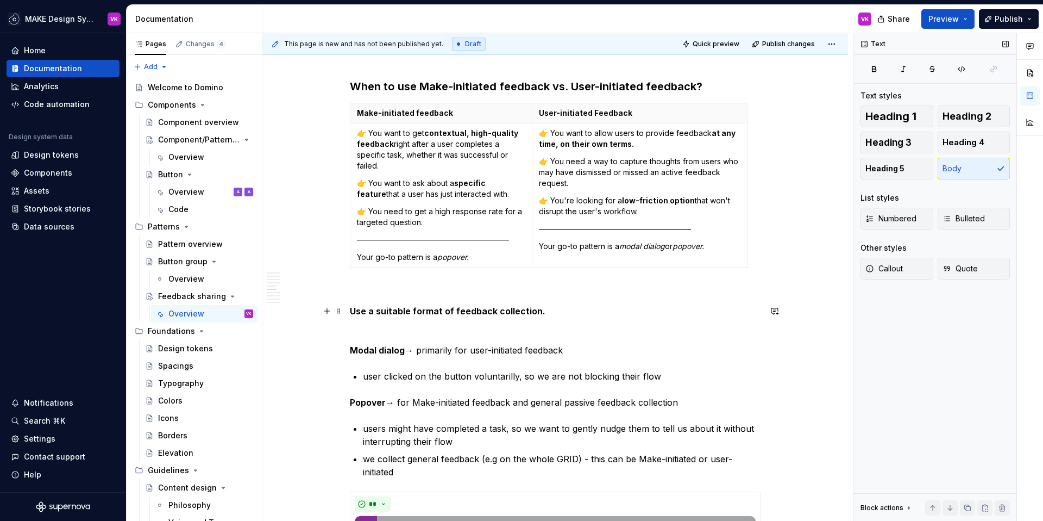
click at [353, 310] on strong "Use a suitable format of feedback collection." at bounding box center [448, 310] width 196 height 11
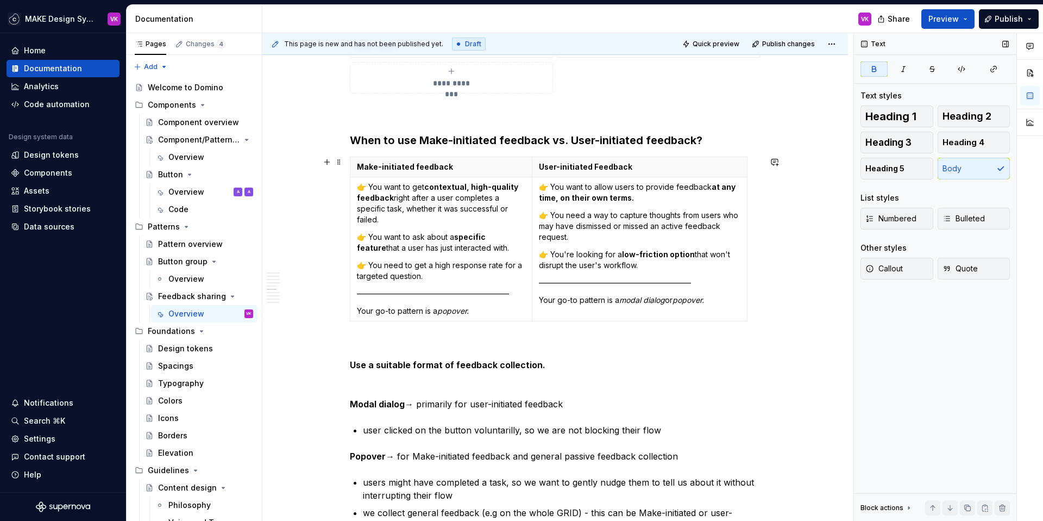
scroll to position [2920, 0]
click at [400, 142] on h3 "When to use Make-initiated feedback vs. User-initiated feedback?" at bounding box center [555, 141] width 411 height 15
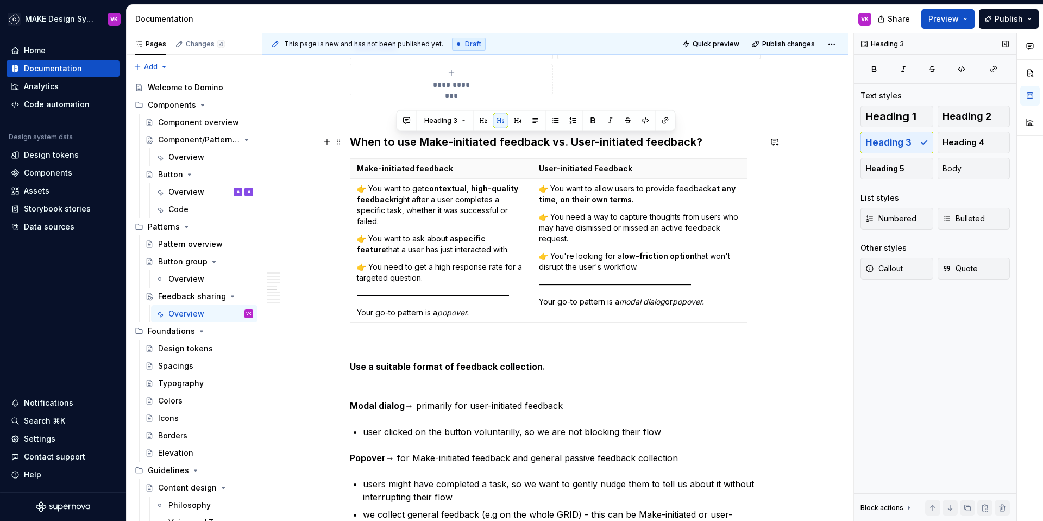
click at [400, 142] on h3 "When to use Make-initiated feedback vs. User-initiated feedback?" at bounding box center [555, 141] width 411 height 15
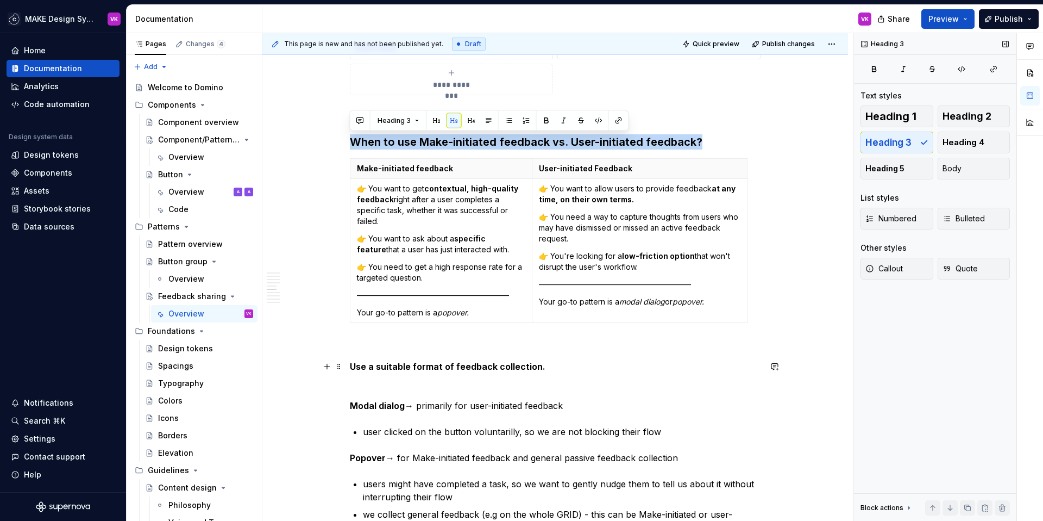
click at [550, 362] on p "Use a suitable format of feedback collection." at bounding box center [555, 366] width 411 height 13
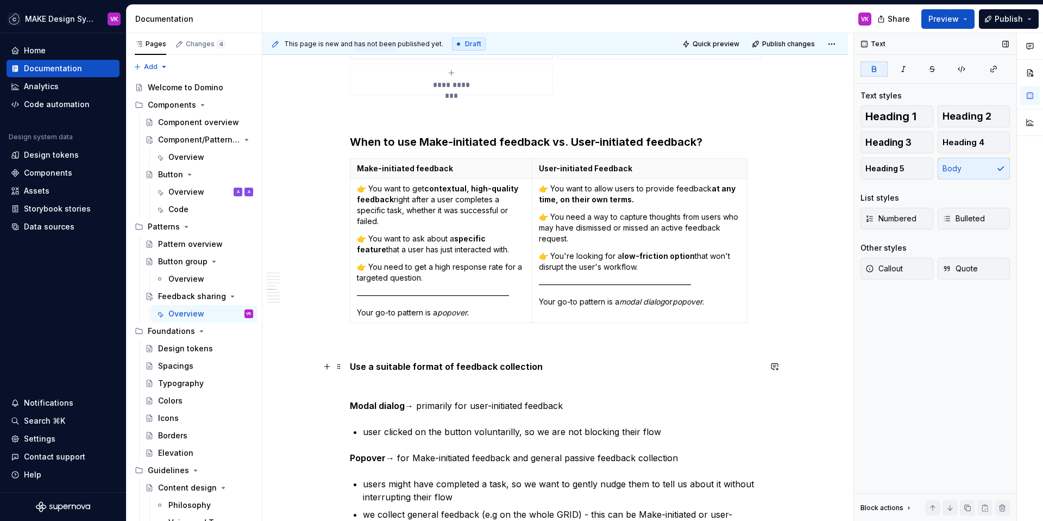
click at [511, 367] on strong "Use a suitable format of feedback collection" at bounding box center [446, 366] width 193 height 11
click at [908, 143] on span "Heading 3" at bounding box center [889, 142] width 46 height 11
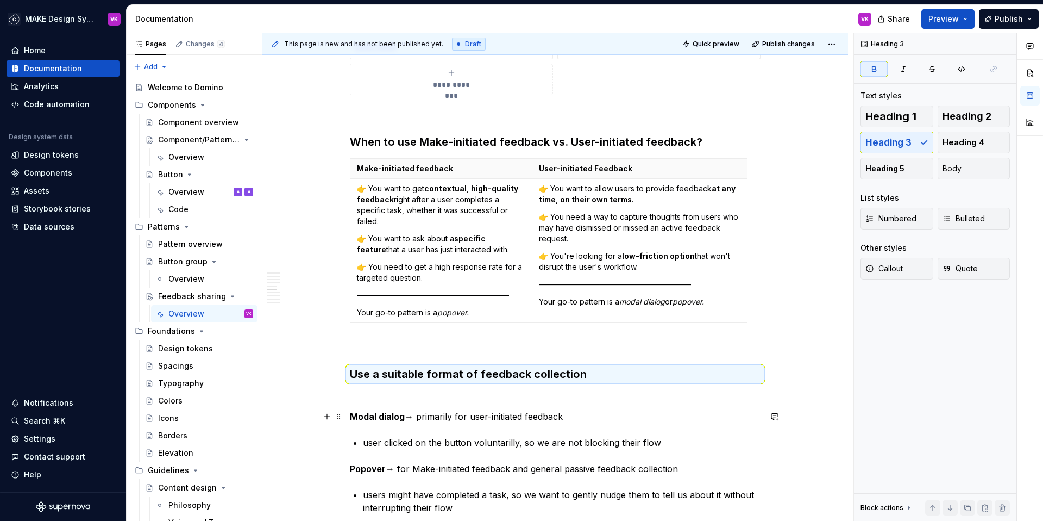
click at [380, 397] on p at bounding box center [555, 396] width 411 height 13
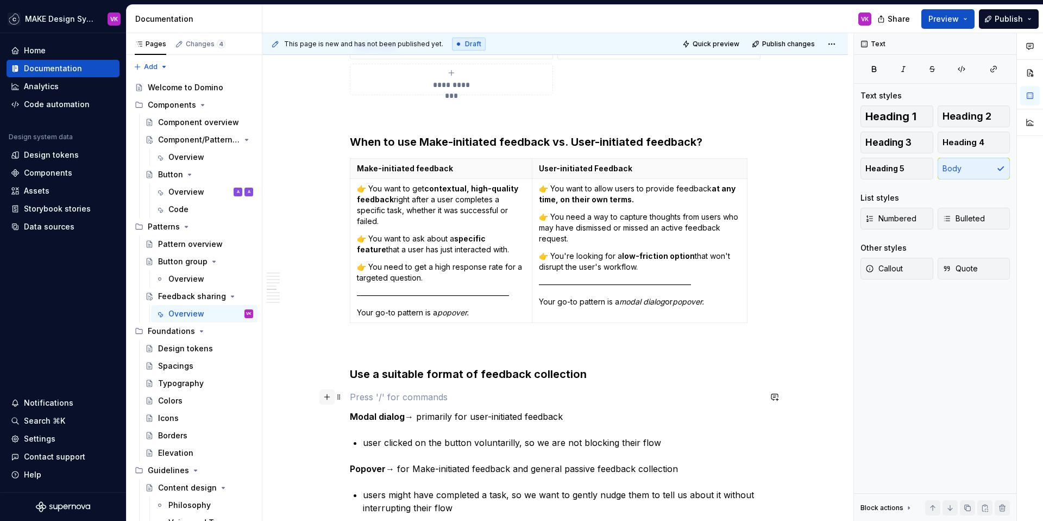
click at [327, 400] on button "button" at bounding box center [326, 396] width 15 height 15
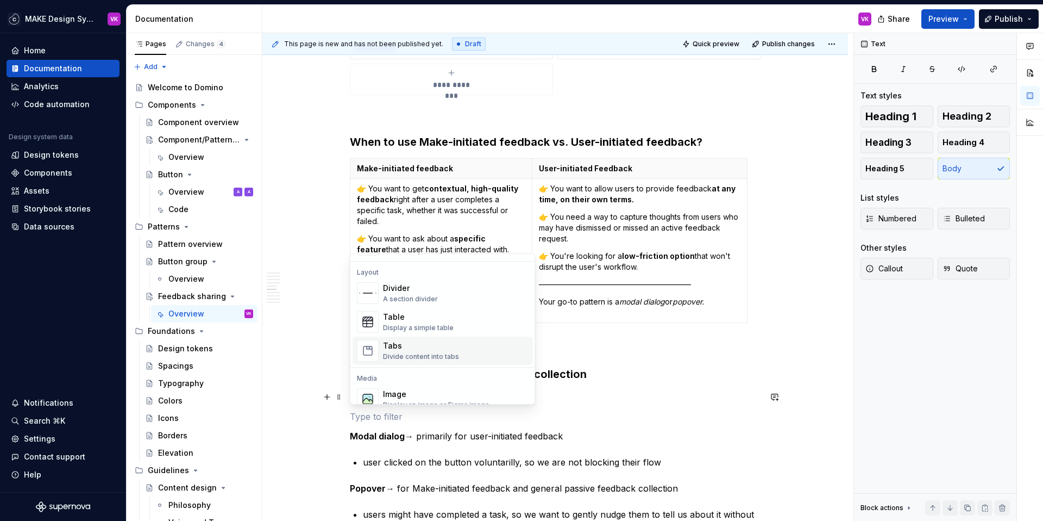
scroll to position [349, 0]
click at [422, 323] on div "Display a simple table" at bounding box center [418, 327] width 71 height 9
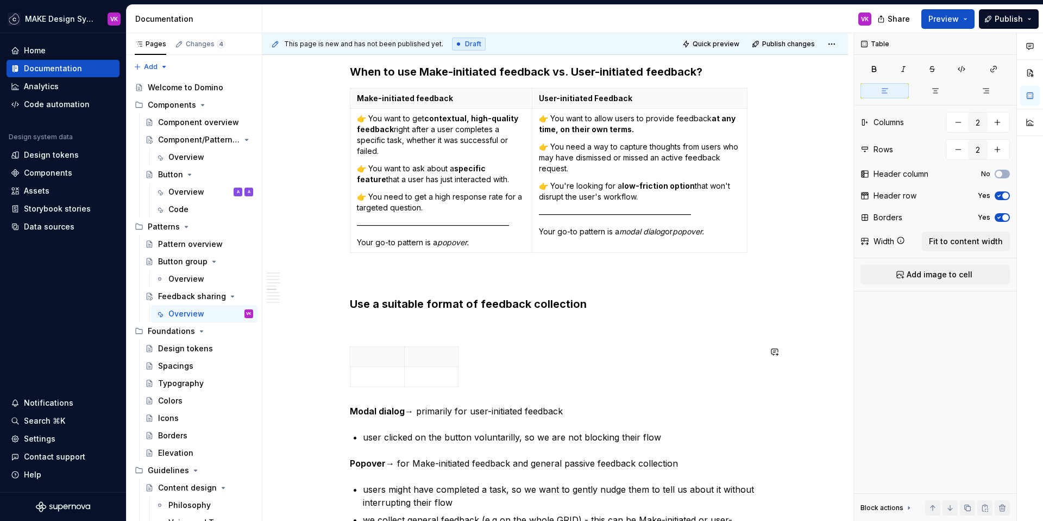
scroll to position [2995, 0]
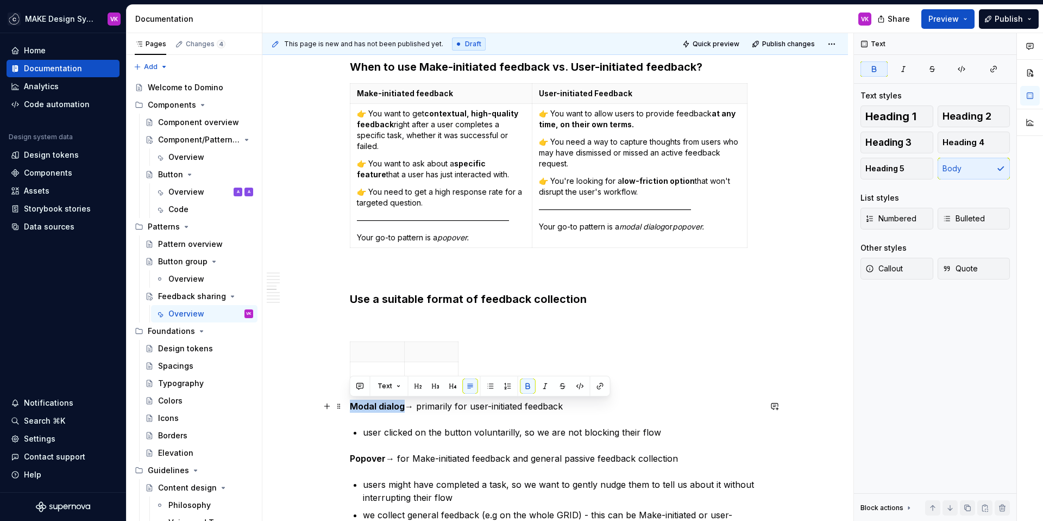
drag, startPoint x: 403, startPoint y: 405, endPoint x: 352, endPoint y: 405, distance: 51.1
click at [352, 405] on strong "Modal dialog" at bounding box center [377, 405] width 55 height 11
copy strong "Modal dialog"
click at [366, 347] on p at bounding box center [377, 351] width 41 height 11
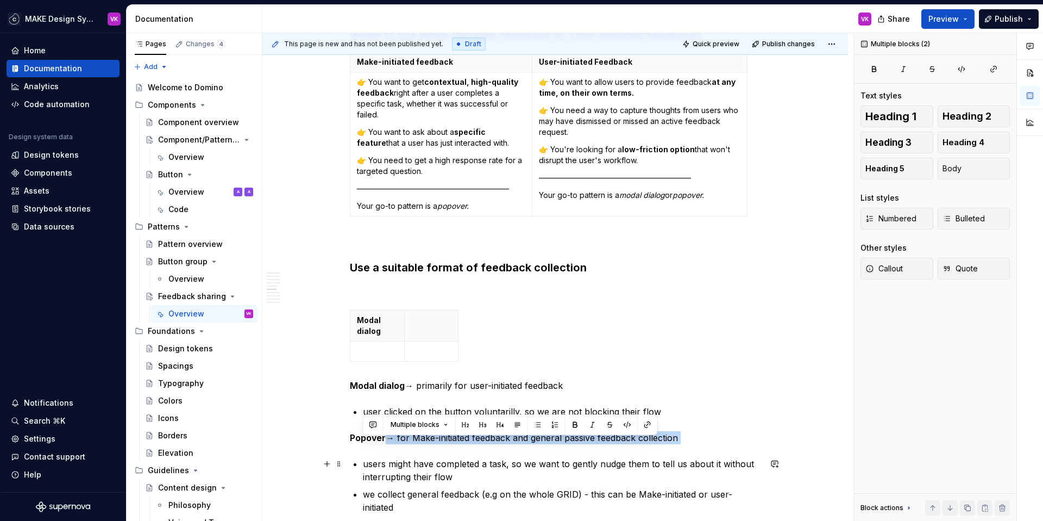
scroll to position [3032, 0]
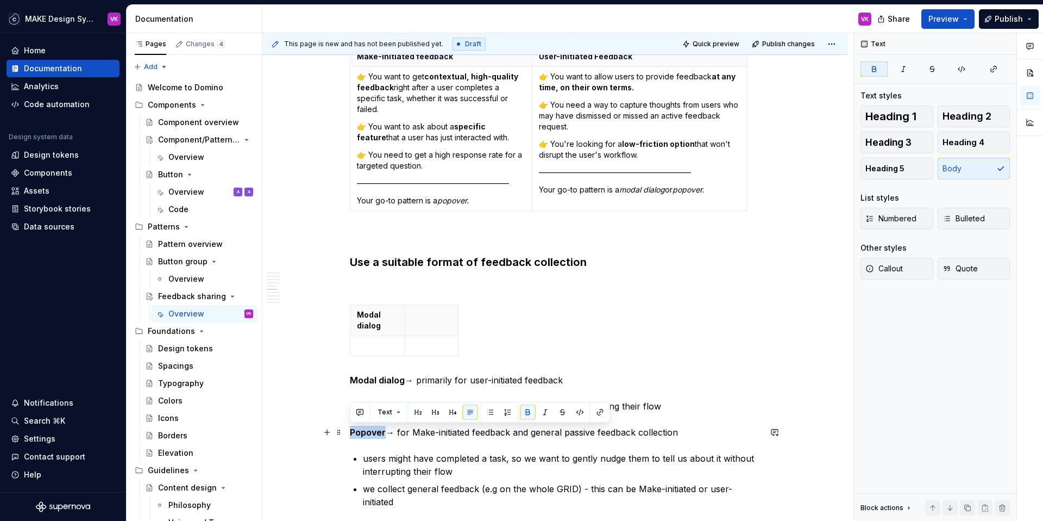
drag, startPoint x: 385, startPoint y: 468, endPoint x: 349, endPoint y: 434, distance: 49.6
copy strong "Popover"
click at [435, 324] on th at bounding box center [431, 319] width 54 height 31
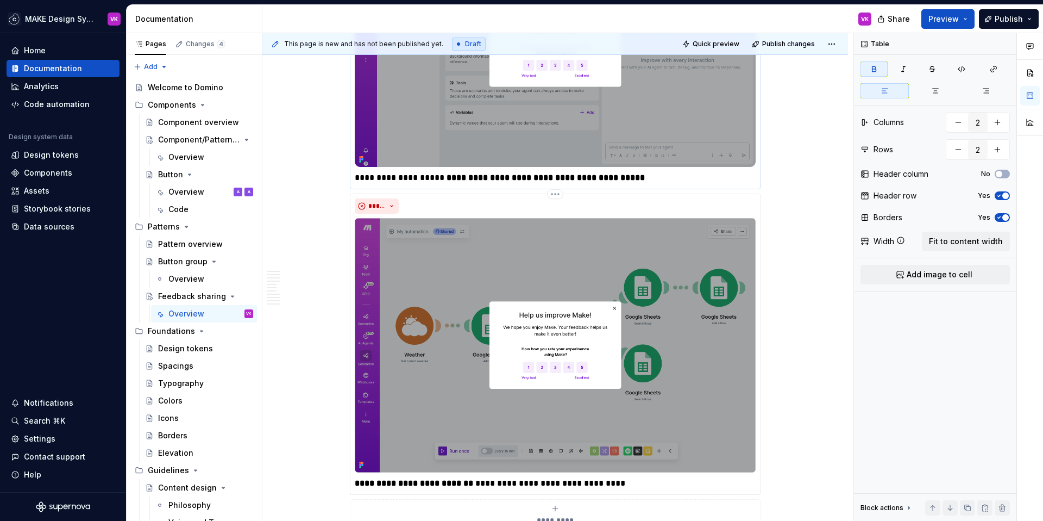
scroll to position [3663, 0]
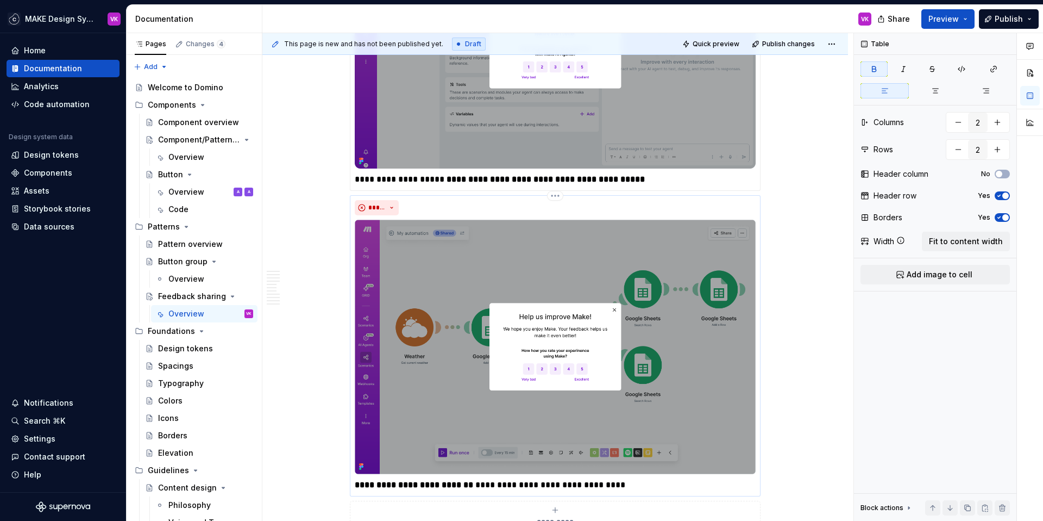
click at [624, 484] on p "**********" at bounding box center [555, 484] width 401 height 13
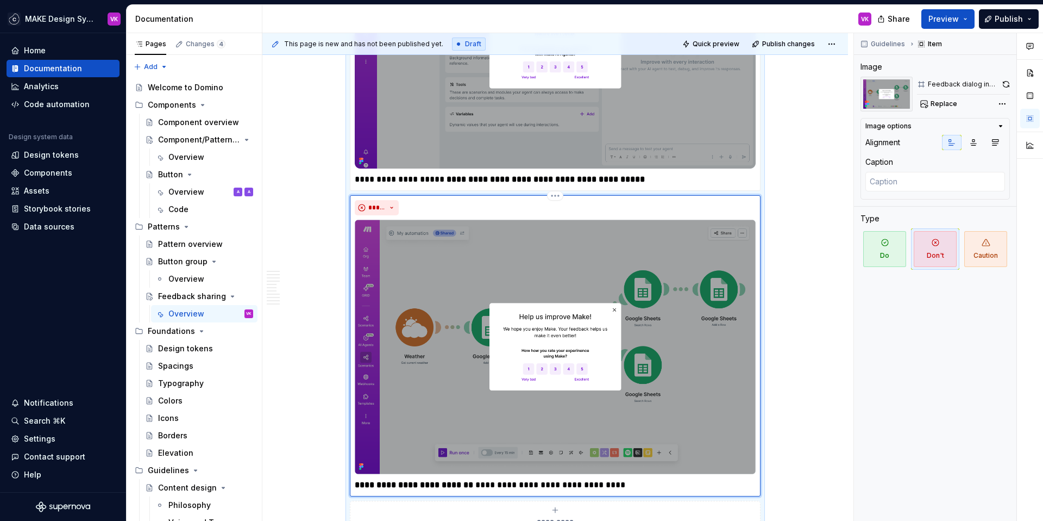
click at [468, 485] on p "**********" at bounding box center [555, 484] width 401 height 13
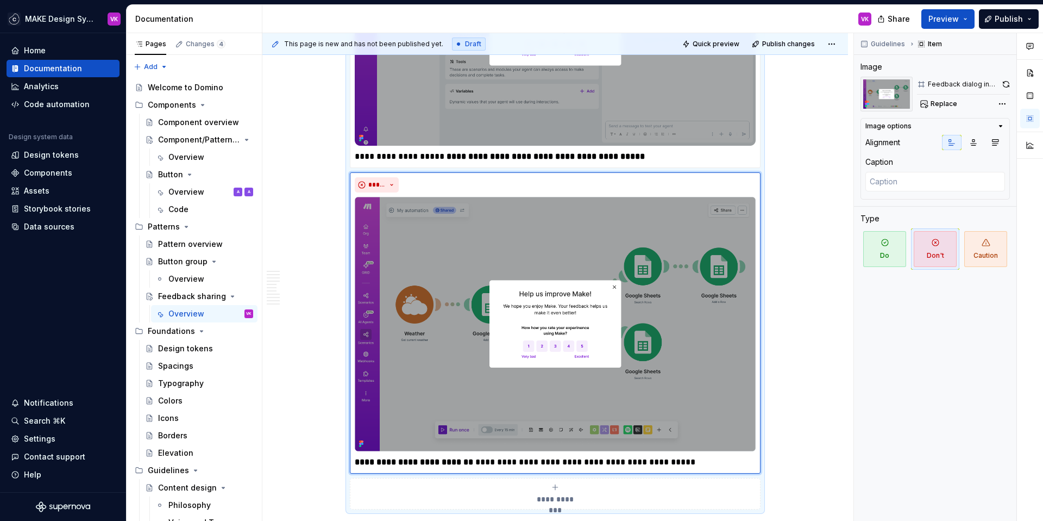
type textarea "*"
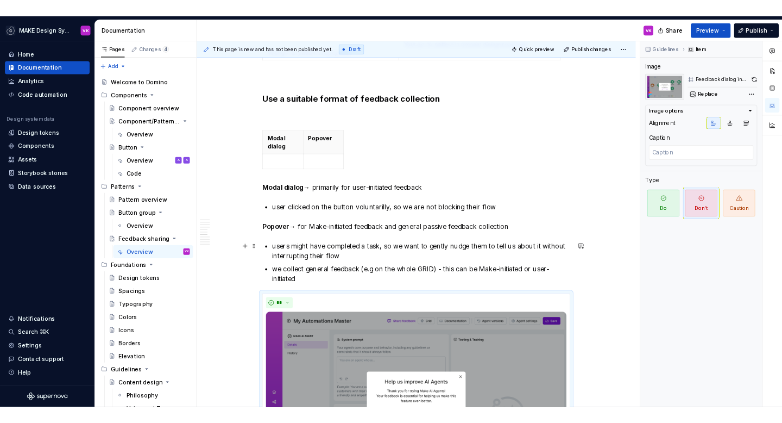
scroll to position [3182, 0]
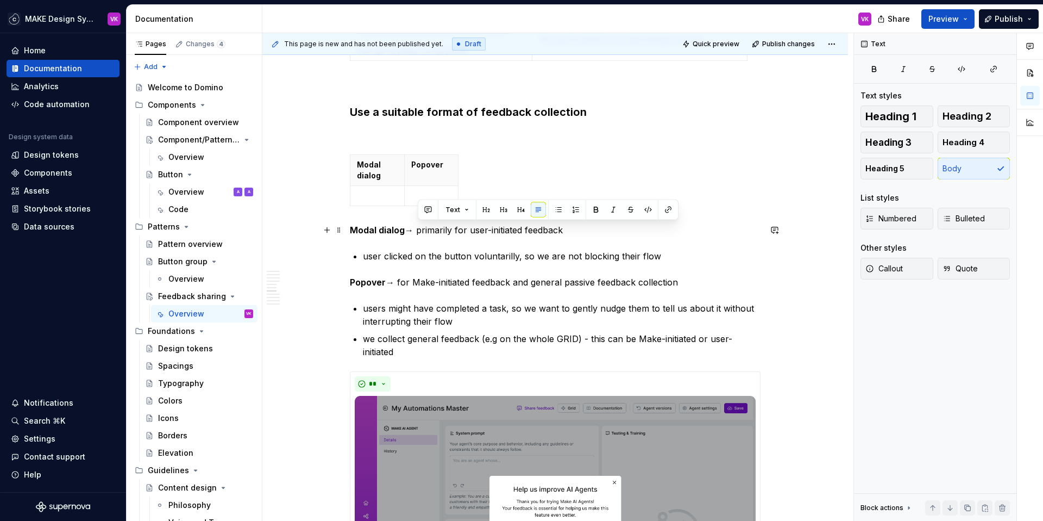
drag, startPoint x: 420, startPoint y: 231, endPoint x: 565, endPoint y: 228, distance: 144.6
click at [565, 228] on p "Modal dialog → primarily for user-initiated feedback" at bounding box center [555, 229] width 411 height 13
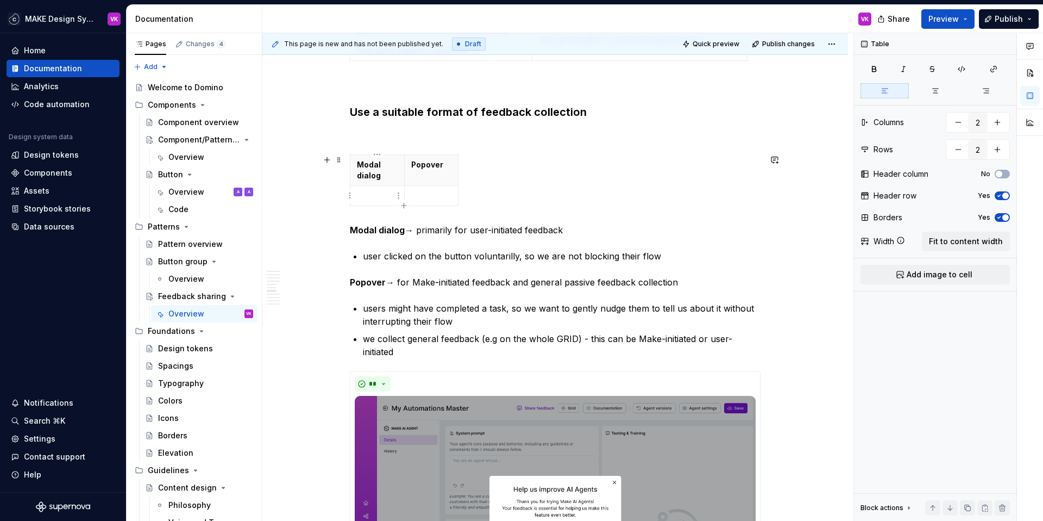
click at [387, 190] on p at bounding box center [377, 195] width 41 height 11
click at [352, 174] on html "MAKE Design System VK Home Documentation Analytics Code automation Design syste…" at bounding box center [521, 260] width 1043 height 521
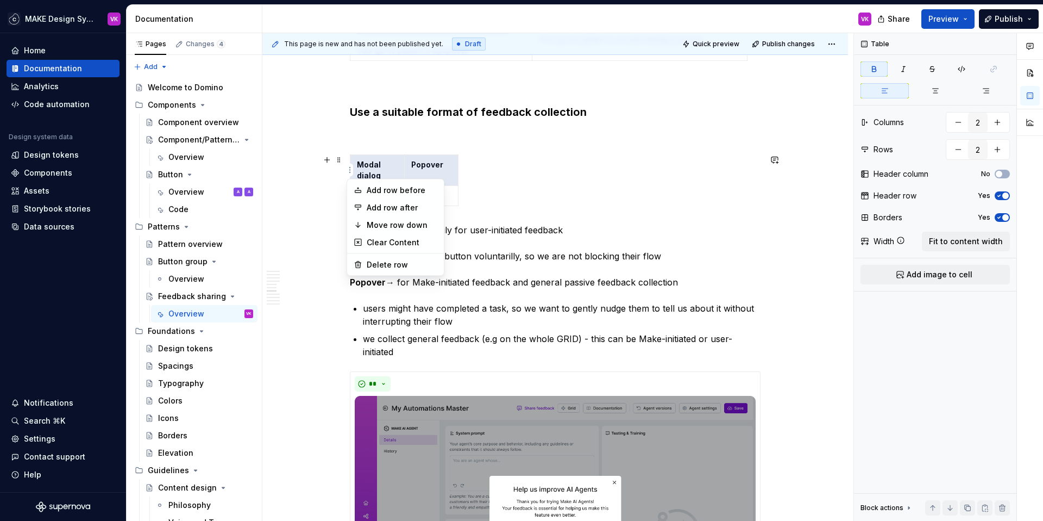
click at [375, 165] on html "MAKE Design System VK Home Documentation Analytics Code automation Design syste…" at bounding box center [521, 260] width 1043 height 521
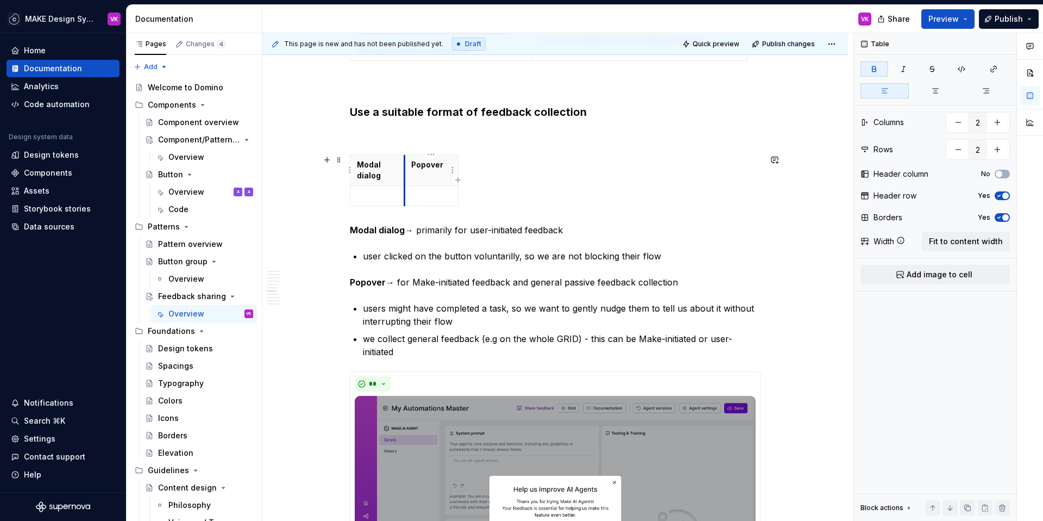
click at [405, 156] on th "Popover" at bounding box center [431, 169] width 54 height 31
click at [458, 179] on icon "button" at bounding box center [457, 179] width 5 height 5
type input "3"
click at [382, 167] on p "Modal dialog" at bounding box center [377, 170] width 41 height 22
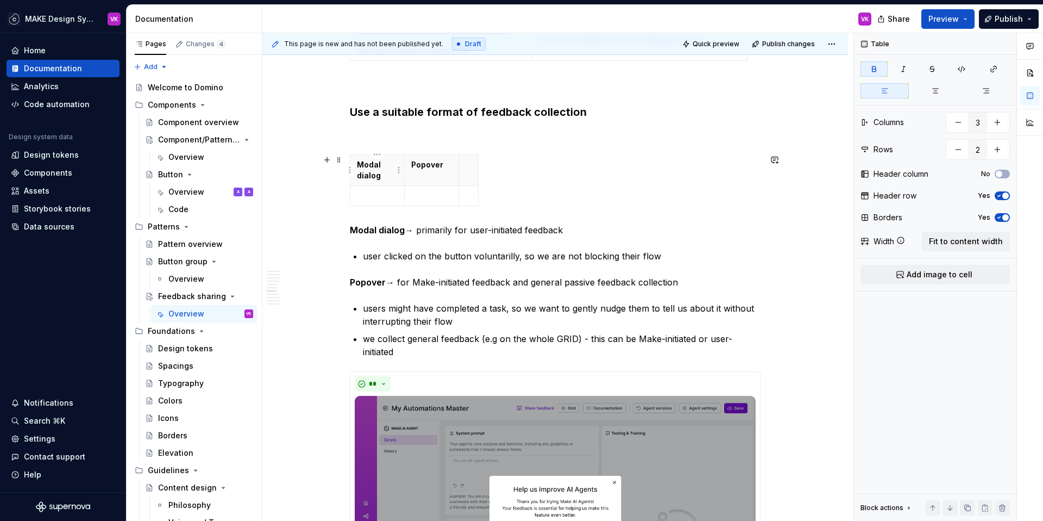
click at [382, 167] on p "Modal dialog" at bounding box center [377, 170] width 41 height 22
click at [413, 172] on html "MAKE Design System VK Home Documentation Analytics Code automation Design syste…" at bounding box center [521, 260] width 1043 height 521
click at [402, 177] on html "MAKE Design System VK Home Documentation Analytics Code automation Design syste…" at bounding box center [521, 260] width 1043 height 521
click at [363, 197] on p at bounding box center [377, 195] width 41 height 11
click at [366, 198] on p at bounding box center [377, 195] width 41 height 11
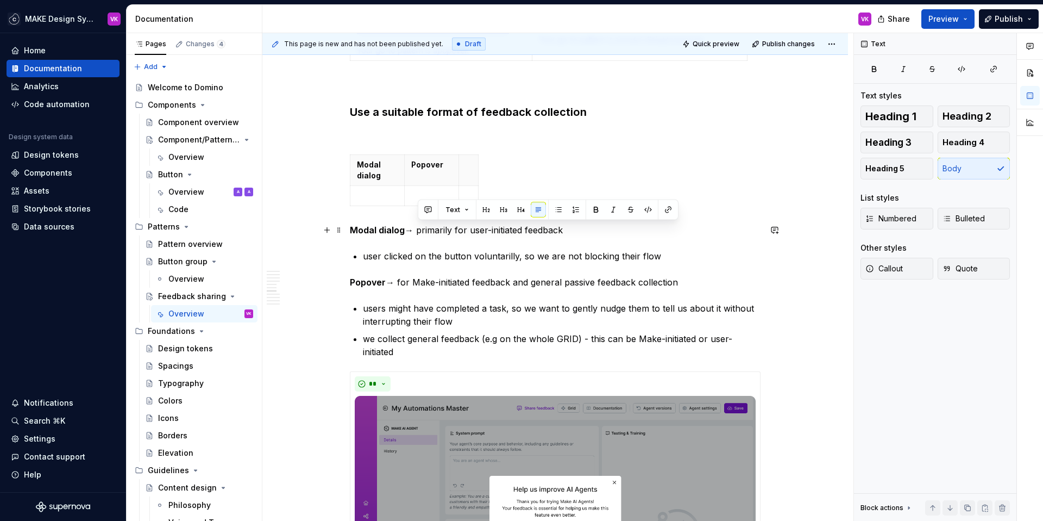
drag, startPoint x: 419, startPoint y: 231, endPoint x: 568, endPoint y: 229, distance: 149.4
click at [568, 229] on p "Modal dialog → primarily for user-initiated feedback" at bounding box center [555, 229] width 411 height 13
copy p "primarily for user-initiated feedback"
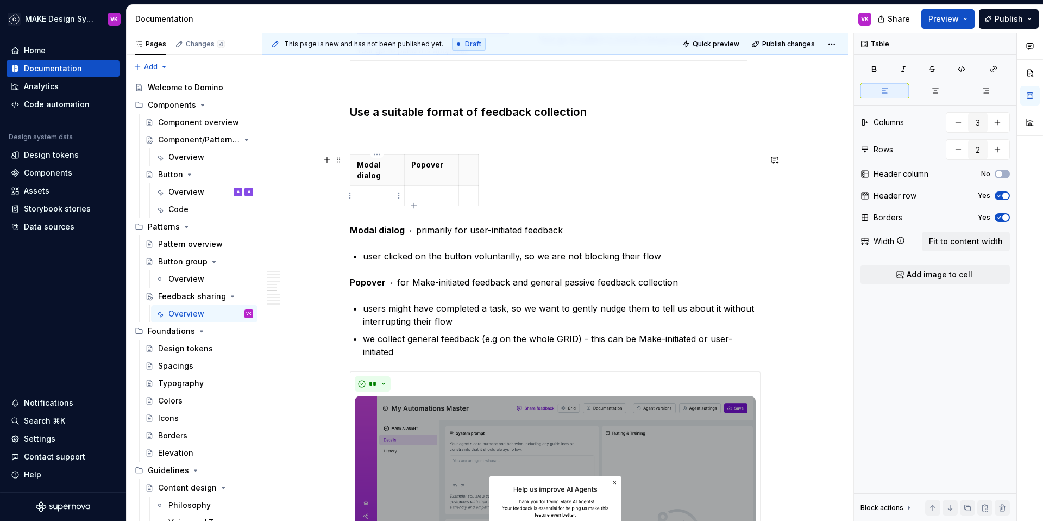
click at [383, 195] on p at bounding box center [377, 195] width 41 height 11
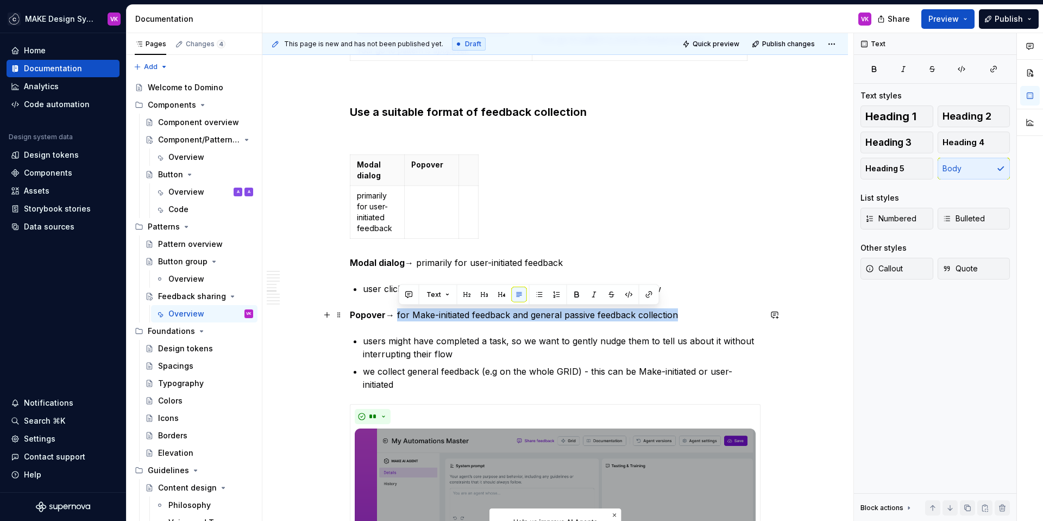
drag, startPoint x: 399, startPoint y: 313, endPoint x: 706, endPoint y: 312, distance: 306.4
click at [706, 312] on p "Popover → for Make-initiated feedback and general passive feedback collection" at bounding box center [555, 314] width 411 height 13
copy p "for Make-initiated feedback and general passive feedback collection"
click at [439, 225] on td at bounding box center [432, 211] width 54 height 53
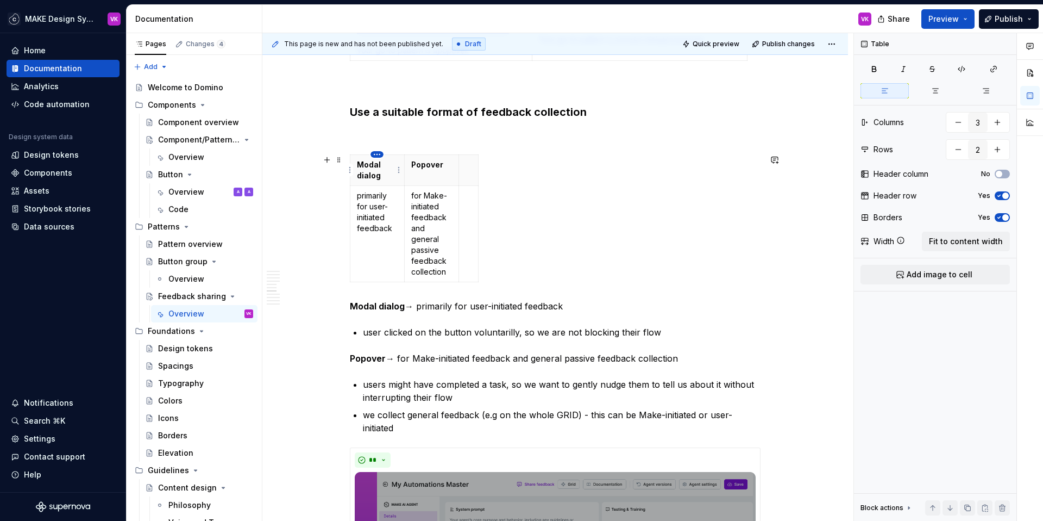
click at [375, 154] on html "MAKE Design System VK Home Documentation Analytics Code automation Design syste…" at bounding box center [521, 260] width 1043 height 521
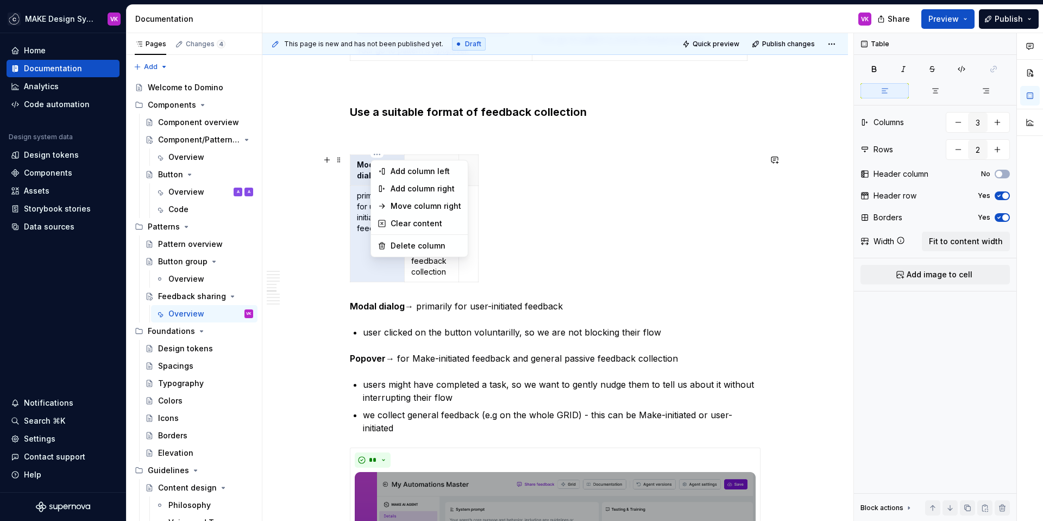
click at [358, 155] on html "MAKE Design System VK Home Documentation Analytics Code automation Design syste…" at bounding box center [521, 260] width 1043 height 521
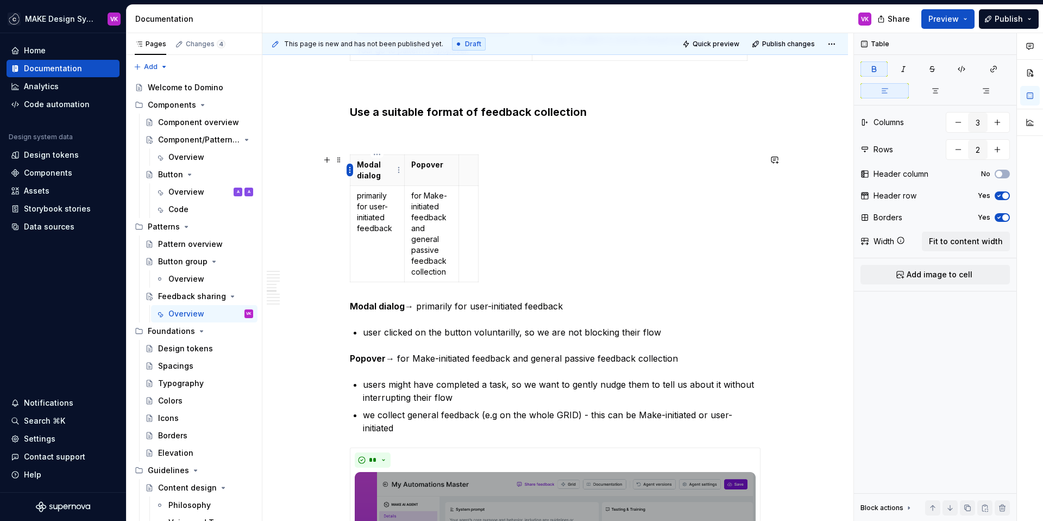
click at [351, 169] on html "MAKE Design System VK Home Documentation Analytics Code automation Design syste…" at bounding box center [521, 260] width 1043 height 521
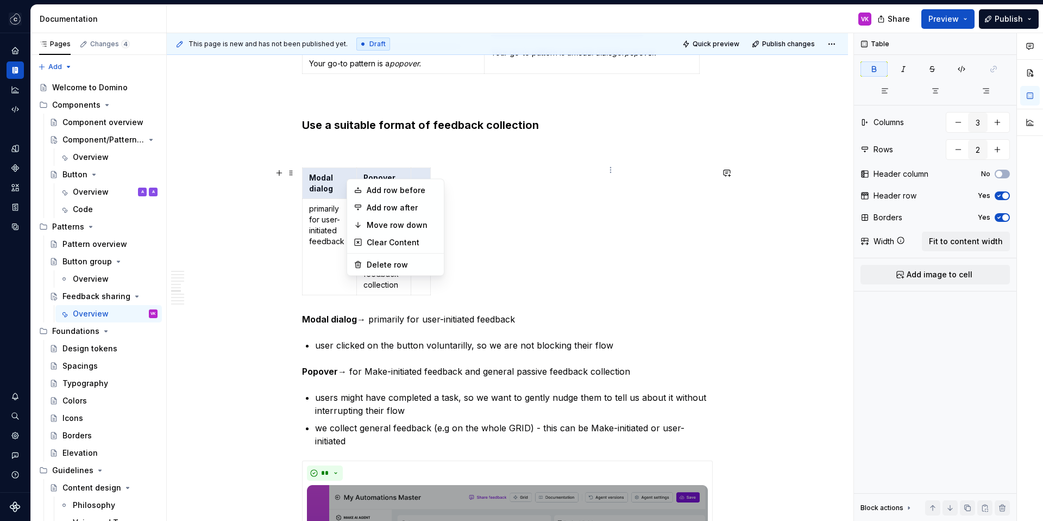
type textarea "*"
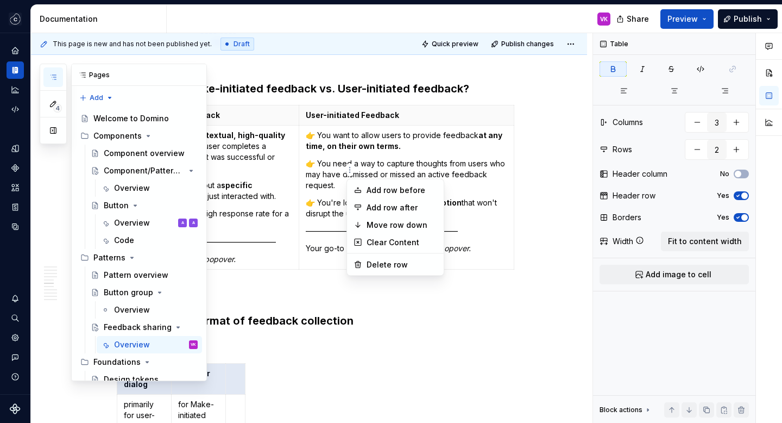
scroll to position [3189, 0]
